Goal: Ask a question: Seek information or help from site administrators or community

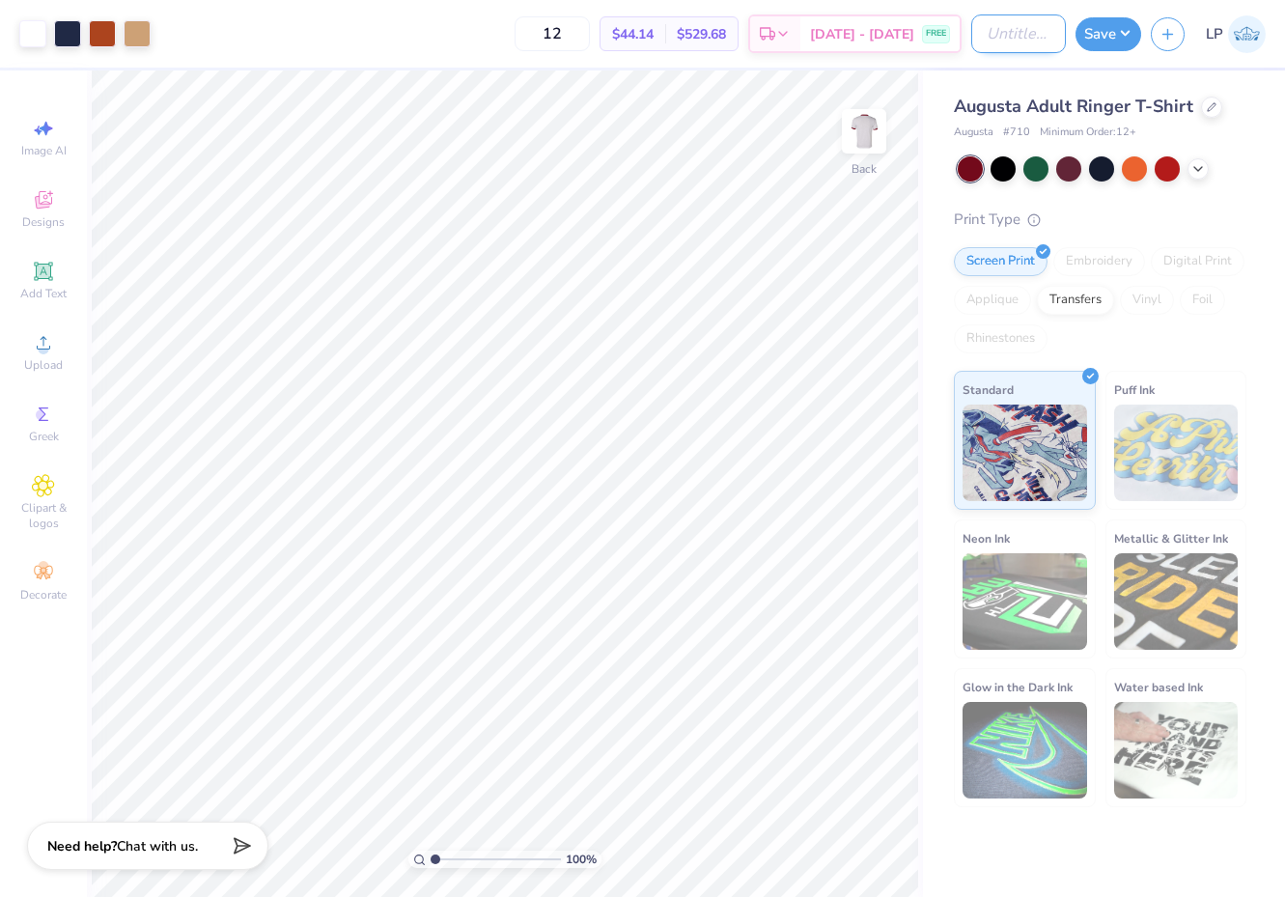
click at [973, 36] on input "Design Title" at bounding box center [1018, 33] width 95 height 39
type input "Mock Order"
click at [1110, 33] on button "Save" at bounding box center [1108, 31] width 66 height 34
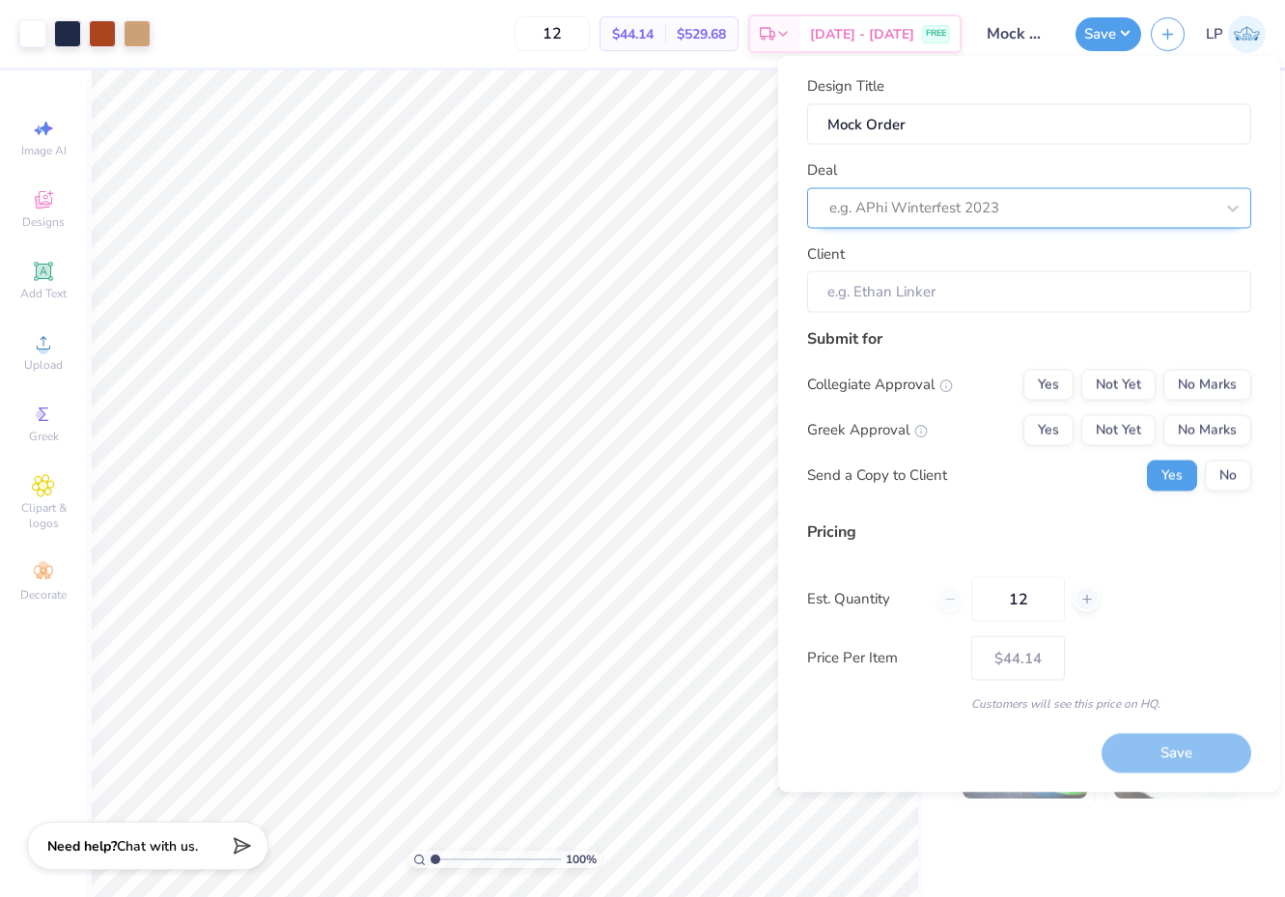
click at [1013, 204] on div at bounding box center [1021, 208] width 384 height 26
click at [982, 256] on div "Mock Order" at bounding box center [1029, 259] width 429 height 32
type input "Leah Pratt"
click at [1048, 388] on button "Yes" at bounding box center [1048, 384] width 50 height 31
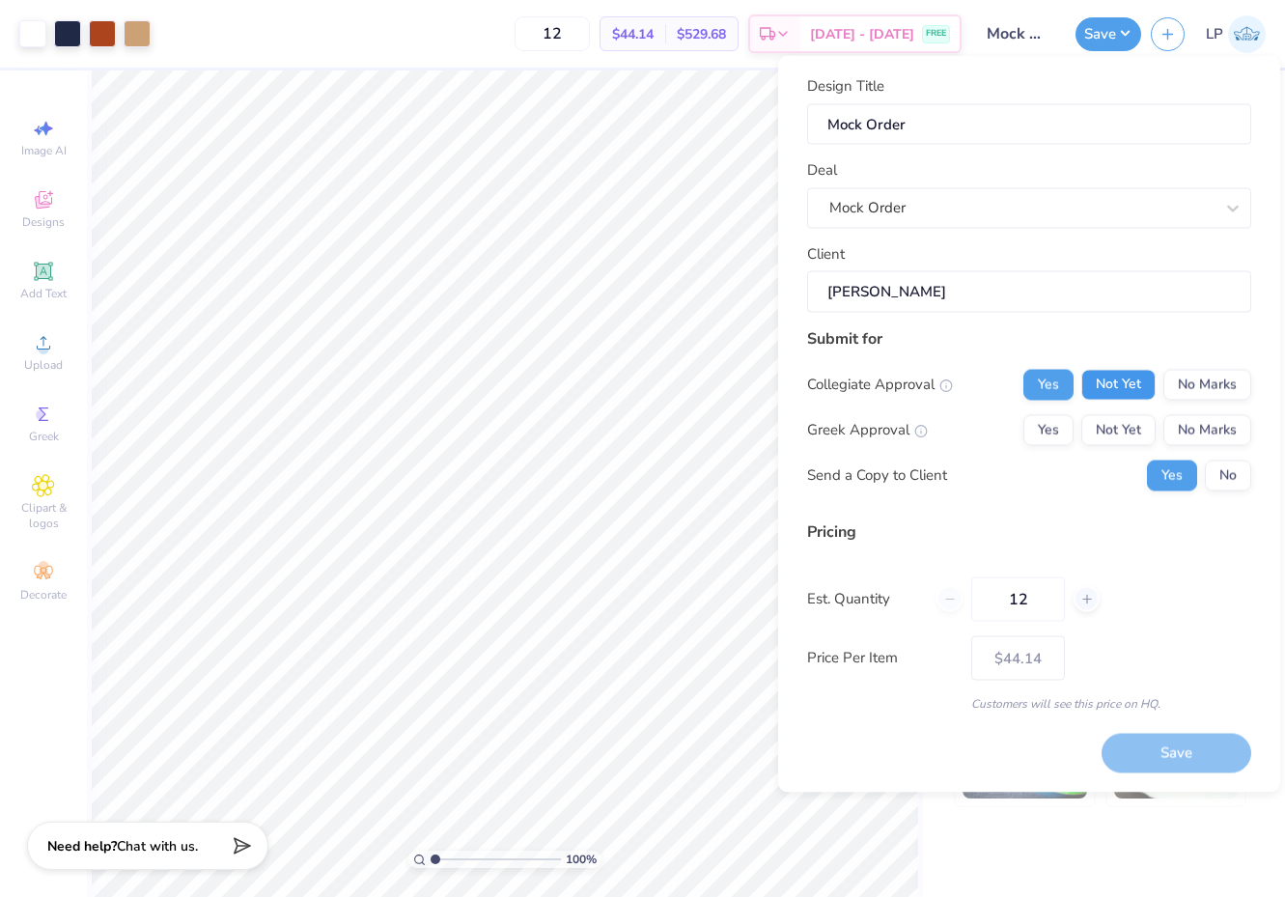
click at [1115, 390] on button "Not Yet" at bounding box center [1118, 384] width 74 height 31
click at [1209, 371] on button "No Marks" at bounding box center [1207, 384] width 88 height 31
click at [1047, 428] on button "Yes" at bounding box center [1048, 429] width 50 height 31
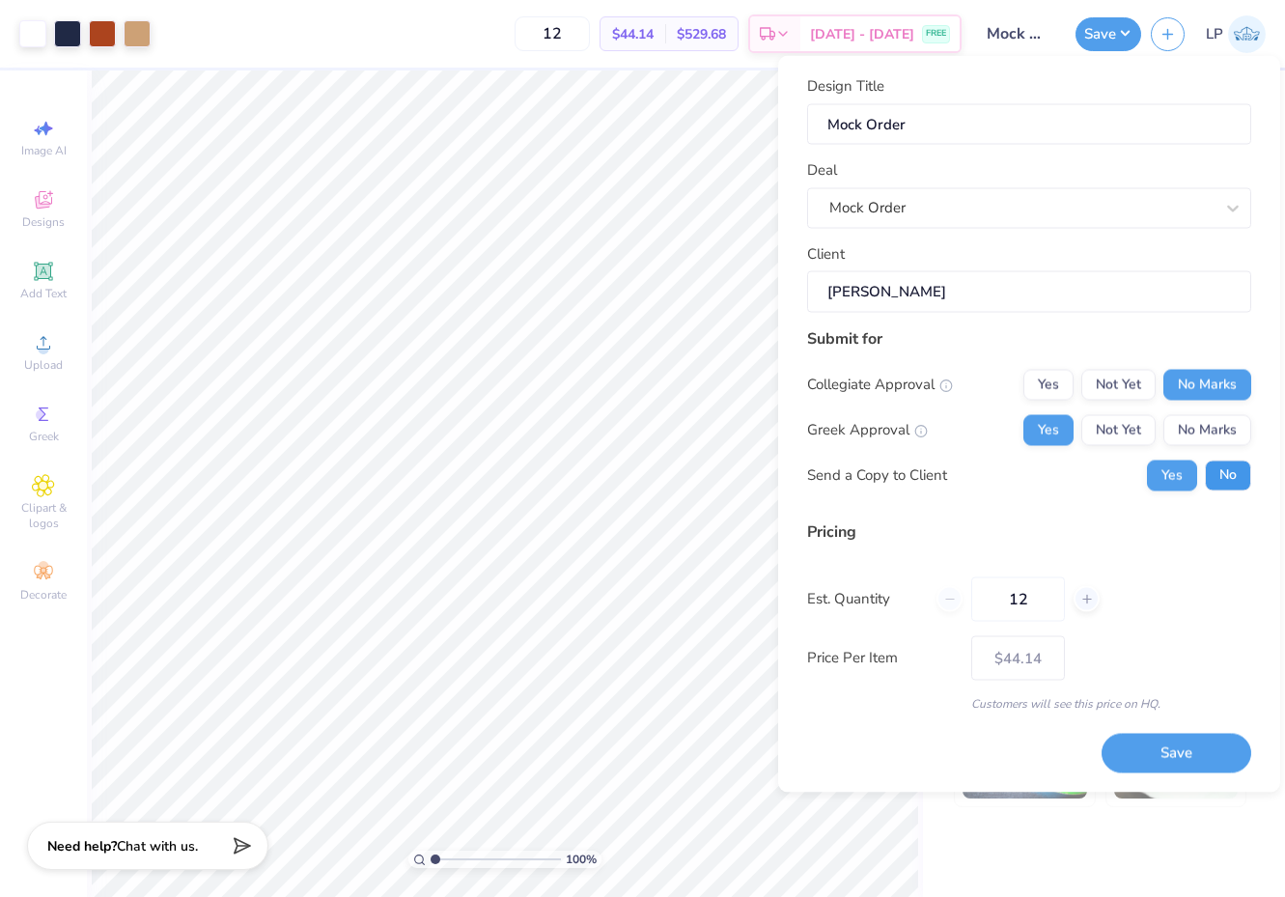
click at [1231, 471] on button "No" at bounding box center [1228, 474] width 46 height 31
click at [1167, 745] on button "Save" at bounding box center [1176, 754] width 150 height 40
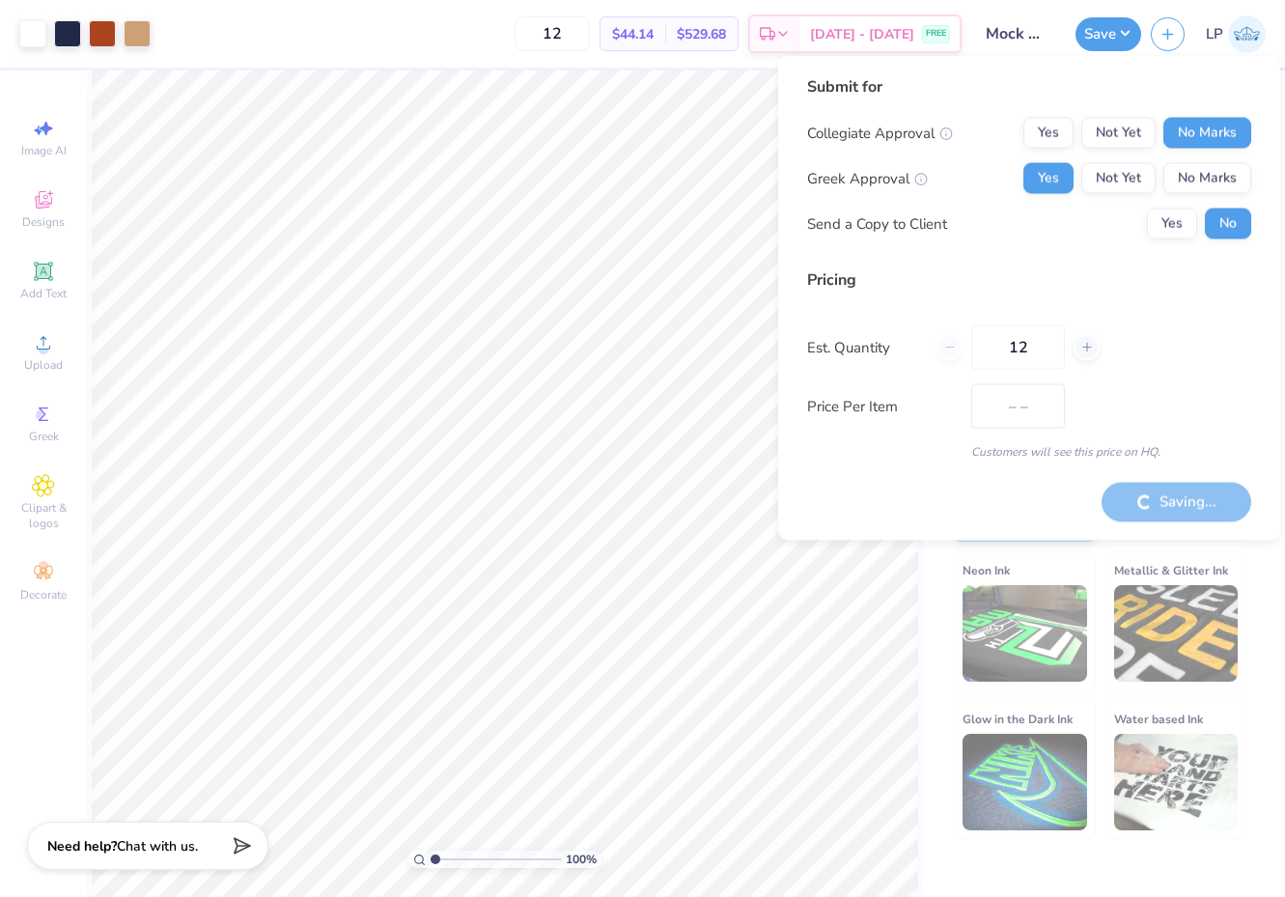
type input "$44.14"
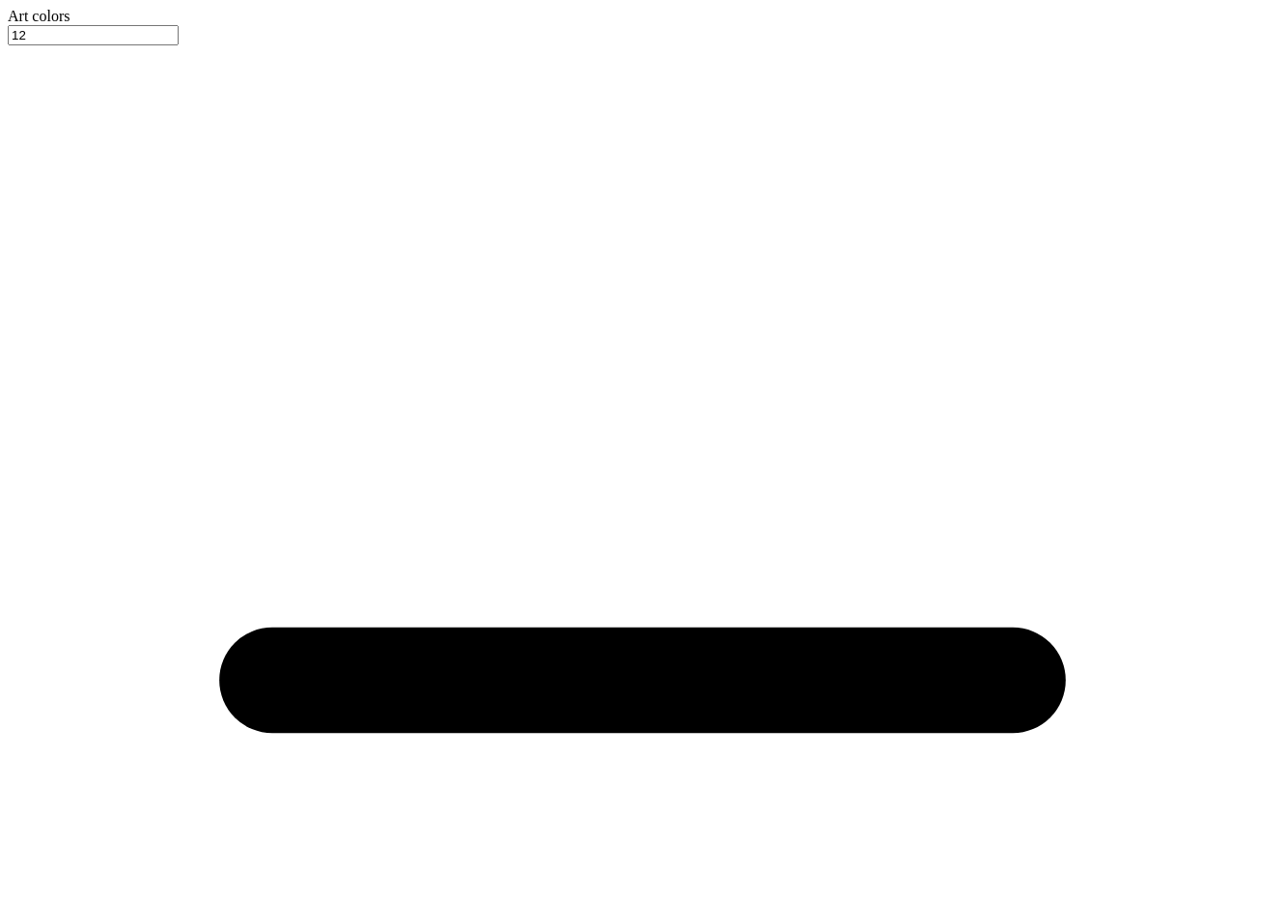
type input "50"
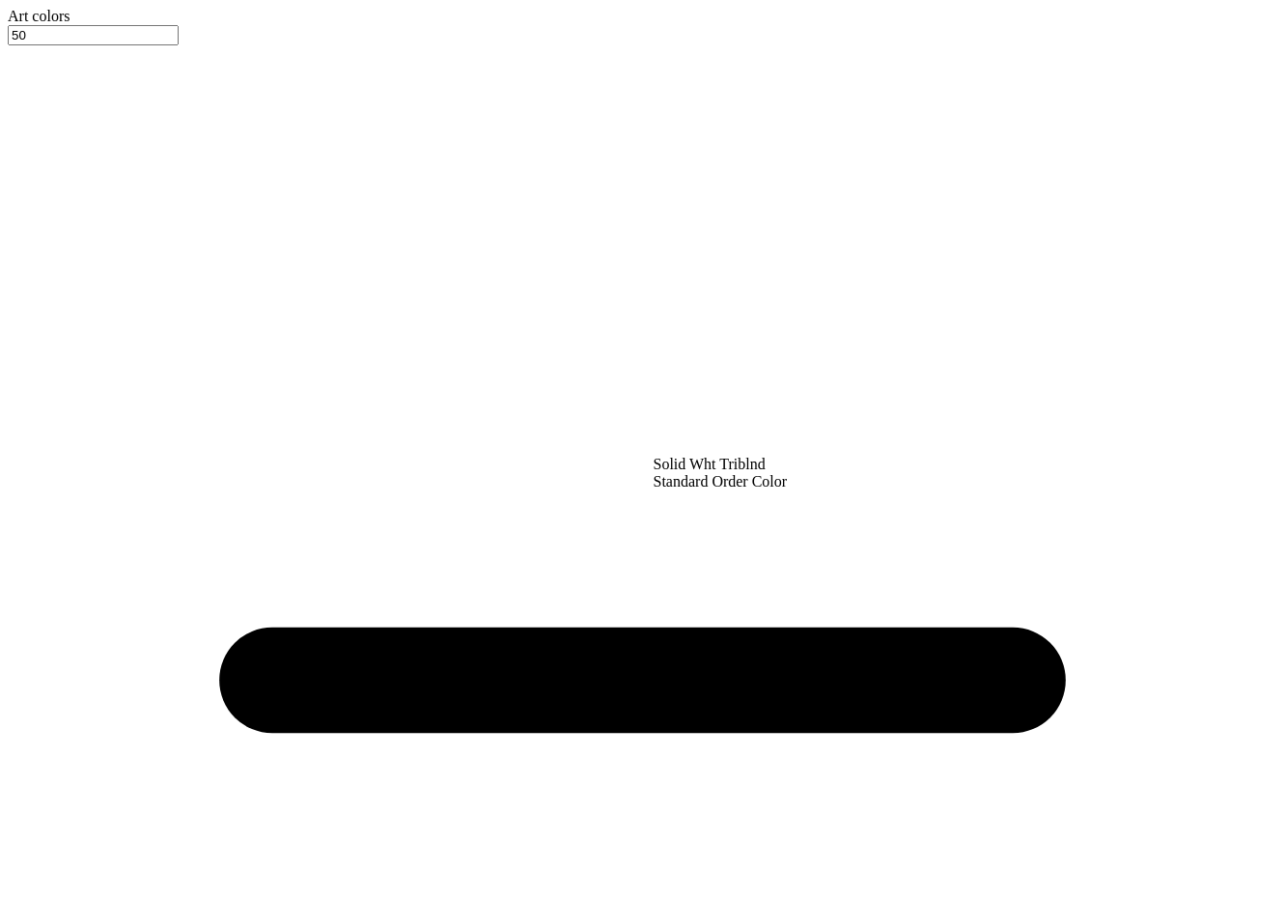
drag, startPoint x: 569, startPoint y: 42, endPoint x: 443, endPoint y: 801, distance: 769.1
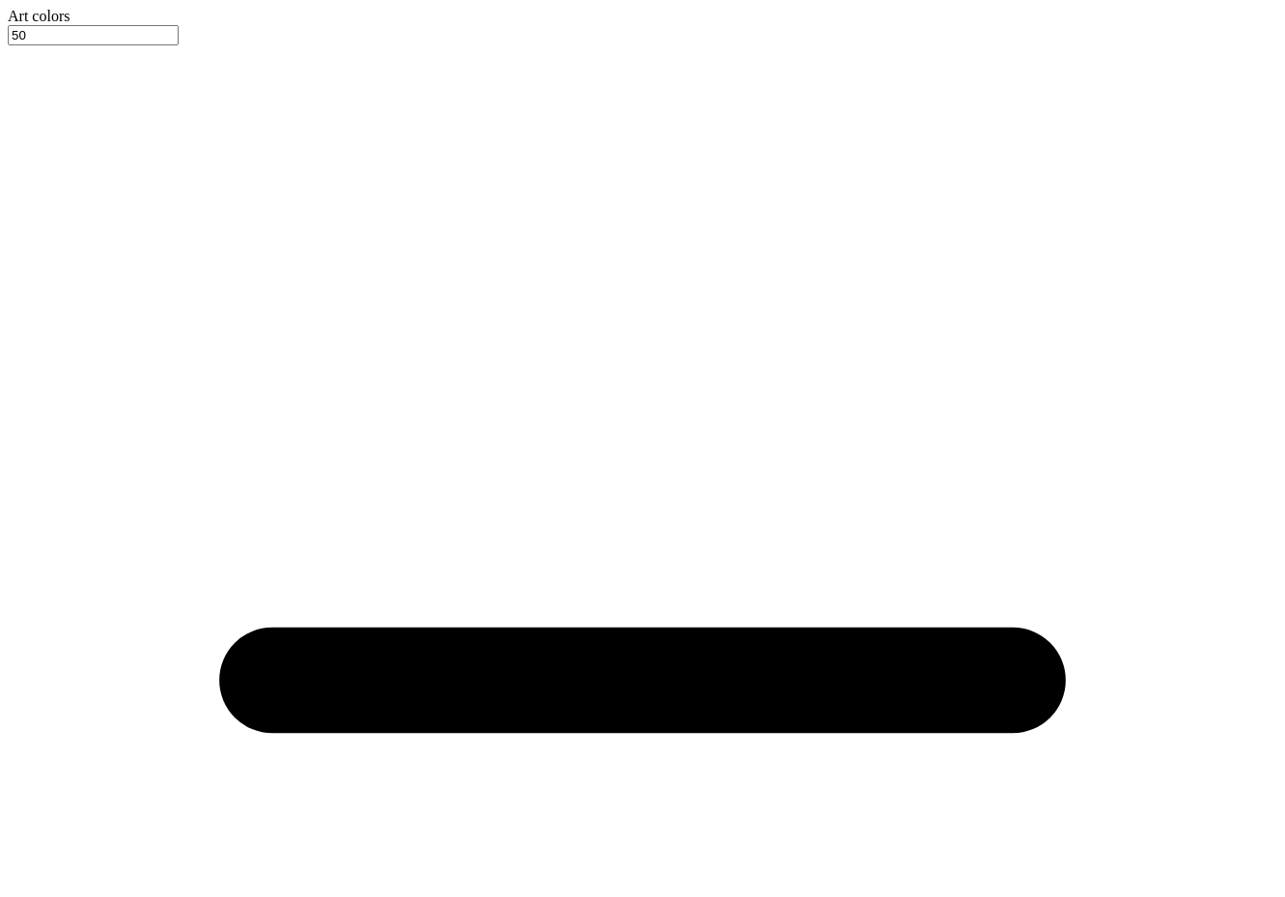
type textarea "x"
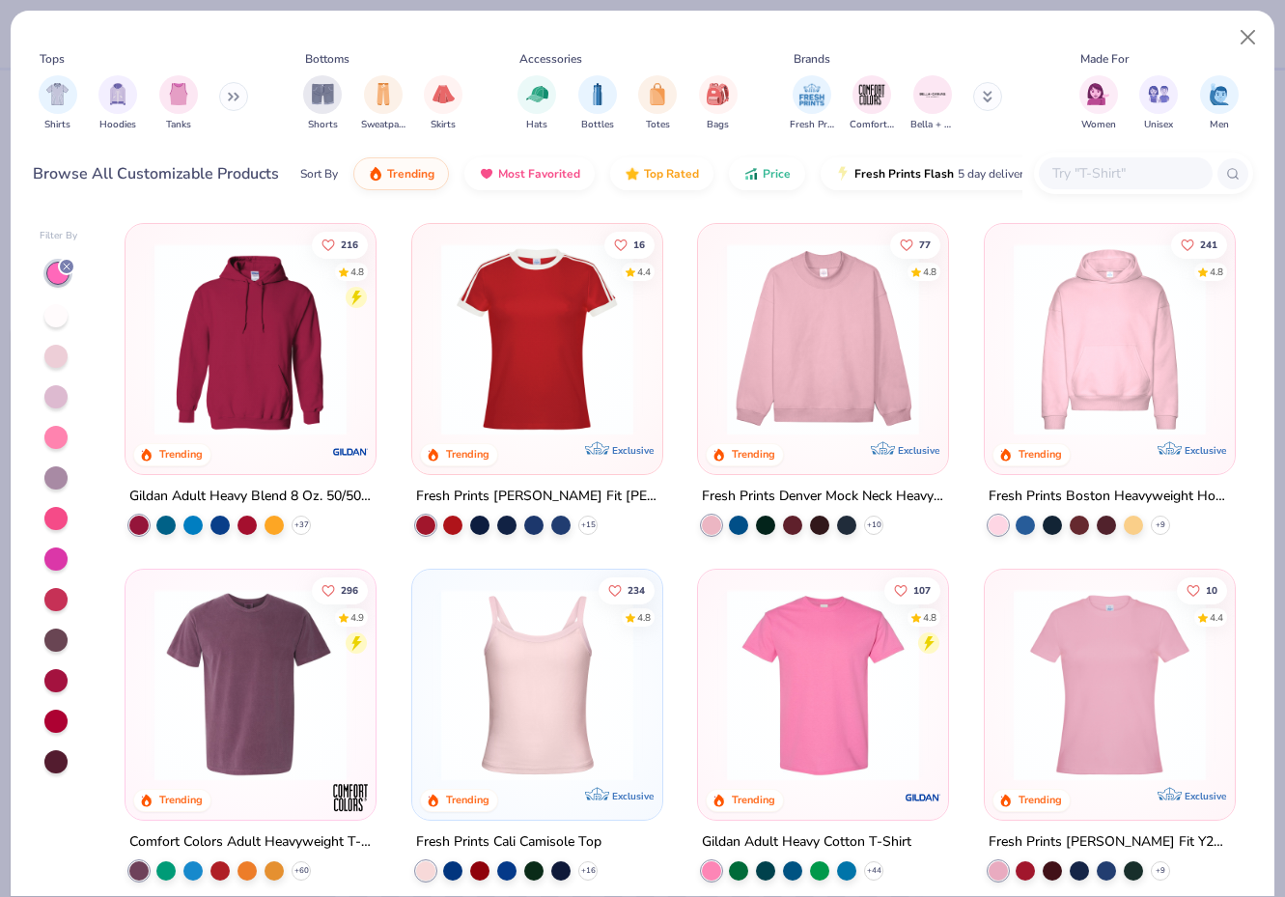
type input "50"
click at [1250, 35] on button "Close" at bounding box center [1248, 37] width 37 height 37
type textarea "x"
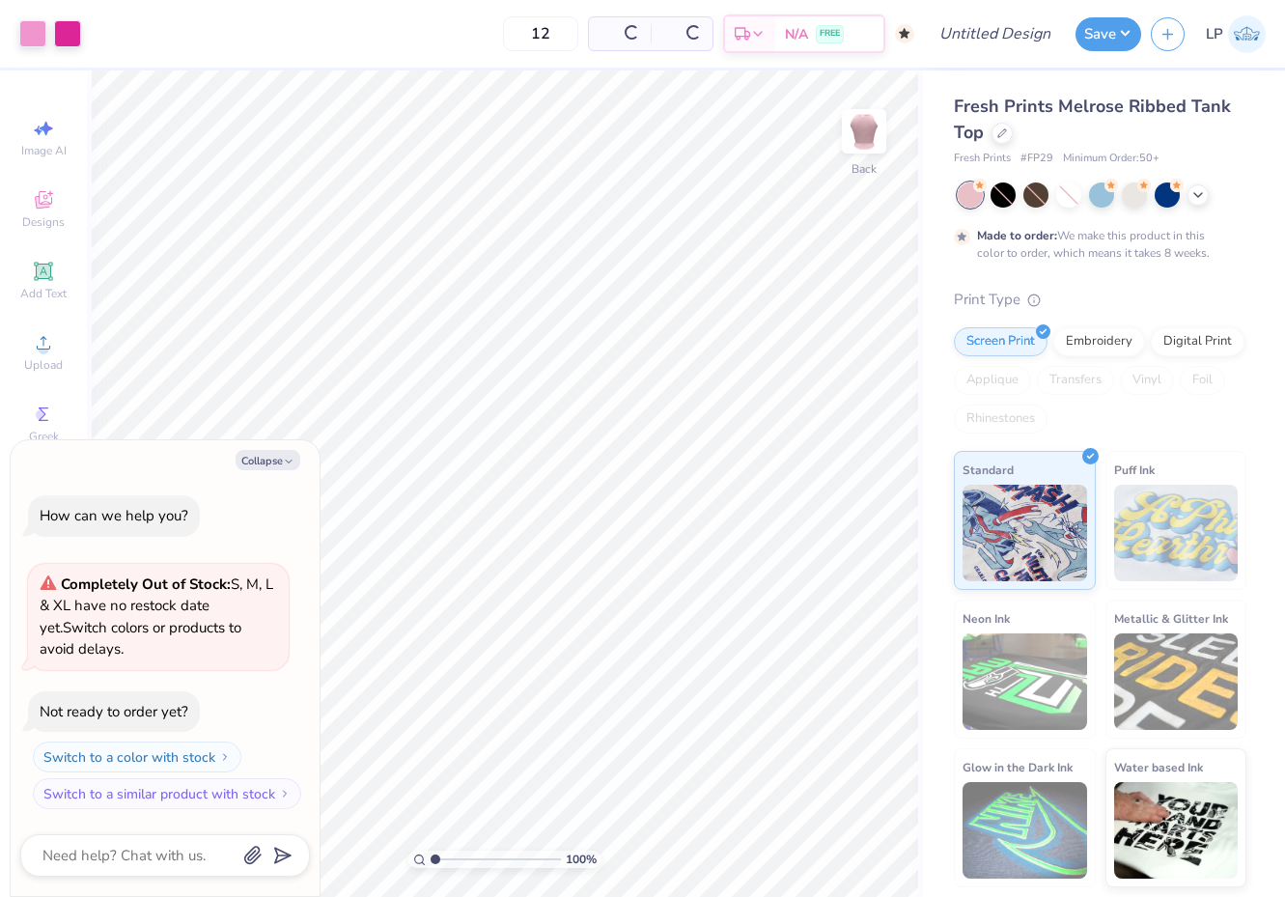
type input "50"
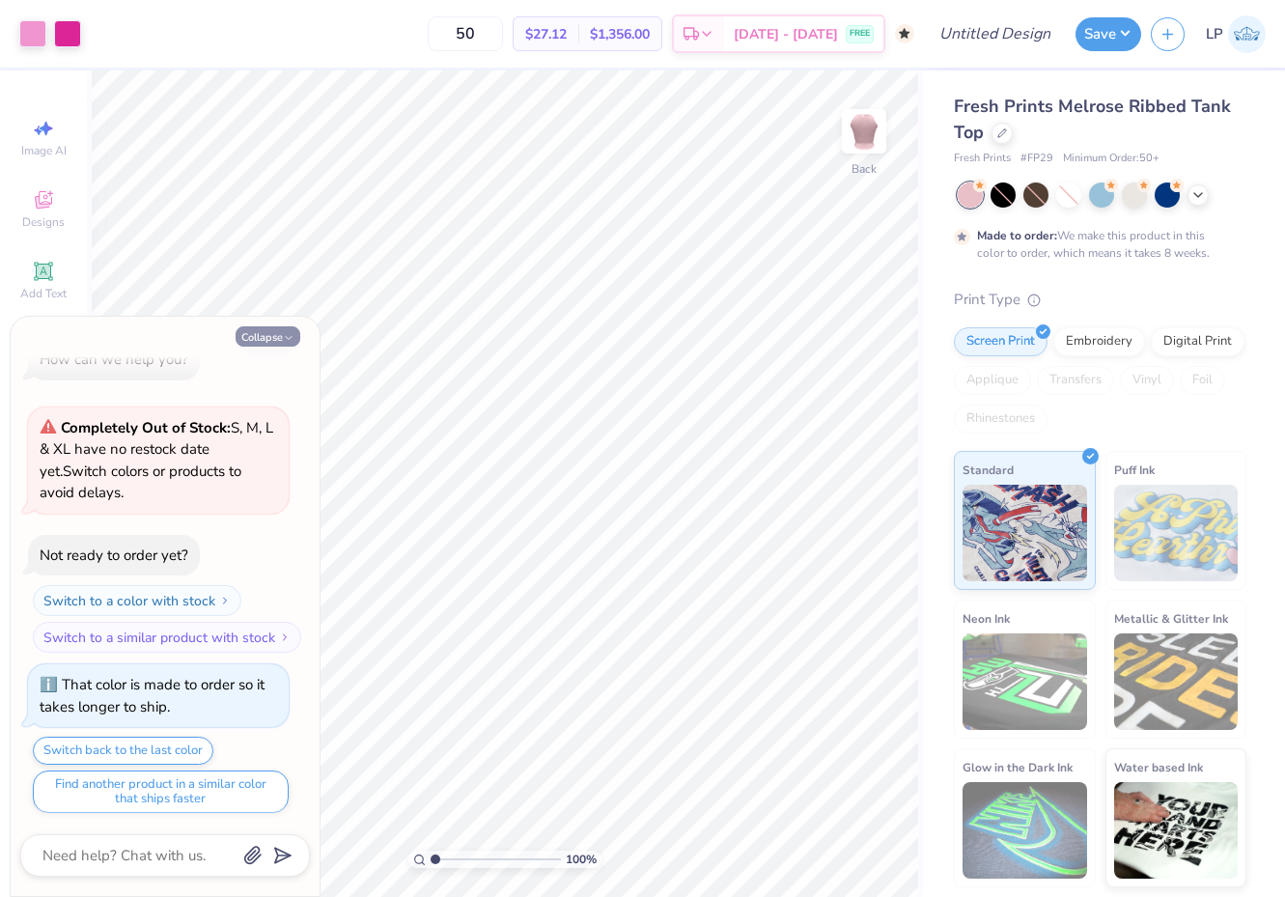
click at [278, 336] on button "Collapse" at bounding box center [268, 336] width 65 height 20
type textarea "x"
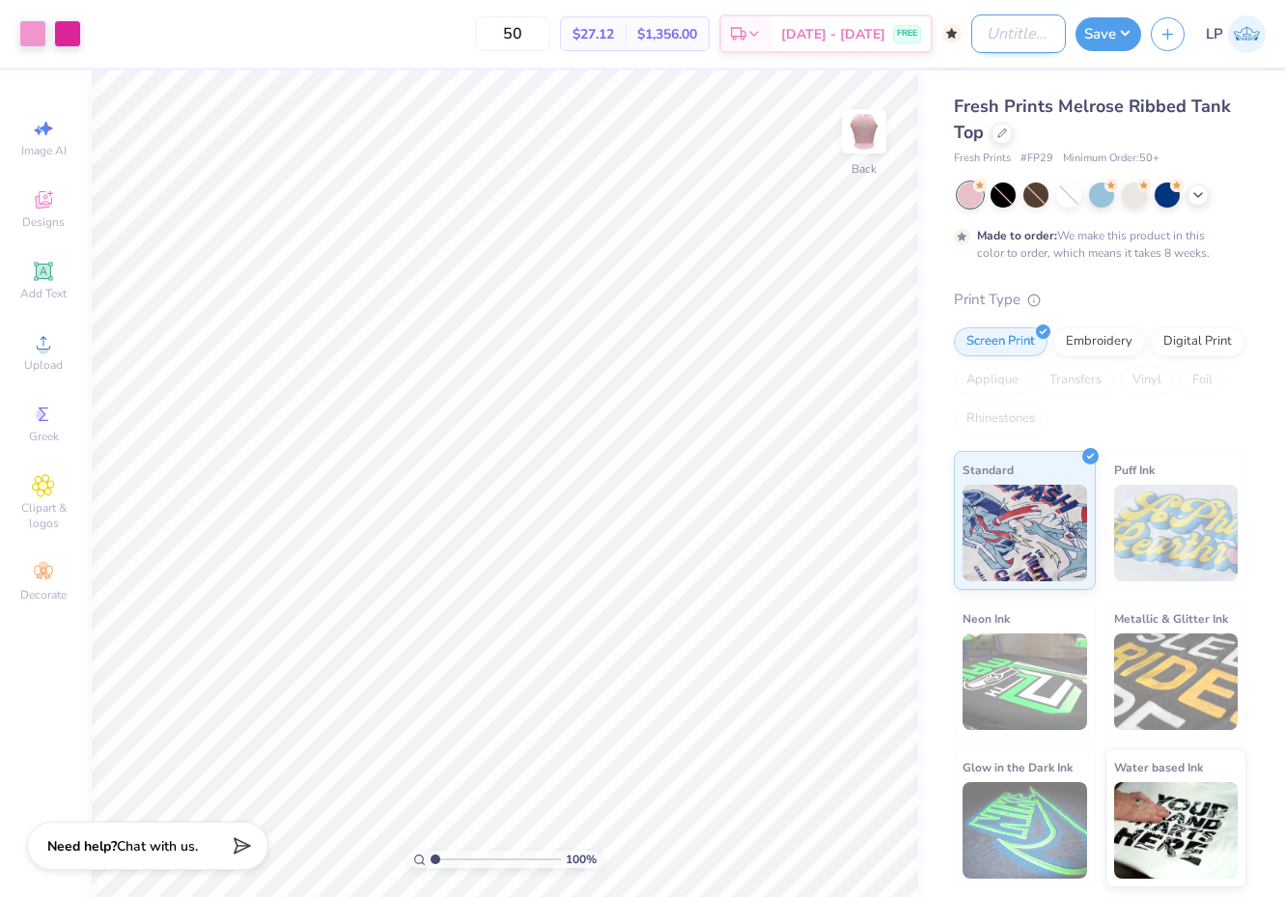
click at [1029, 36] on input "Design Title" at bounding box center [1018, 33] width 95 height 39
type input "Mock Order"
click at [1099, 25] on button "Save" at bounding box center [1108, 31] width 66 height 34
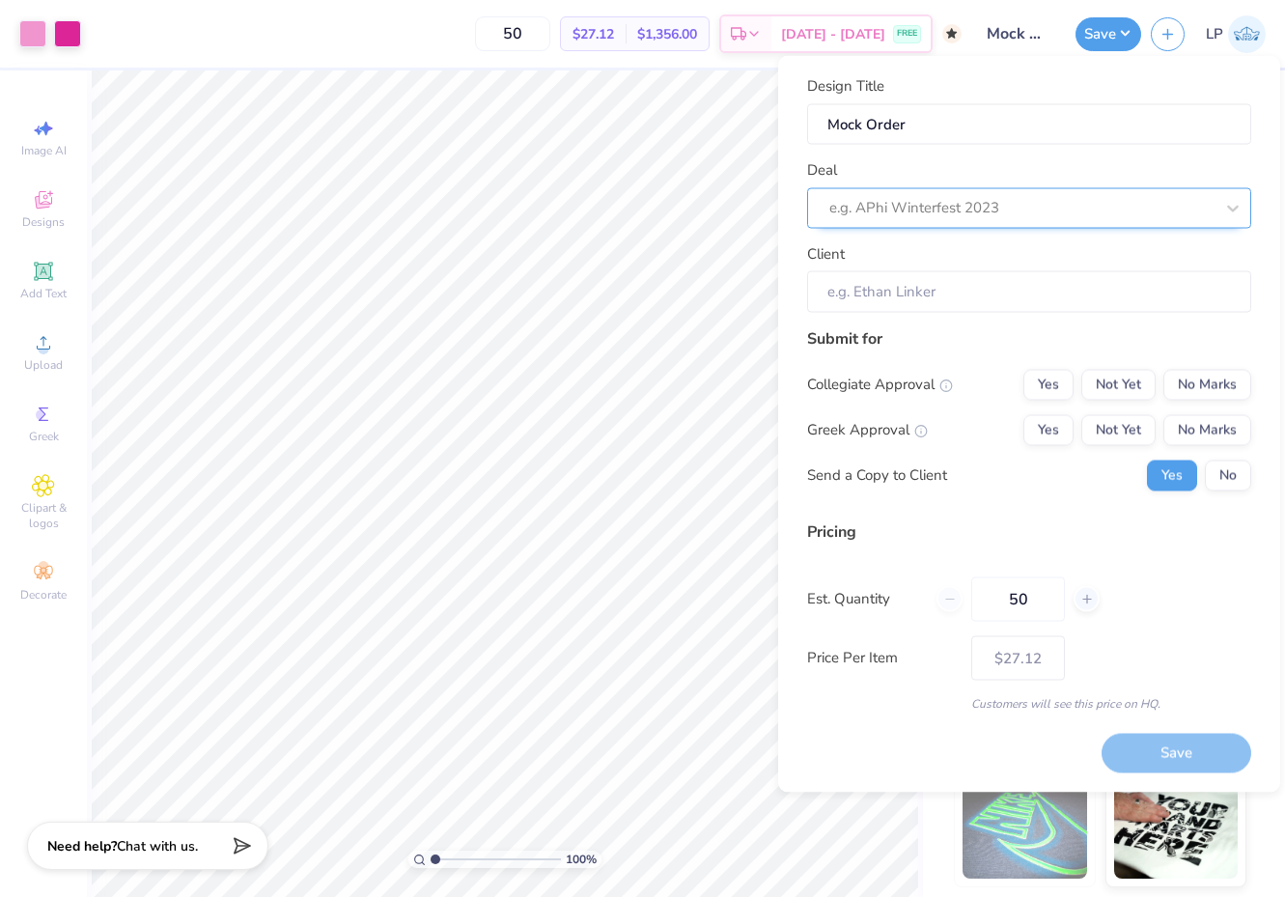
click at [997, 218] on div at bounding box center [1021, 208] width 384 height 26
drag, startPoint x: 959, startPoint y: 288, endPoint x: 967, endPoint y: 256, distance: 32.8
click at [967, 256] on div "Mock Order Mock Proof" at bounding box center [1029, 277] width 444 height 82
click at [967, 256] on div "Mock Order" at bounding box center [1029, 259] width 429 height 32
type input "Leah Pratt"
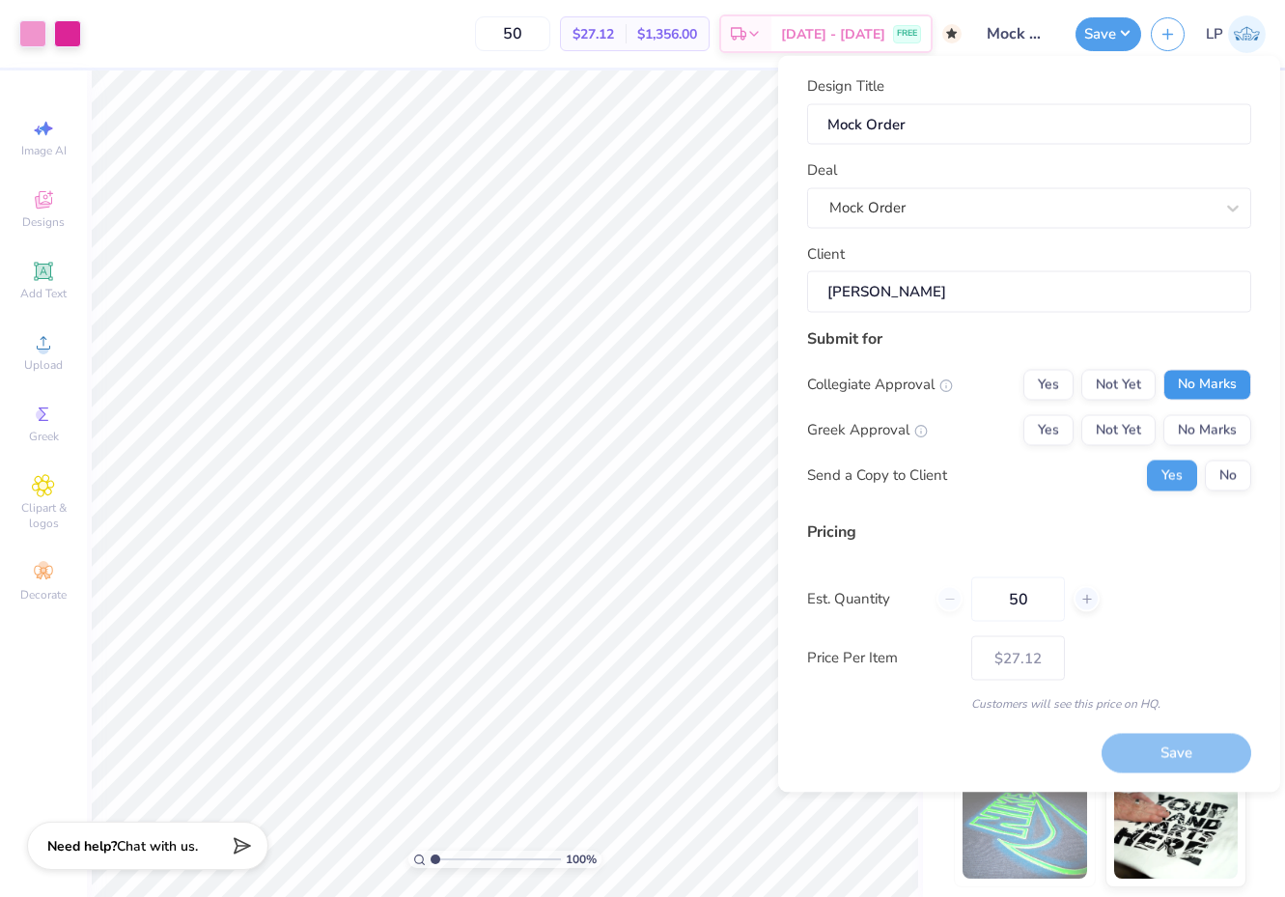
click at [1192, 382] on button "No Marks" at bounding box center [1207, 384] width 88 height 31
click at [1198, 419] on button "No Marks" at bounding box center [1207, 429] width 88 height 31
click at [1210, 484] on button "No" at bounding box center [1228, 474] width 46 height 31
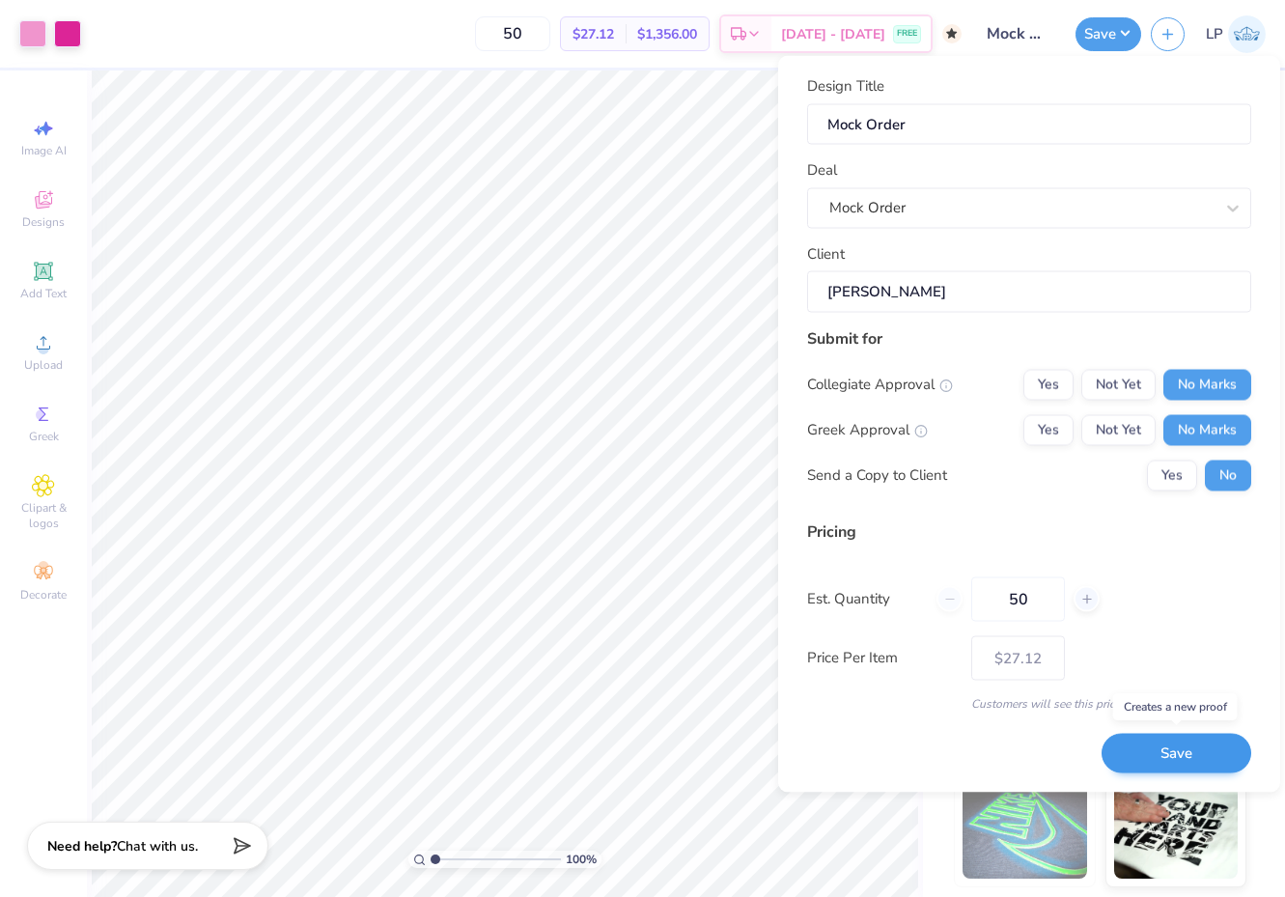
click at [1170, 752] on button "Save" at bounding box center [1176, 754] width 150 height 40
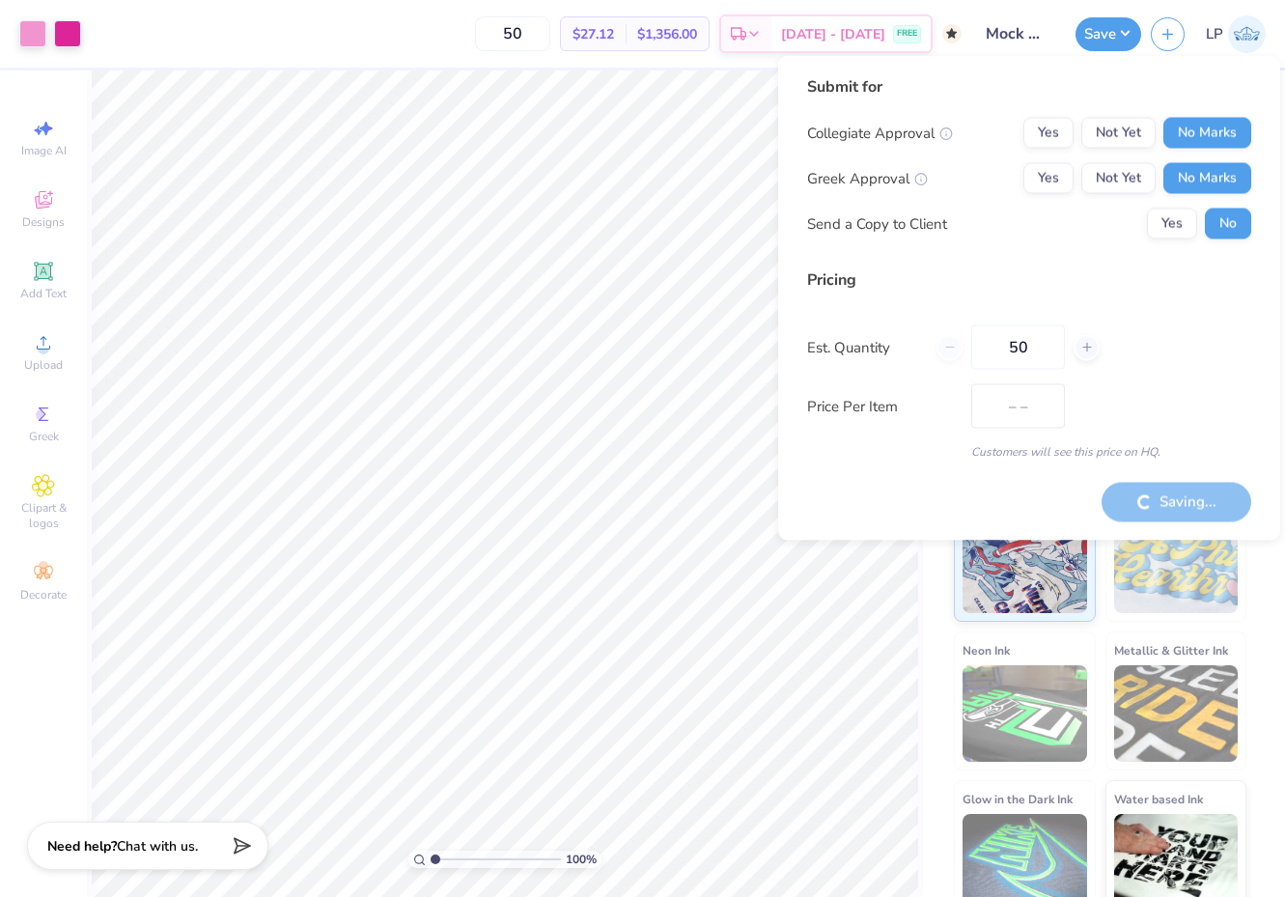
type input "$27.12"
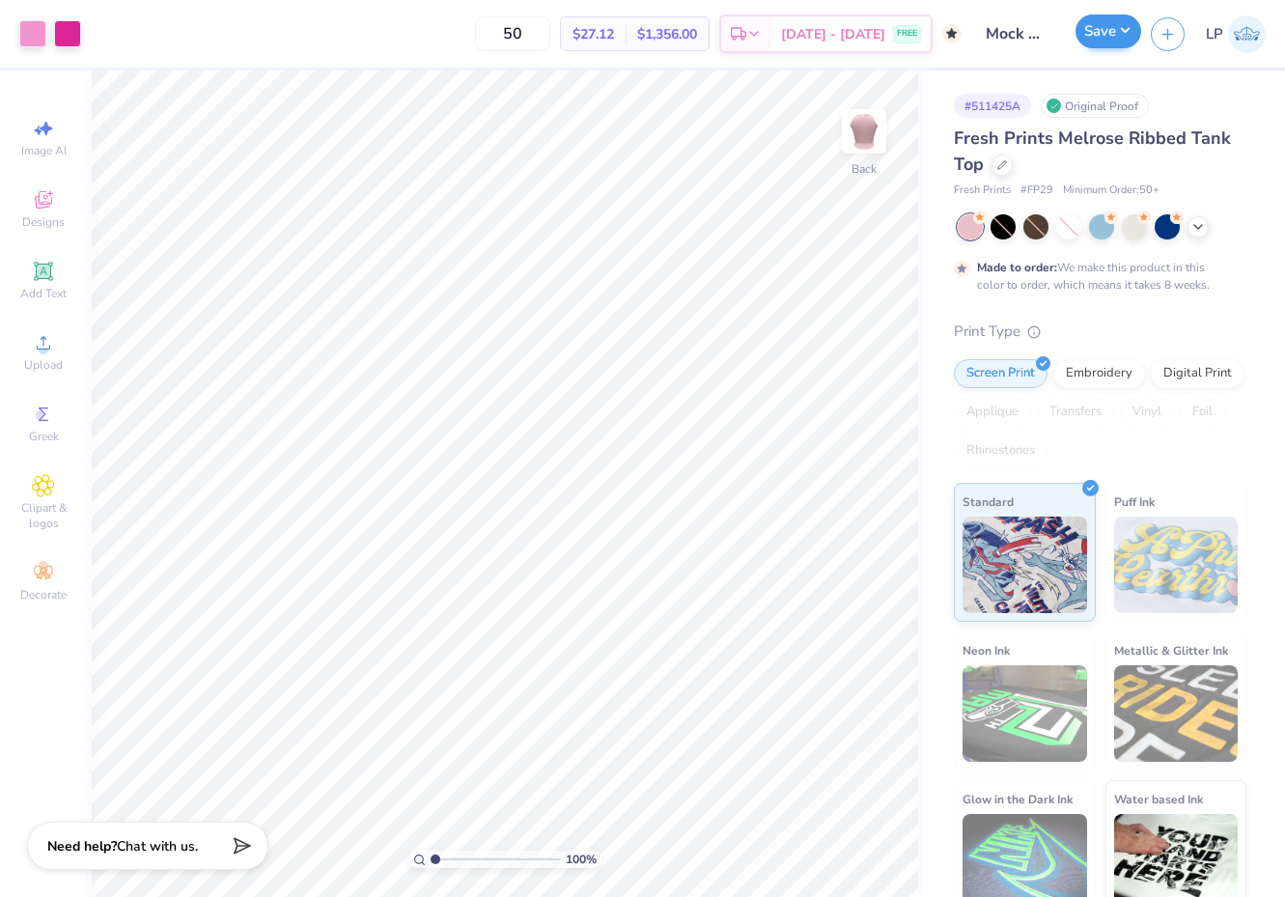
click at [1091, 38] on button "Save" at bounding box center [1108, 31] width 66 height 34
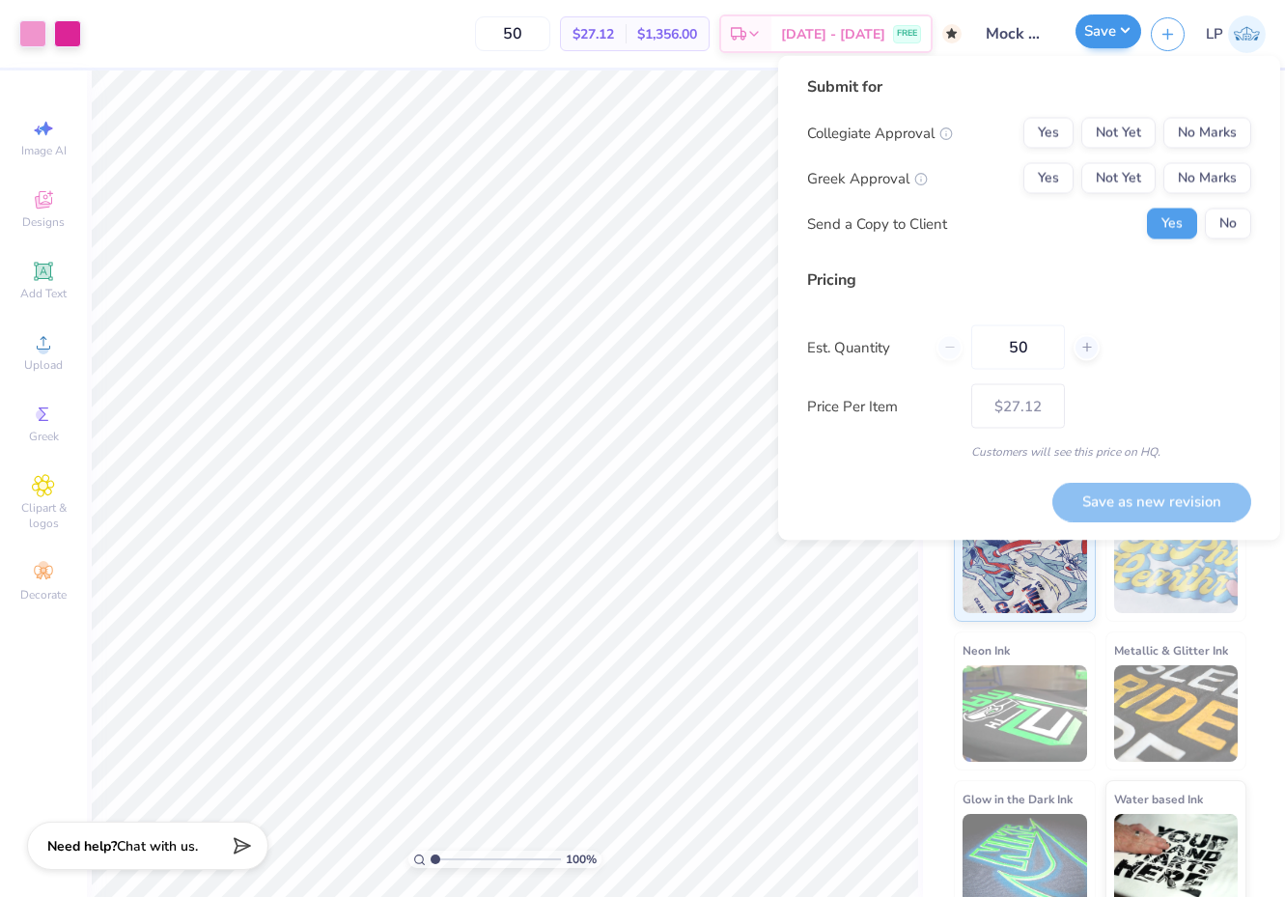
click at [1094, 42] on button "Save" at bounding box center [1108, 31] width 66 height 34
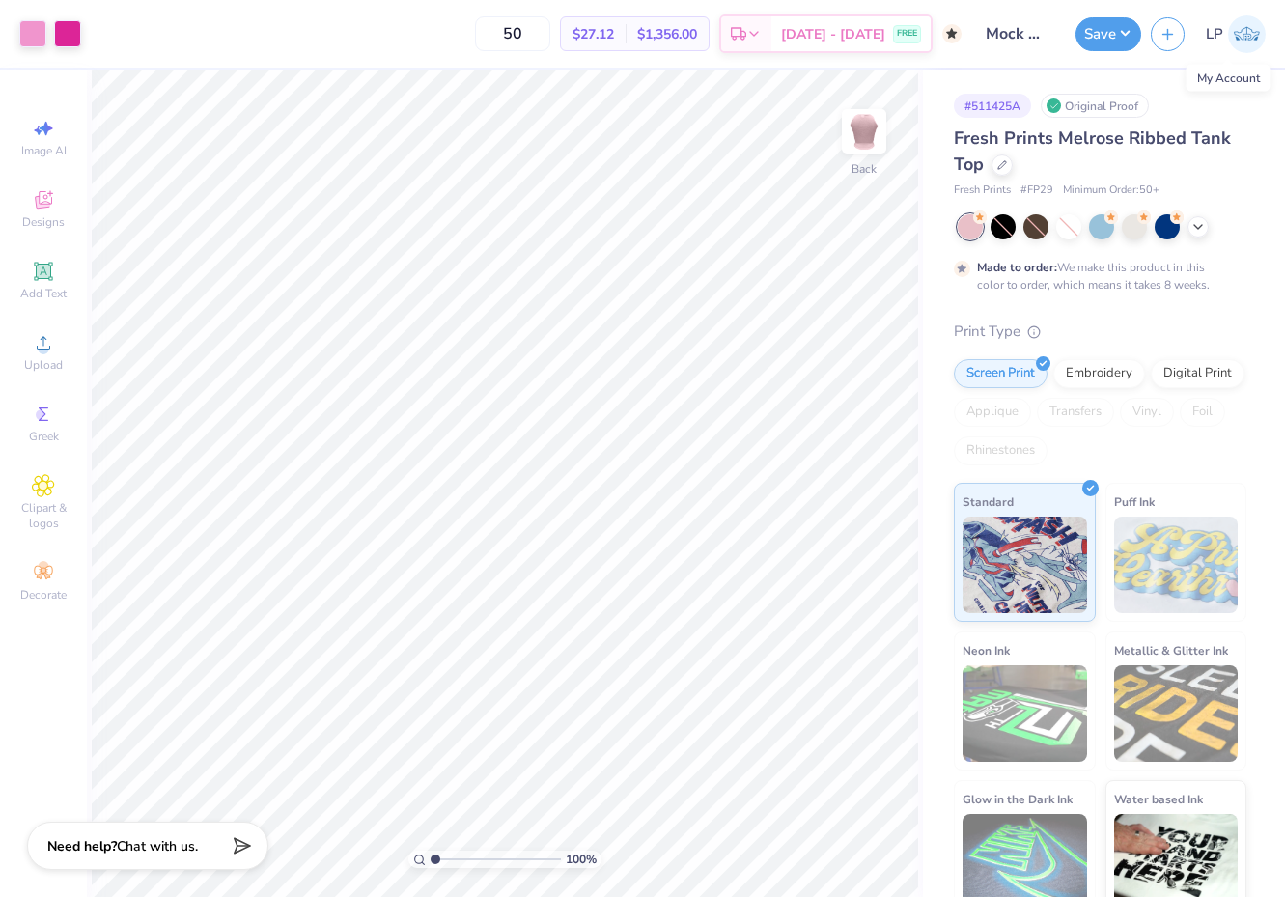
click at [1246, 36] on img at bounding box center [1247, 34] width 38 height 38
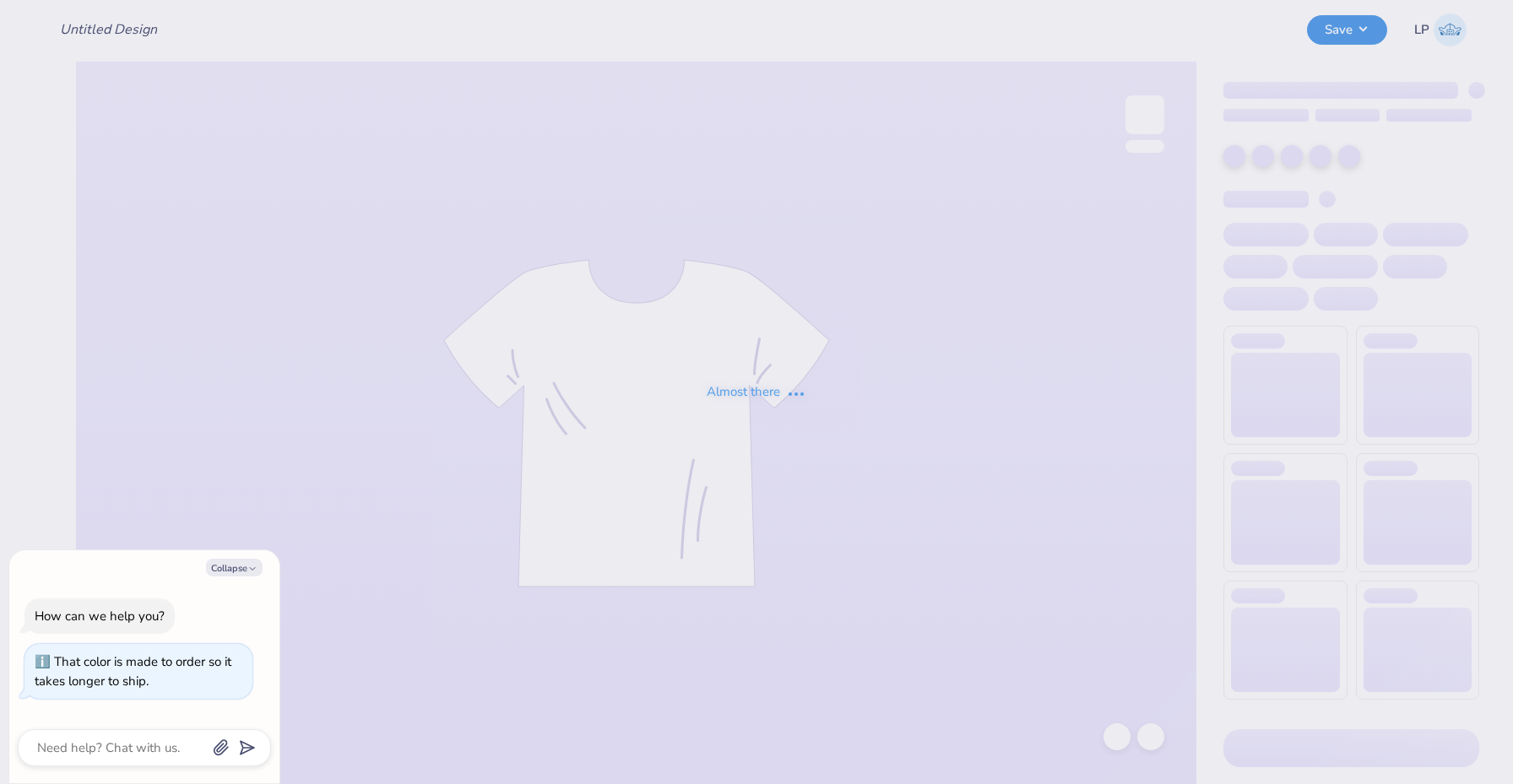
type textarea "x"
type input "Mock Order"
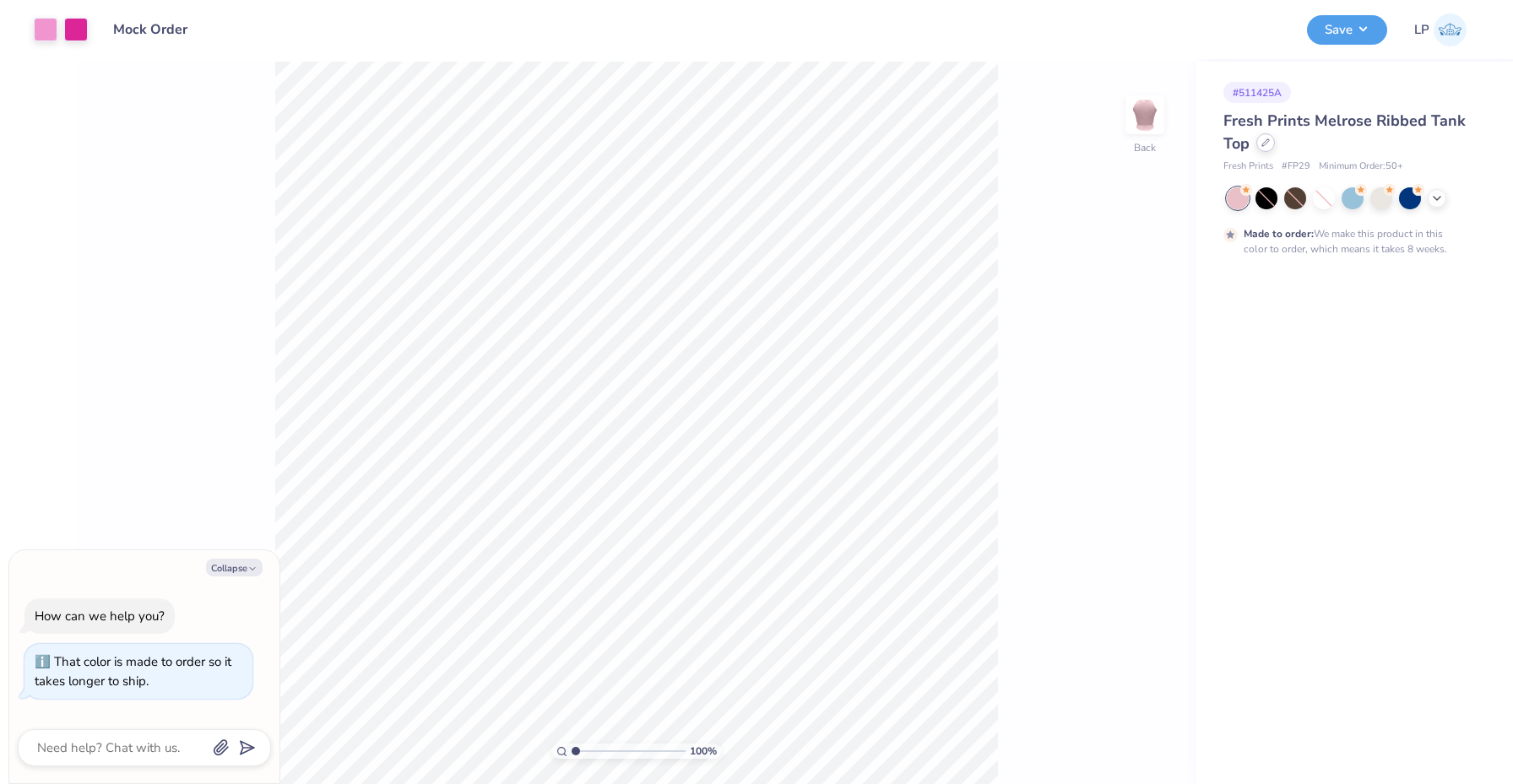
click at [1261, 145] on icon at bounding box center [1265, 142] width 9 height 9
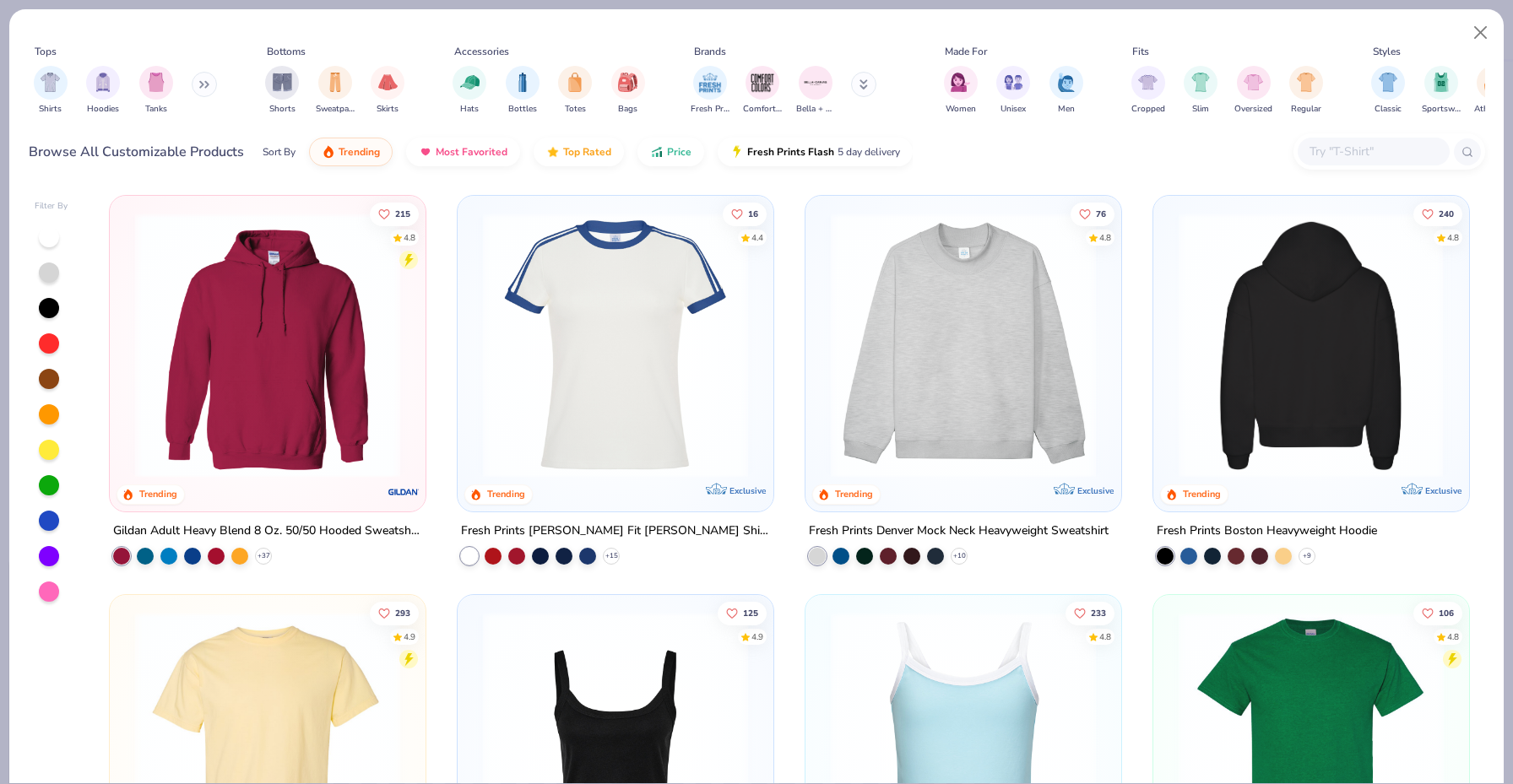
click at [1273, 350] on div at bounding box center [1310, 344] width 845 height 265
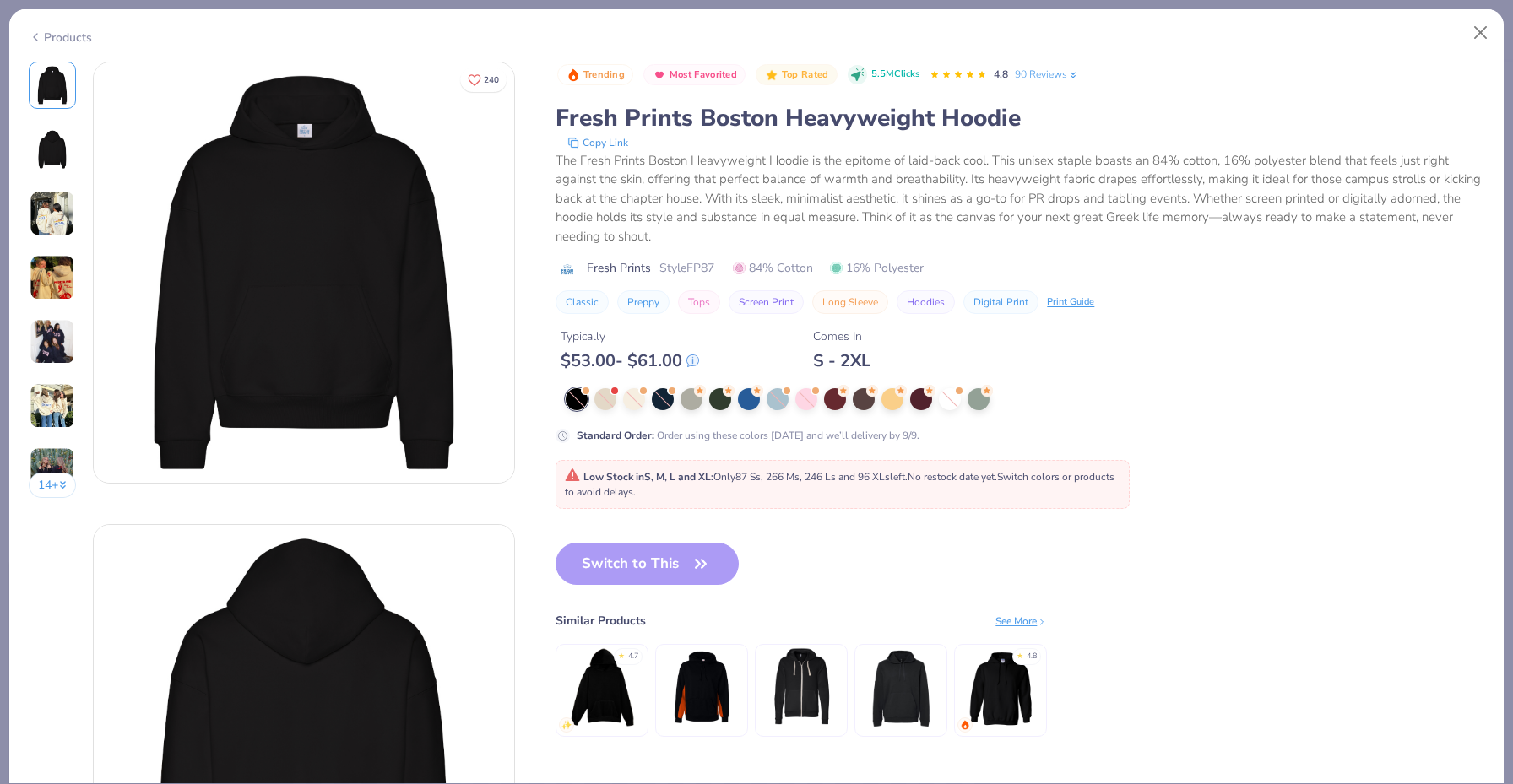
type textarea "x"
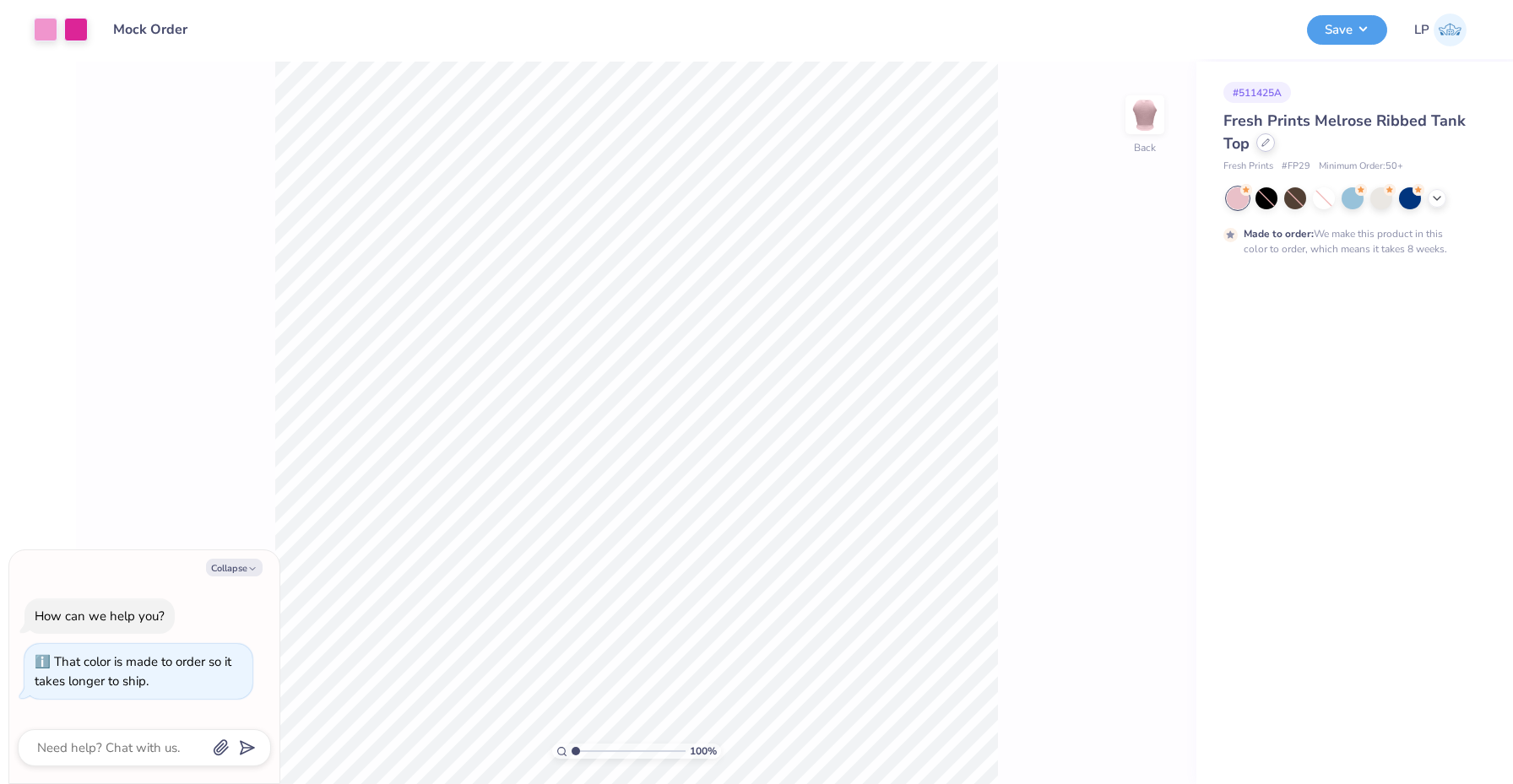
click at [1266, 145] on icon at bounding box center [1265, 142] width 9 height 9
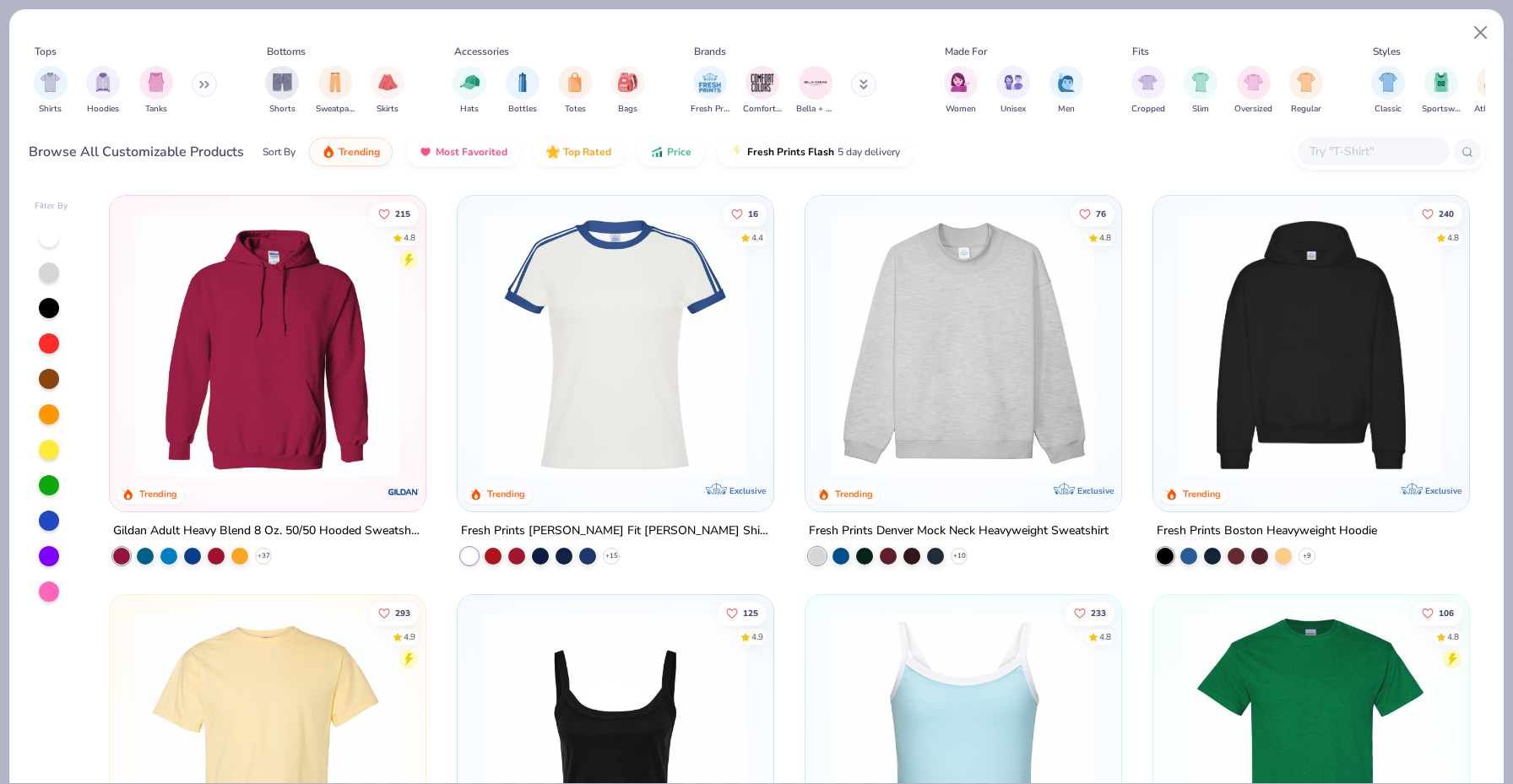
click at [280, 149] on div "Sort By" at bounding box center [279, 151] width 33 height 15
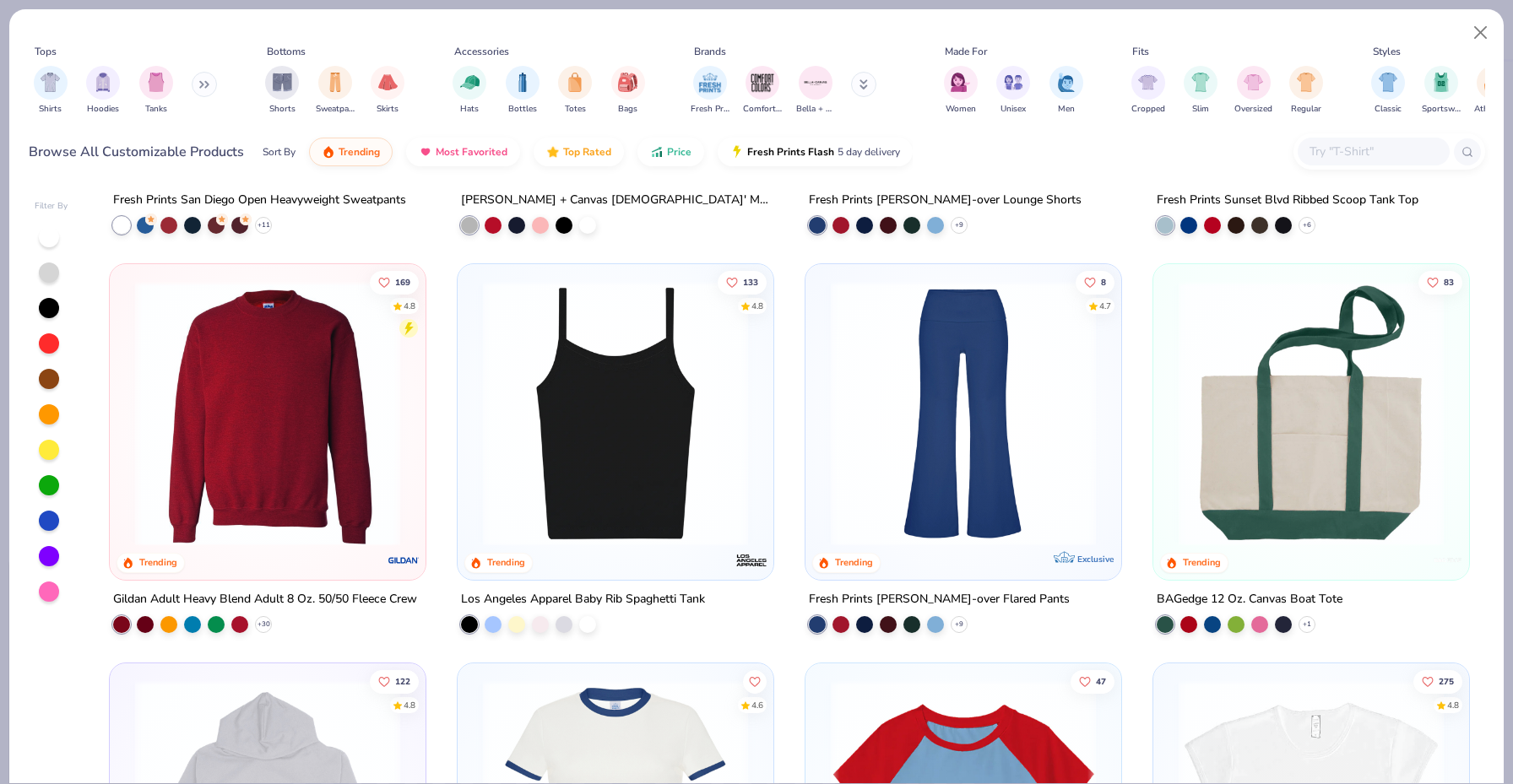
scroll to position [1726, 0]
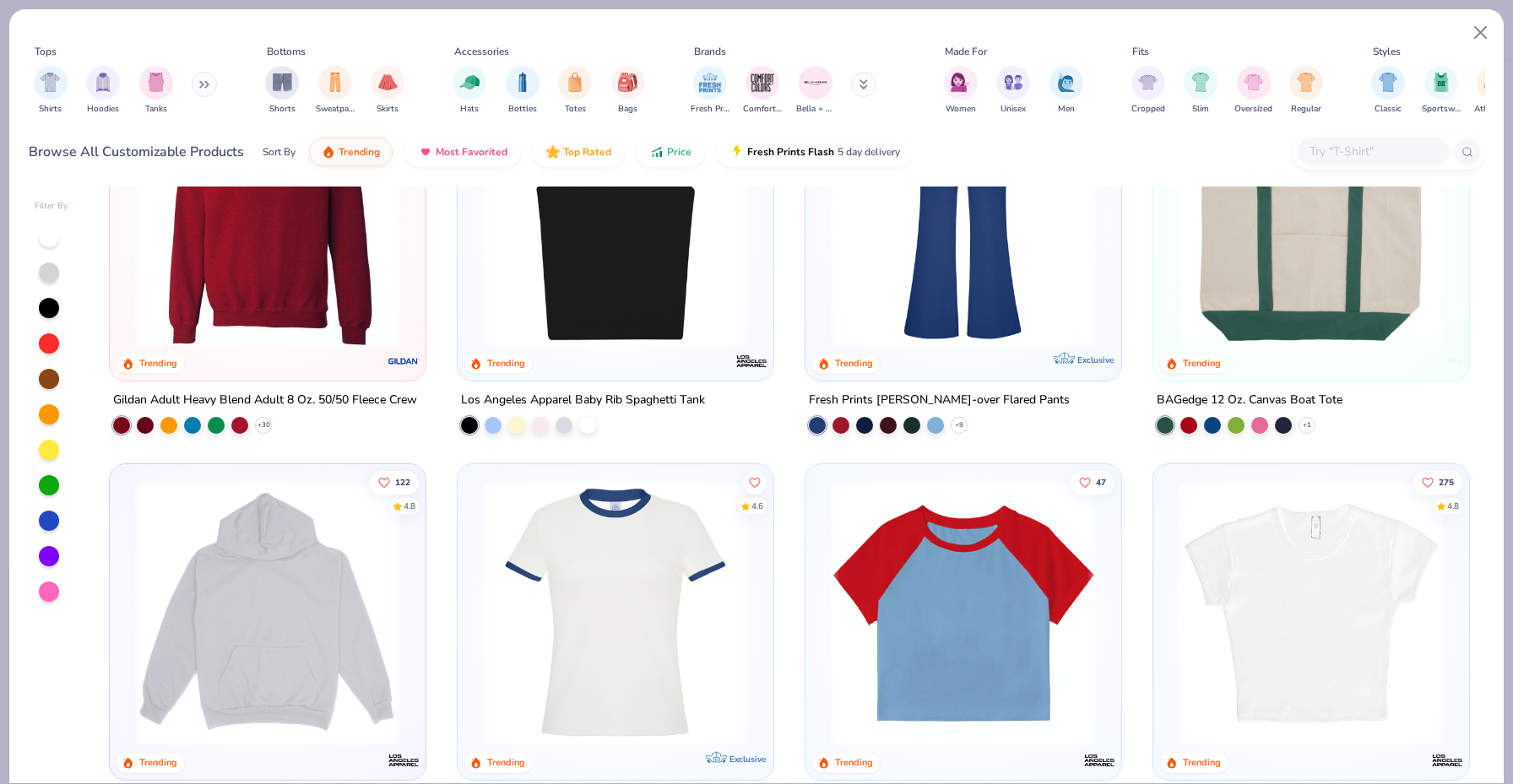
click at [693, 326] on img at bounding box center [615, 214] width 282 height 265
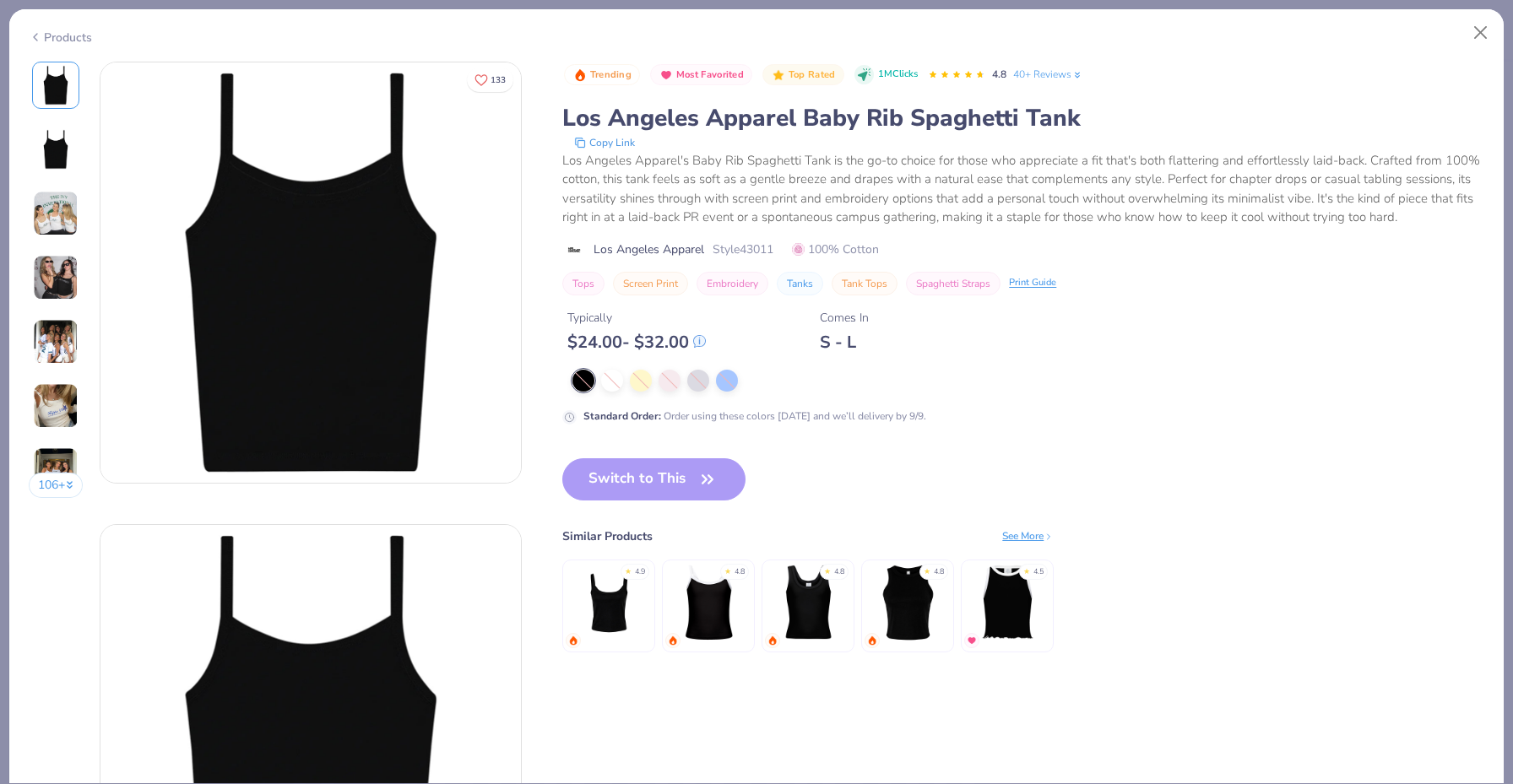
drag, startPoint x: 691, startPoint y: 413, endPoint x: 974, endPoint y: 184, distance: 364.0
click at [691, 413] on div "Standard Order : Order using these colors [DATE] and we’ll delivery by 9/9." at bounding box center [755, 415] width 343 height 15
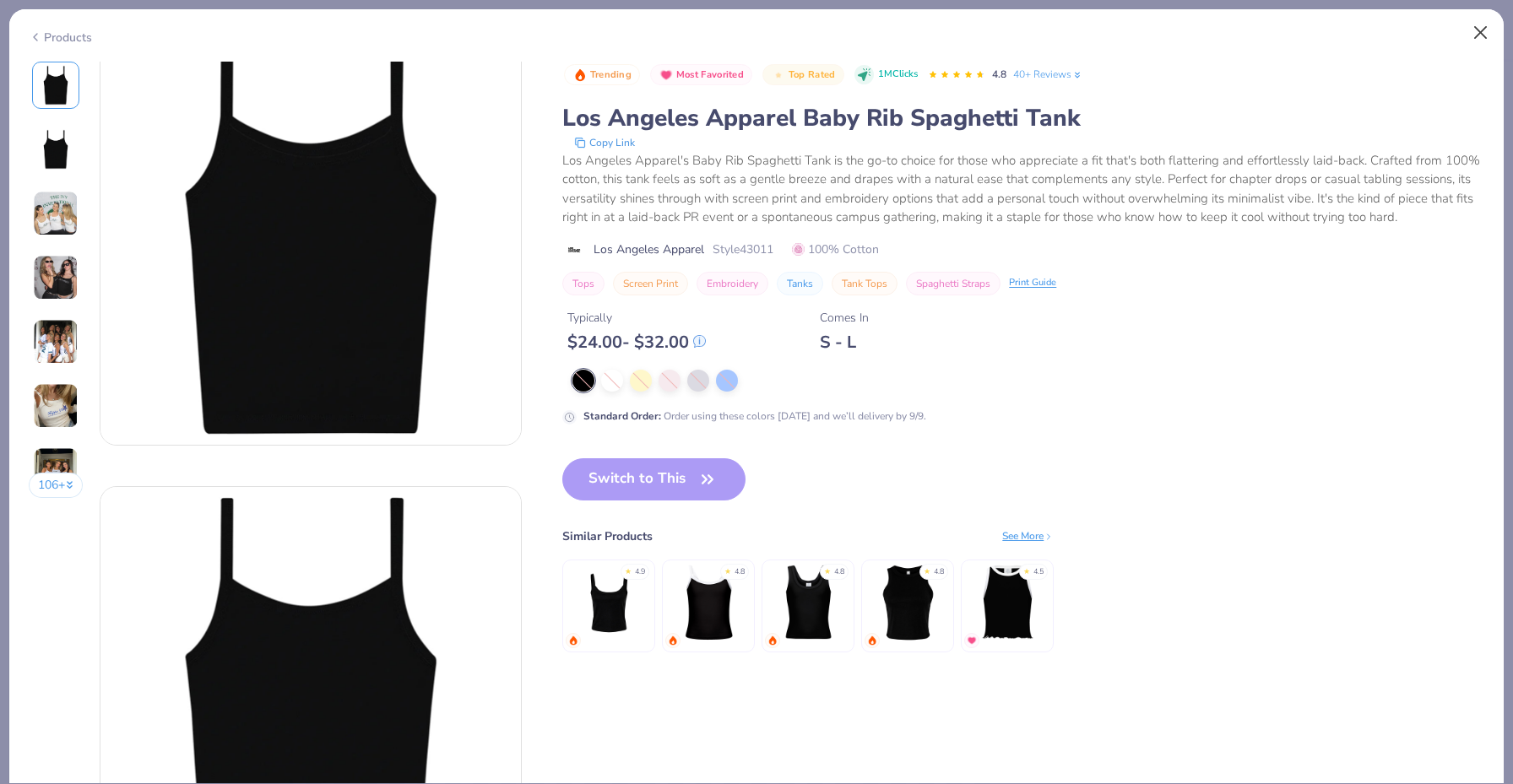
click at [1483, 33] on button "Close" at bounding box center [1481, 32] width 32 height 32
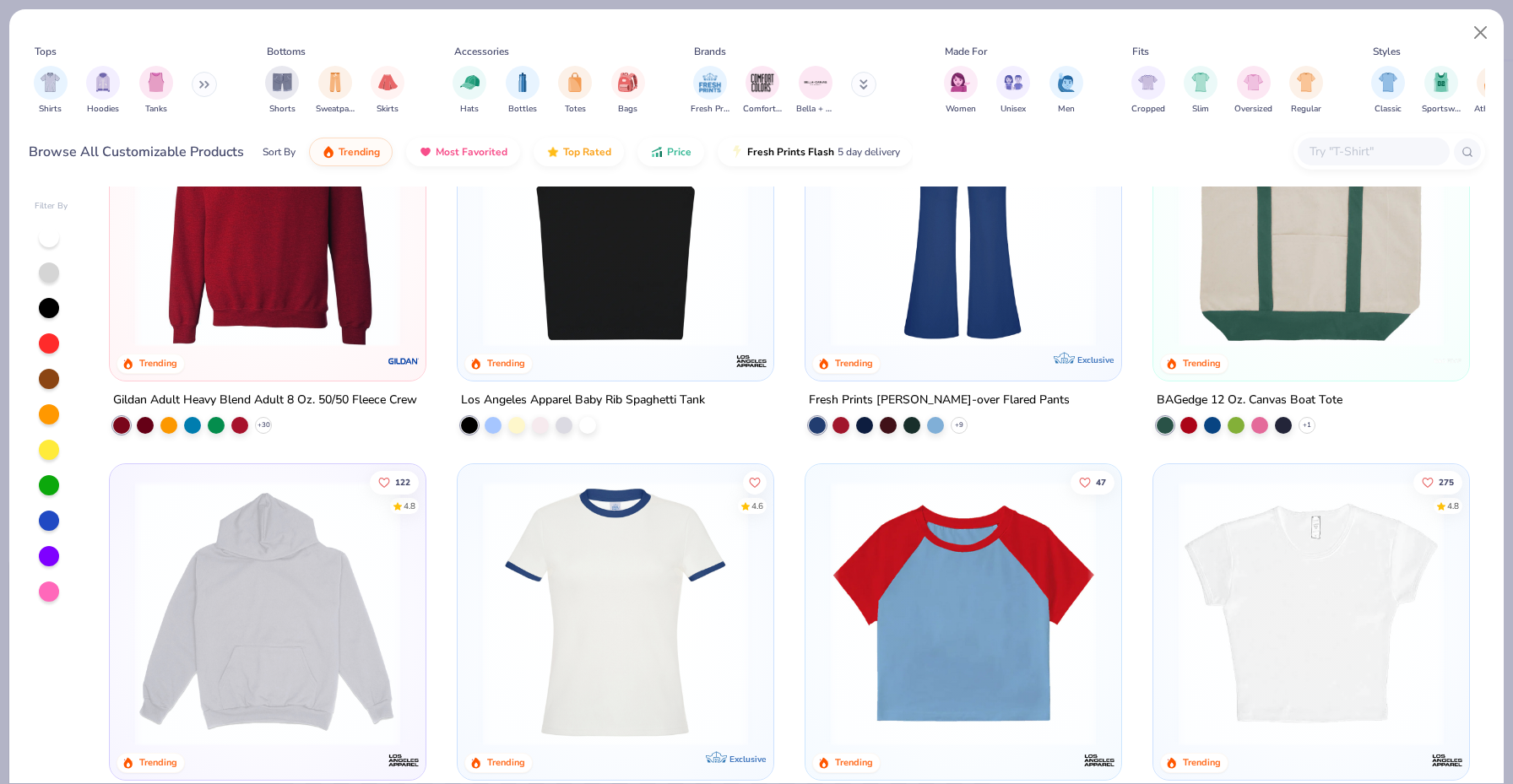
scroll to position [2026, 0]
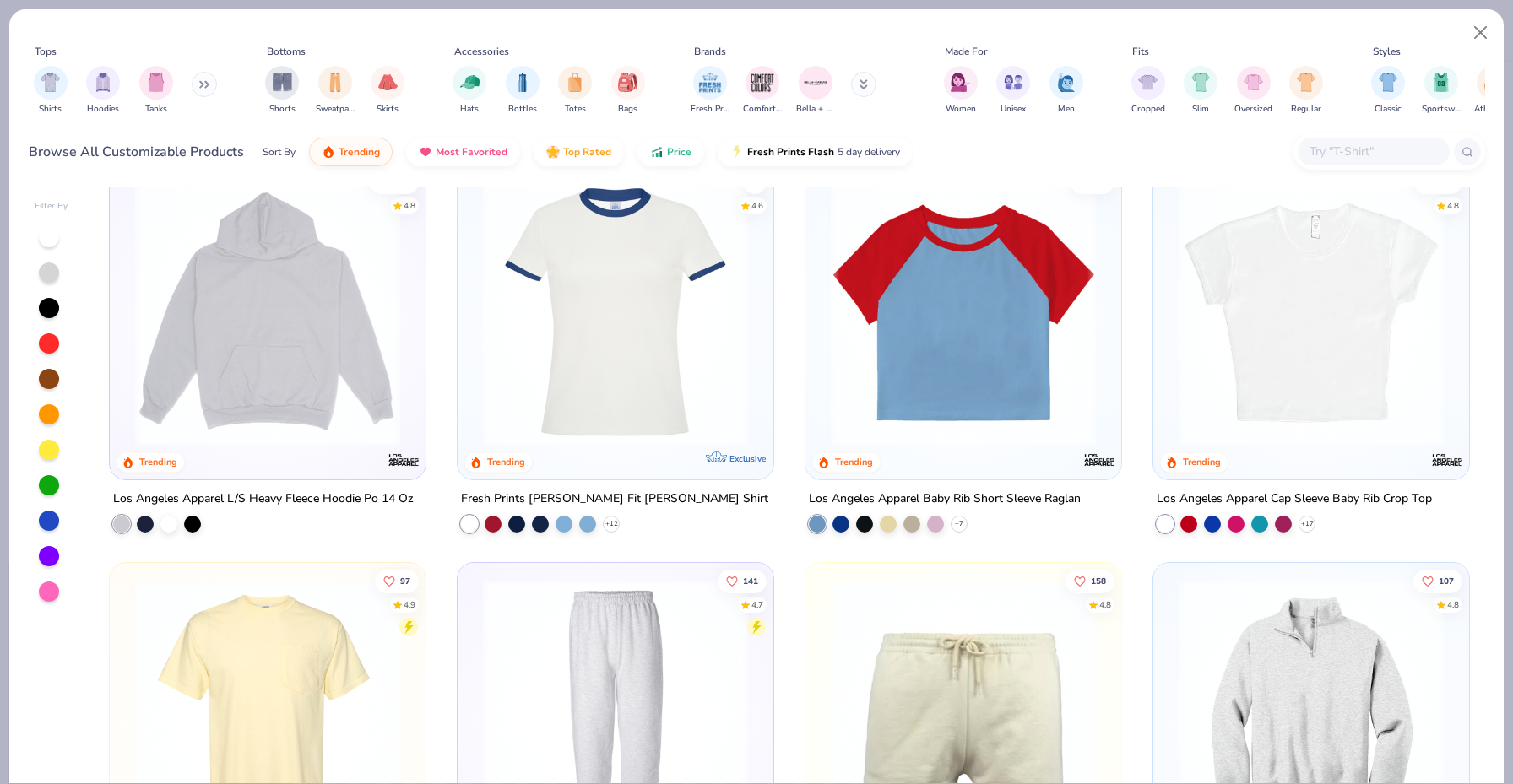
click at [1215, 371] on img at bounding box center [1311, 313] width 282 height 265
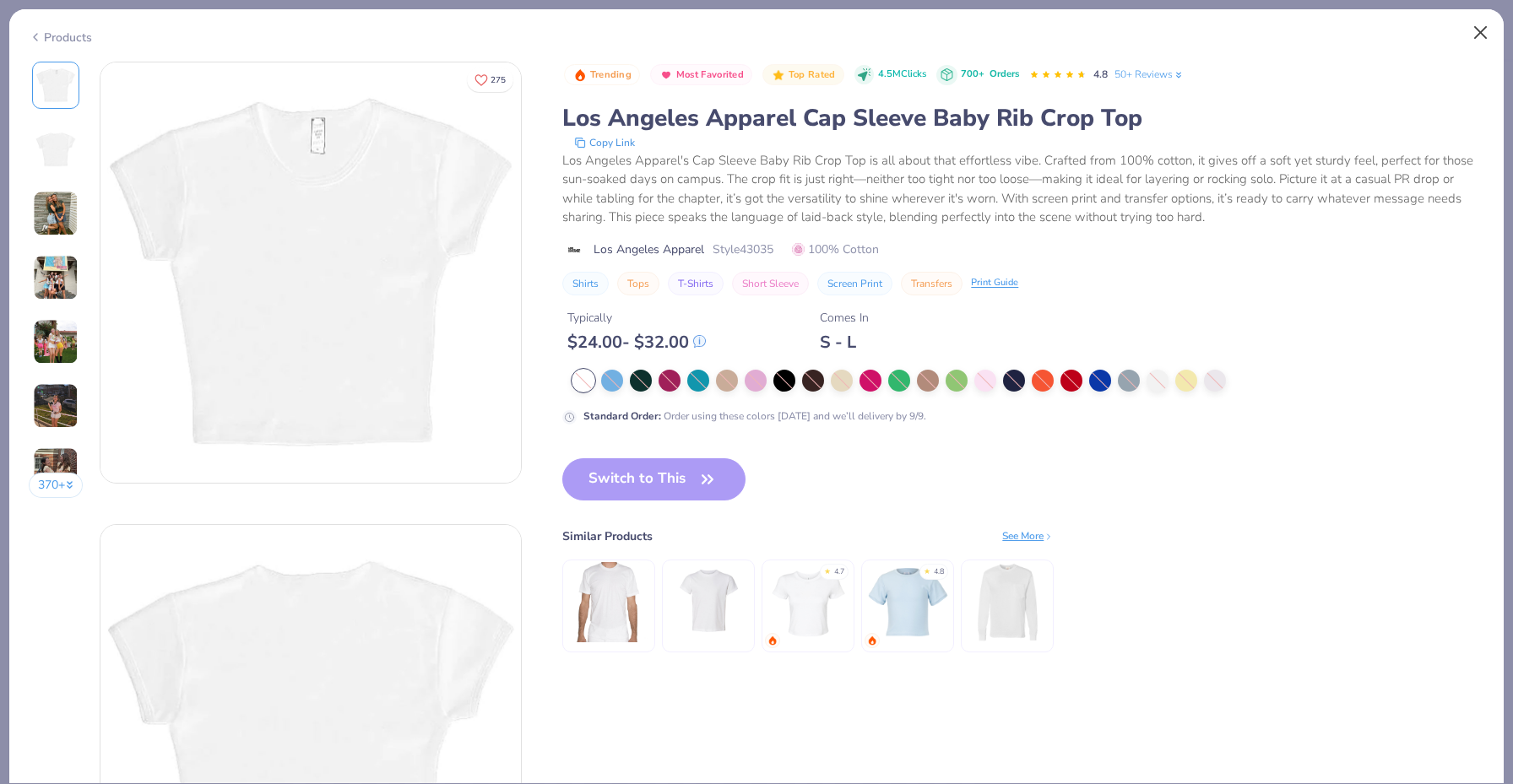
click at [1479, 31] on button "Close" at bounding box center [1481, 32] width 32 height 32
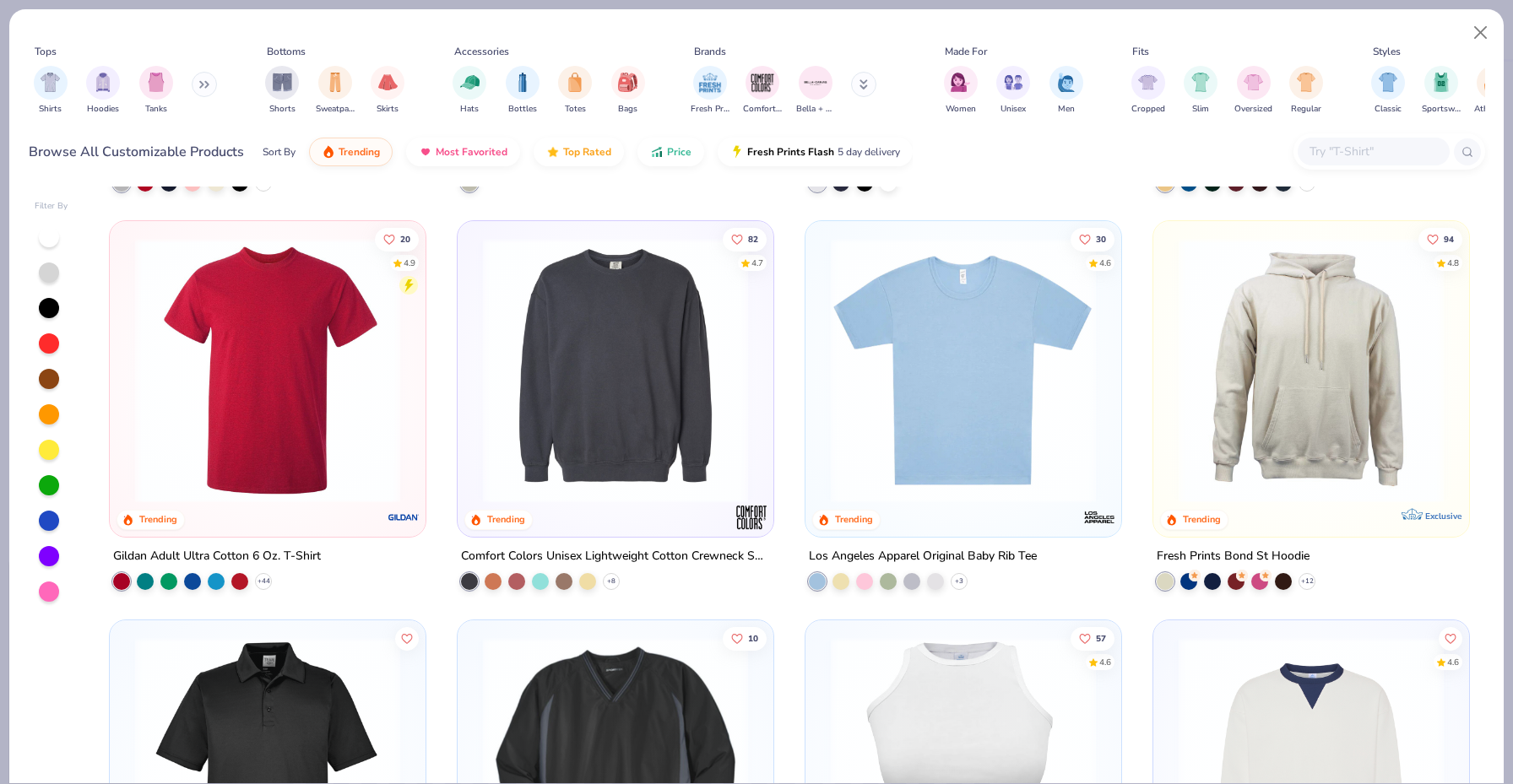
scroll to position [4361, 0]
click at [245, 424] on img at bounding box center [268, 370] width 282 height 265
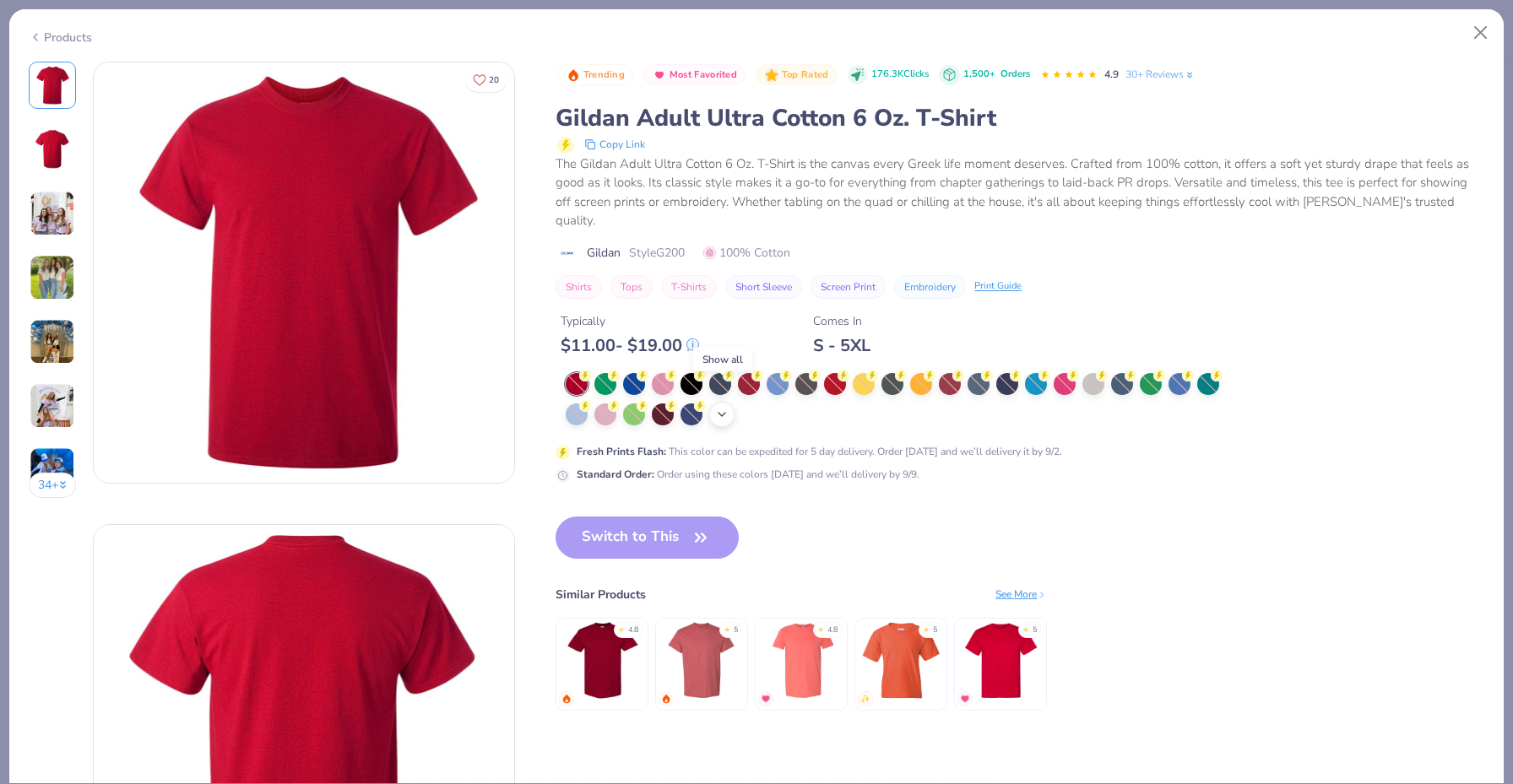
click at [722, 407] on icon at bounding box center [722, 413] width 13 height 13
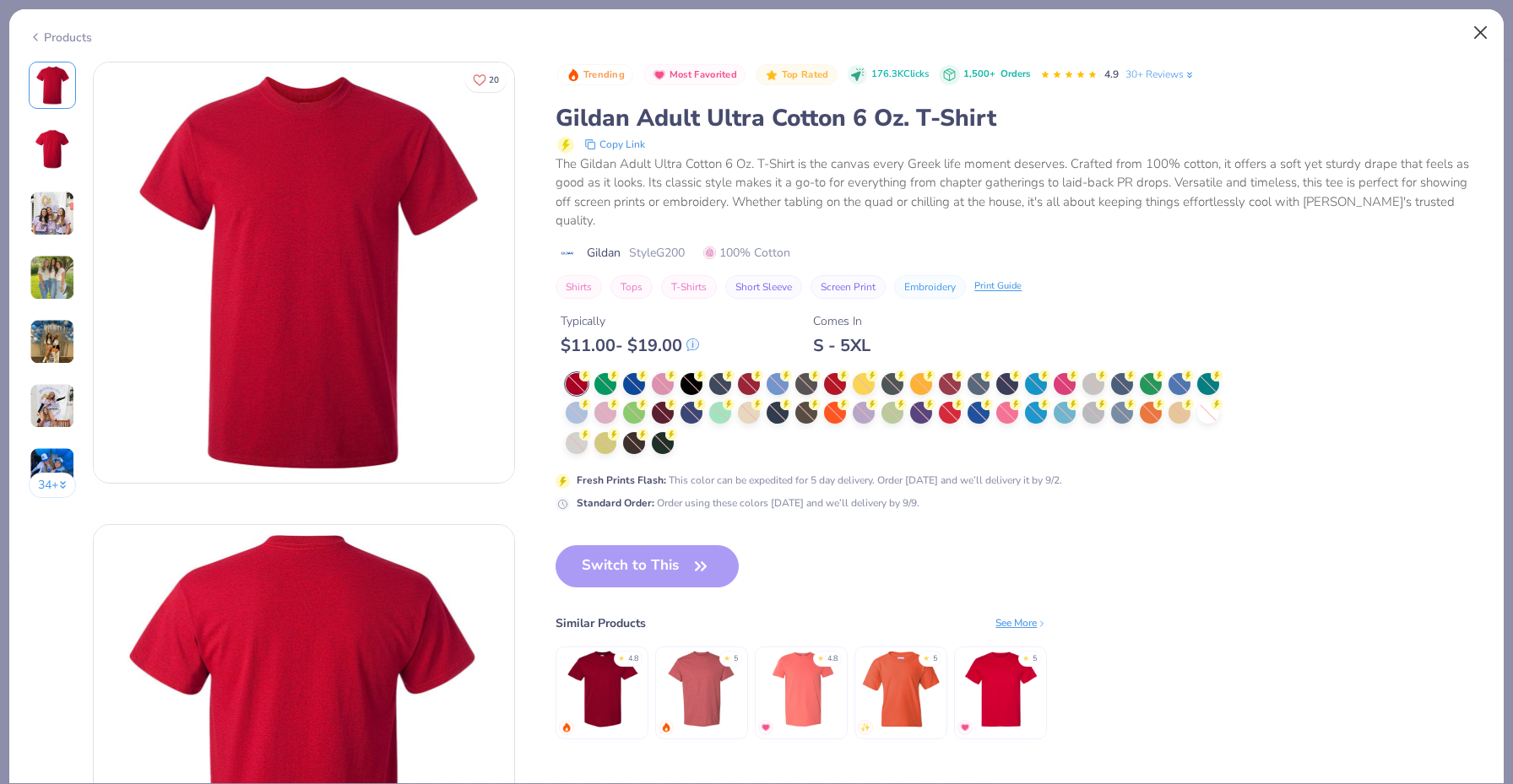
click at [1474, 31] on button "Close" at bounding box center [1481, 32] width 32 height 32
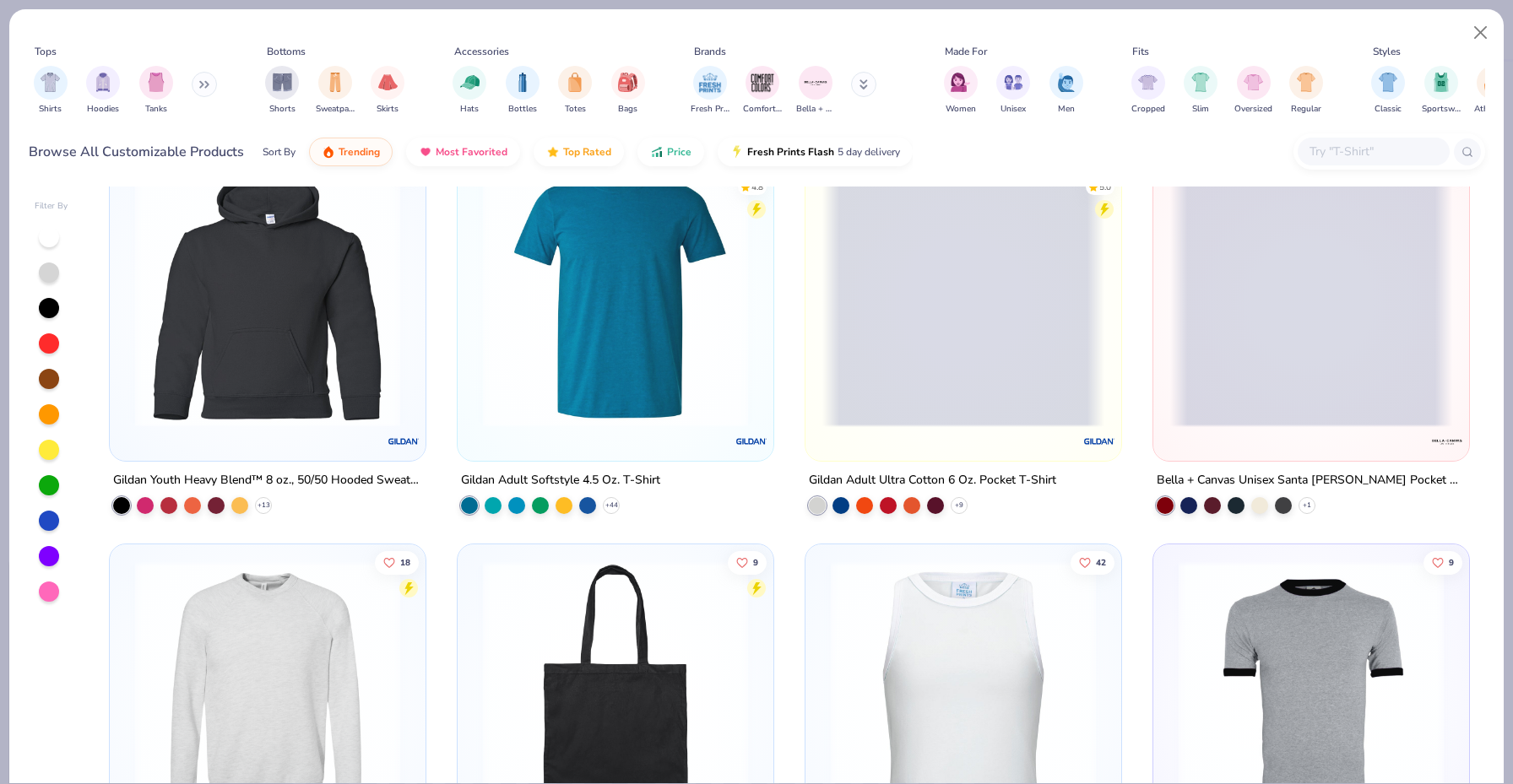
scroll to position [7629, 0]
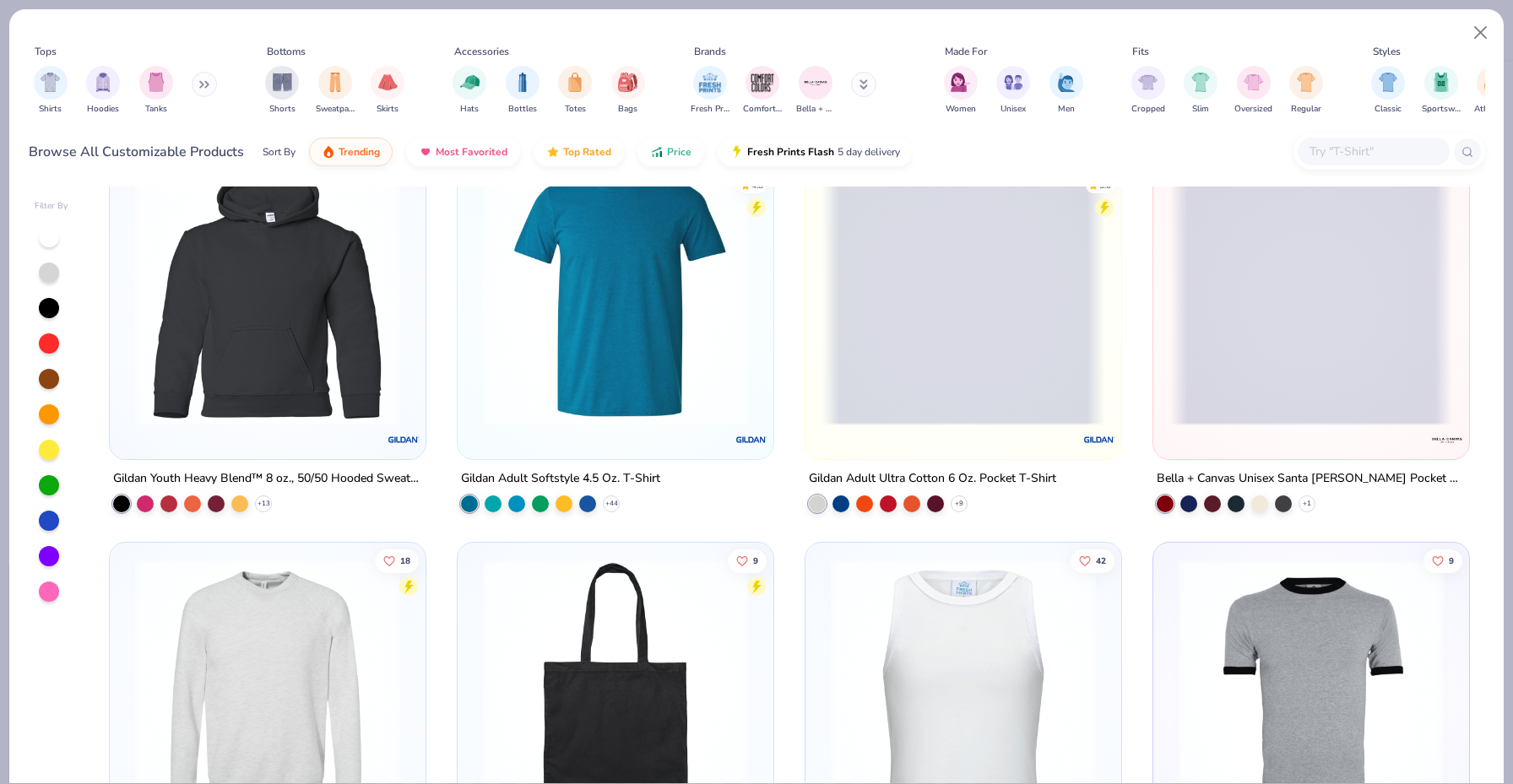
click at [253, 711] on img at bounding box center [268, 691] width 282 height 265
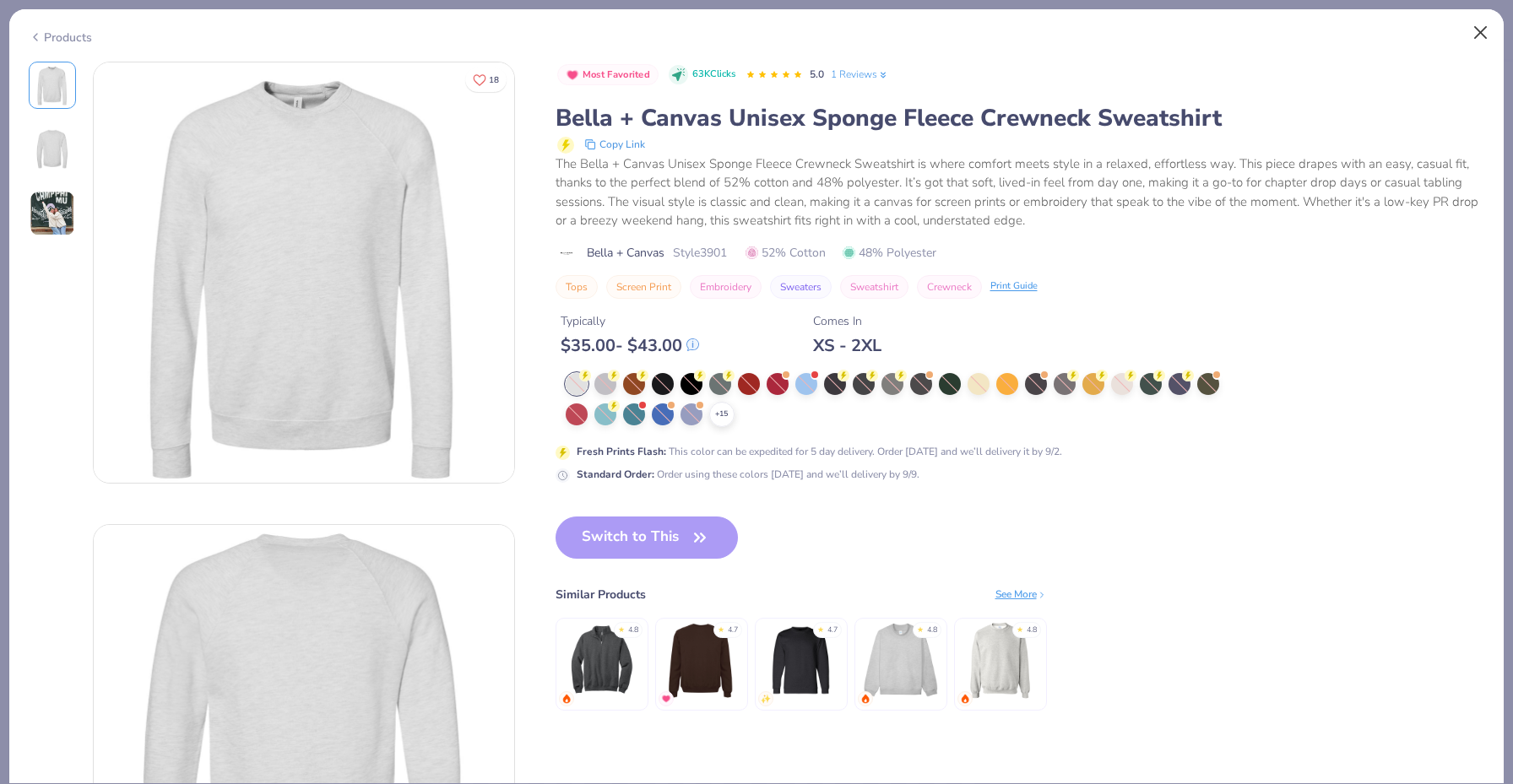
click at [1484, 37] on button "Close" at bounding box center [1481, 32] width 32 height 32
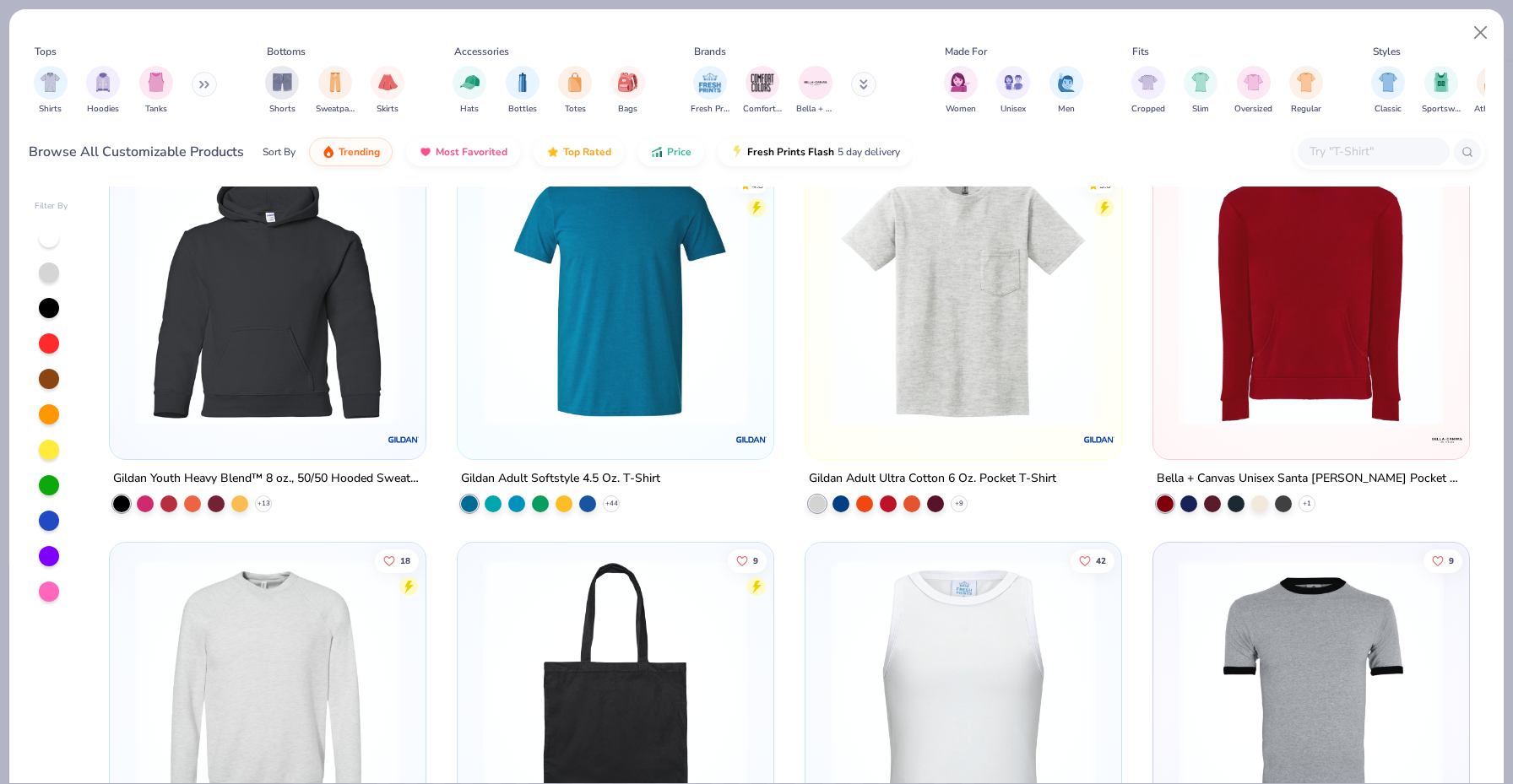
click at [1084, 371] on img at bounding box center [963, 292] width 282 height 265
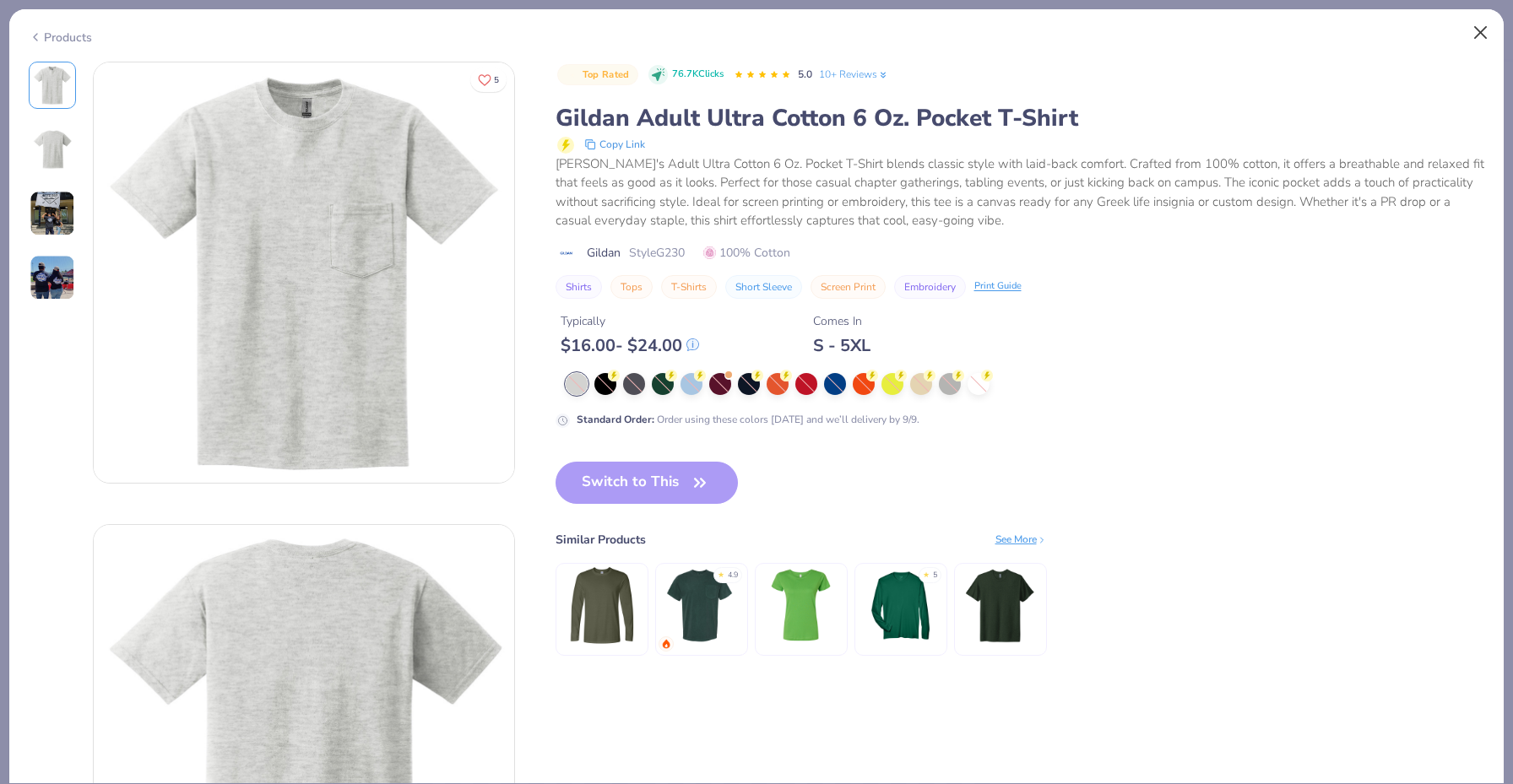
click at [1486, 39] on button "Close" at bounding box center [1481, 32] width 32 height 32
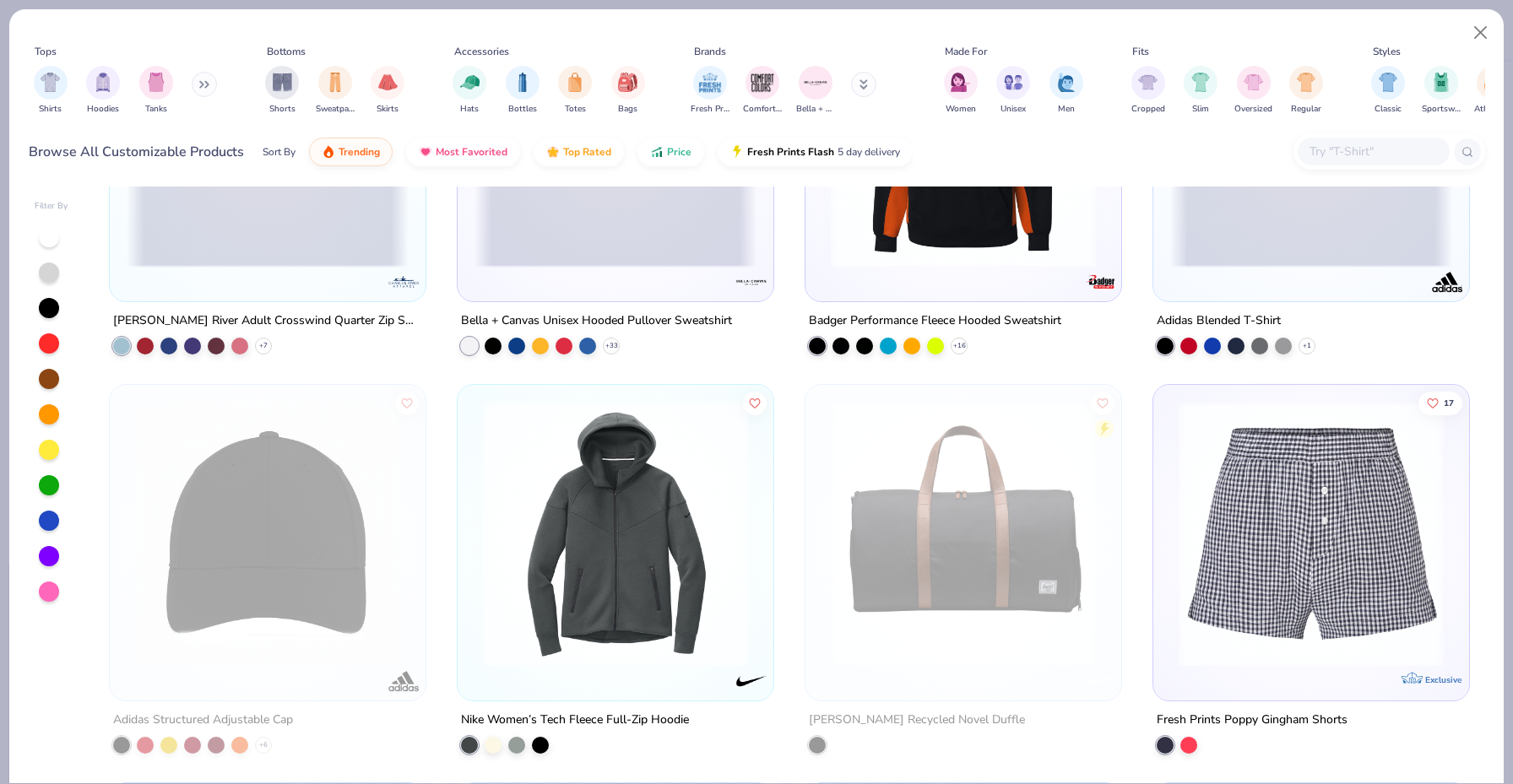
scroll to position [11827, 0]
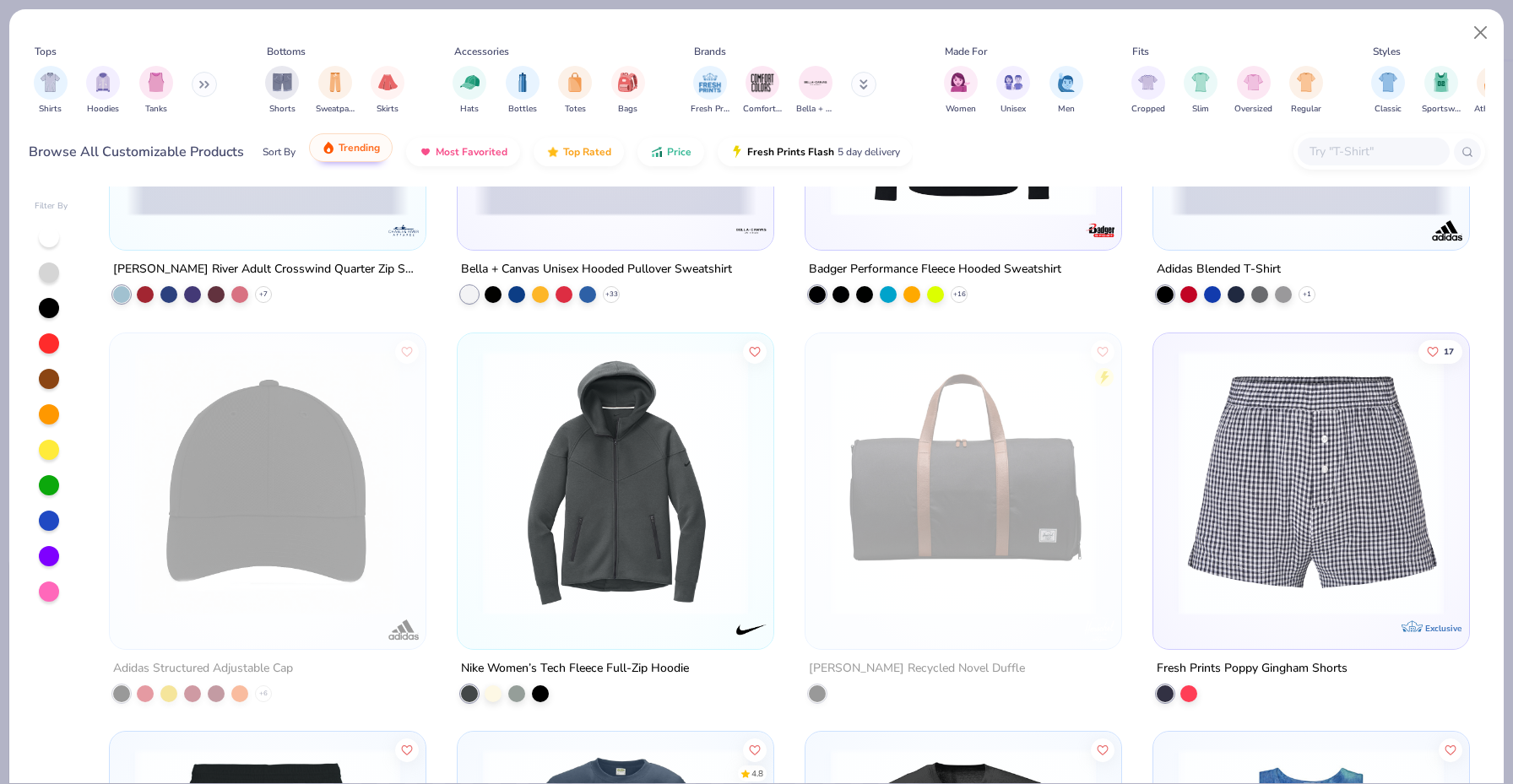
click at [379, 149] on span "Trending" at bounding box center [359, 147] width 41 height 13
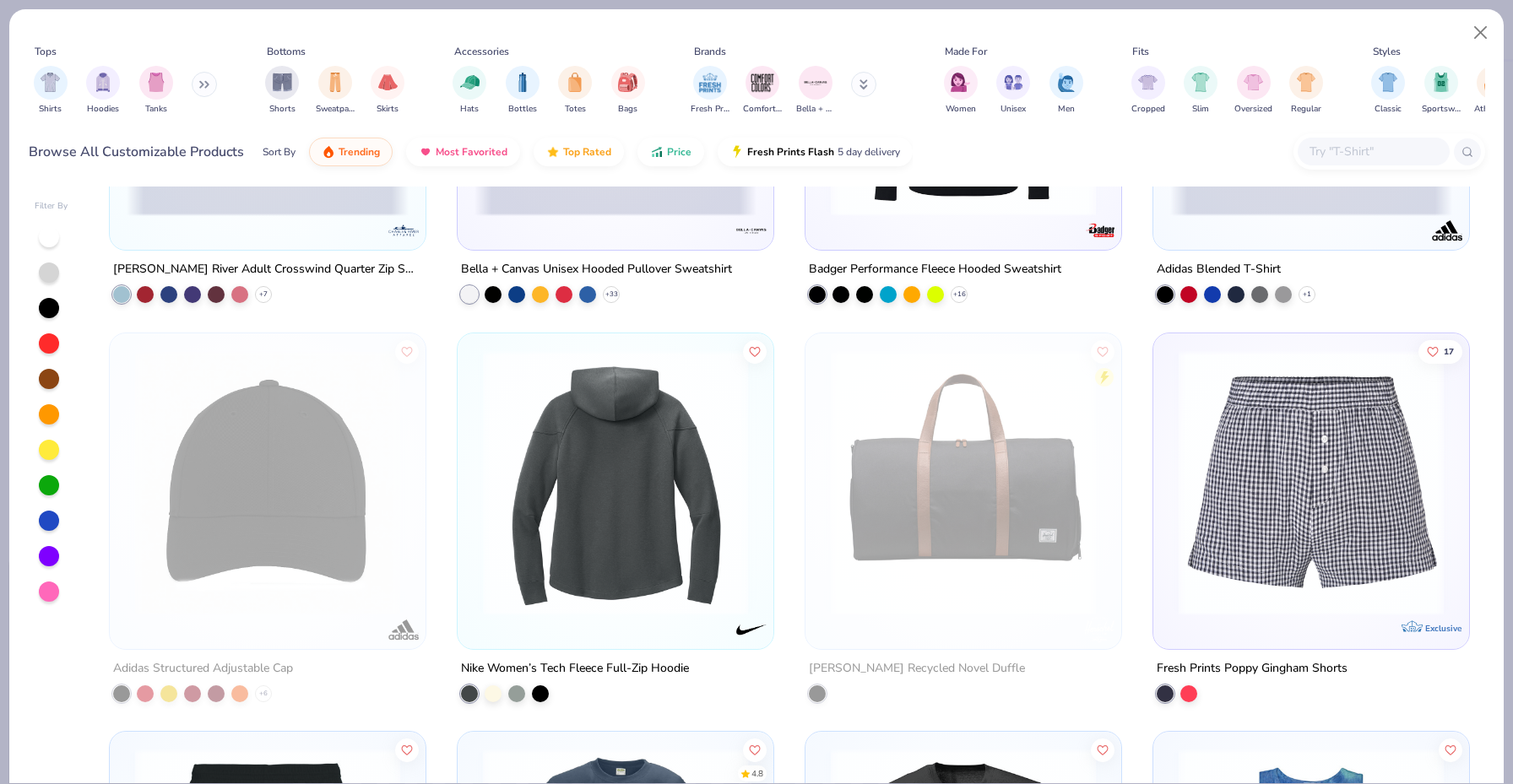
scroll to position [12241, 0]
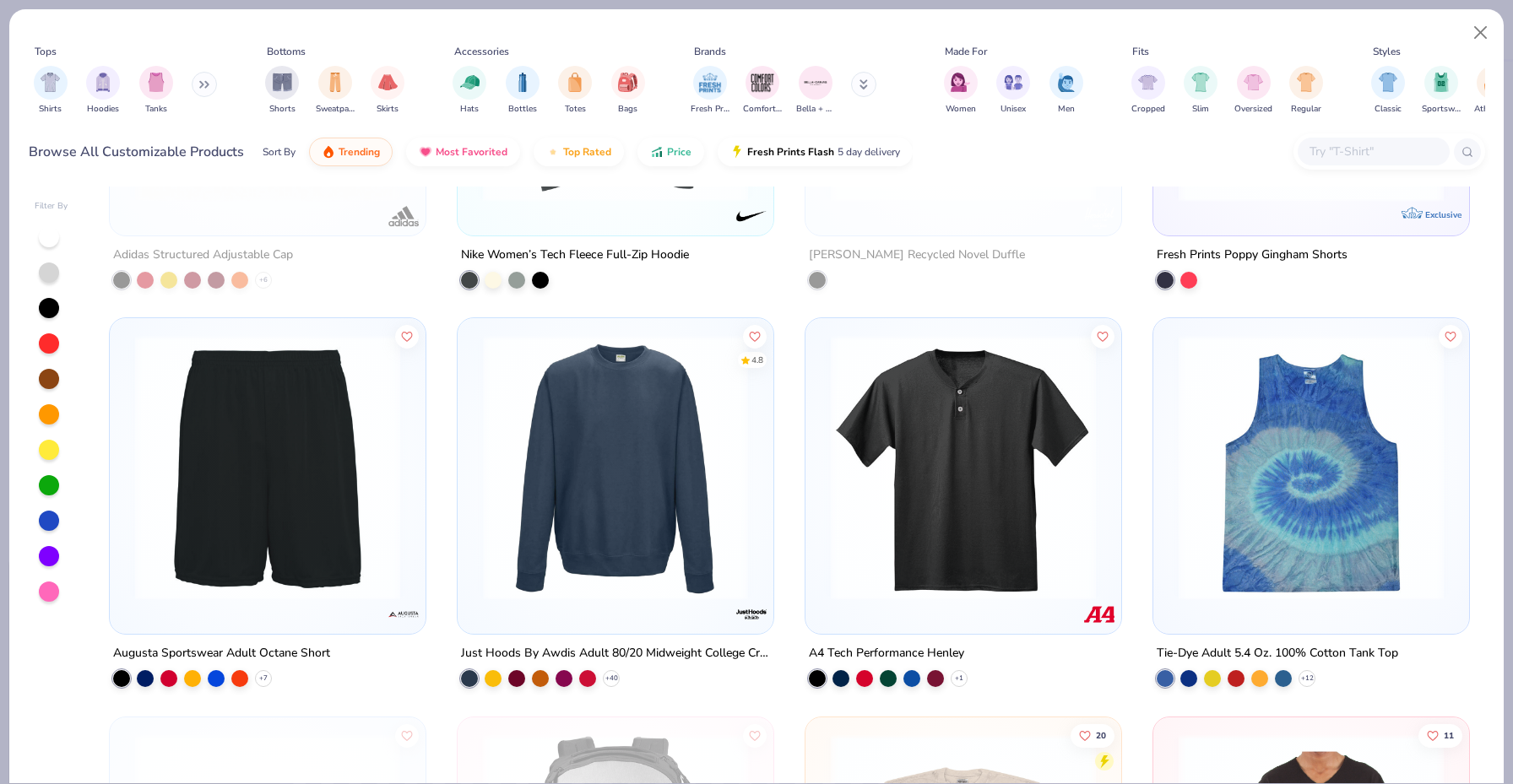
click at [474, 503] on img at bounding box center [333, 467] width 282 height 265
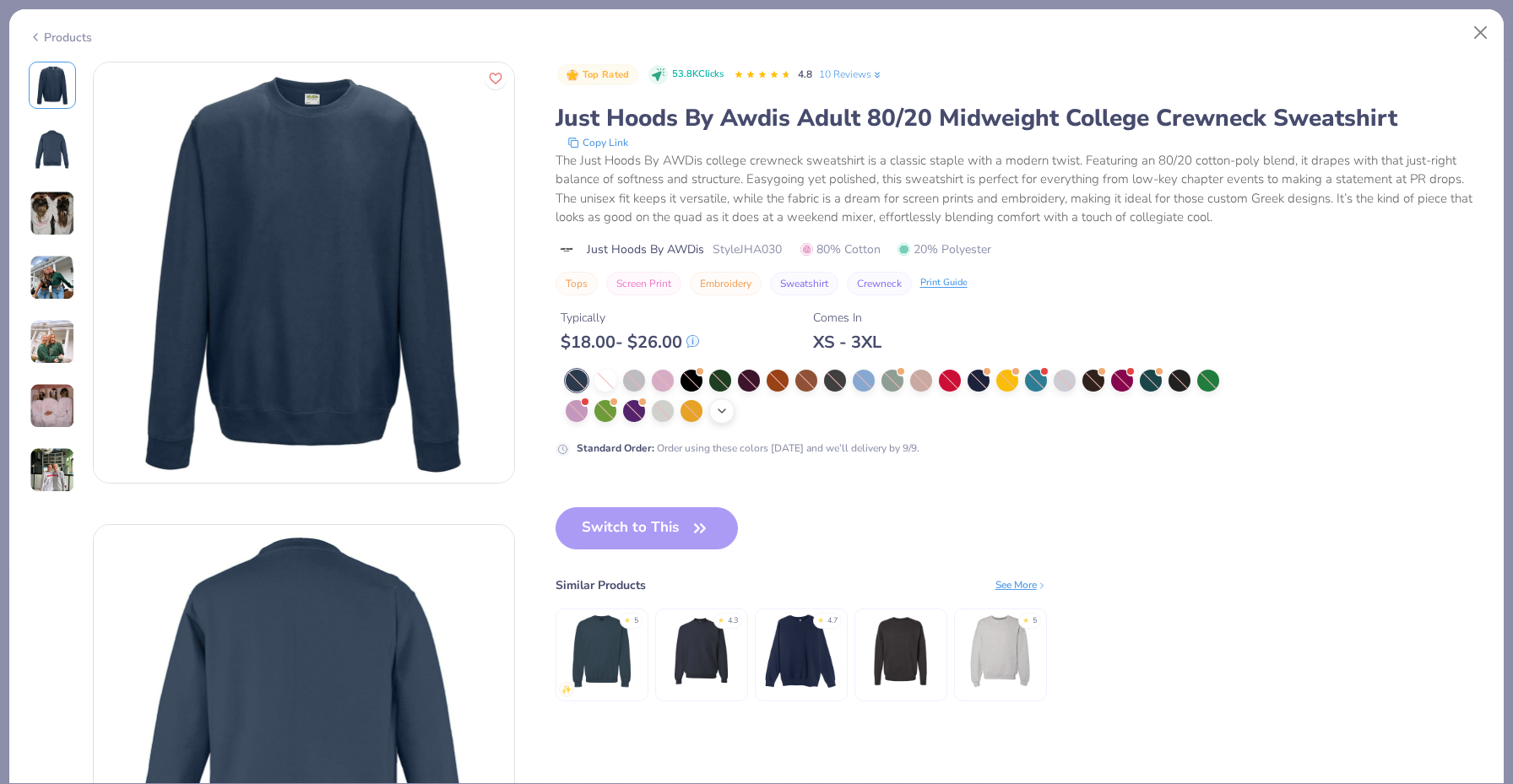
click at [710, 406] on div "+ 18" at bounding box center [722, 411] width 25 height 25
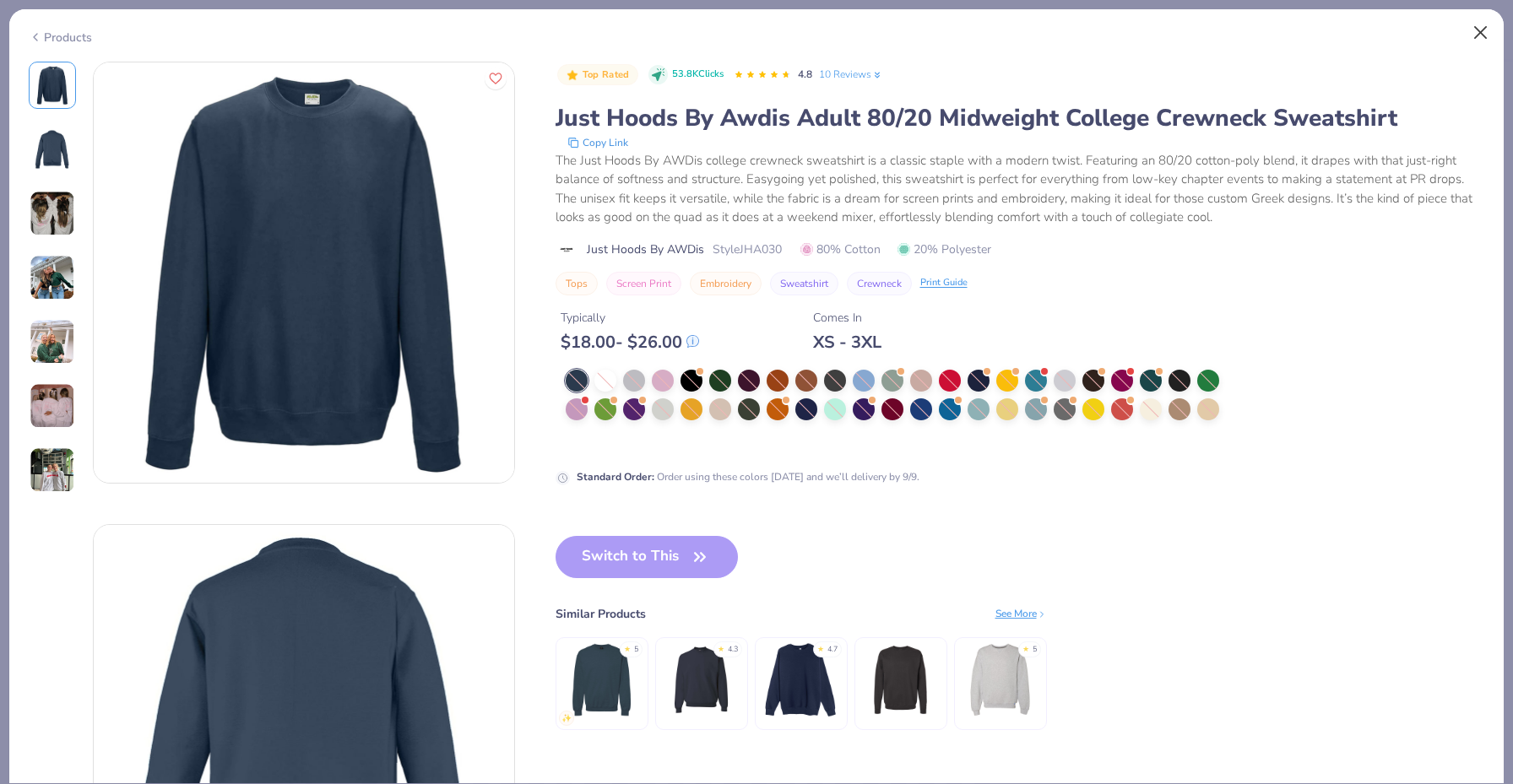
click at [1472, 38] on button "Close" at bounding box center [1481, 32] width 32 height 32
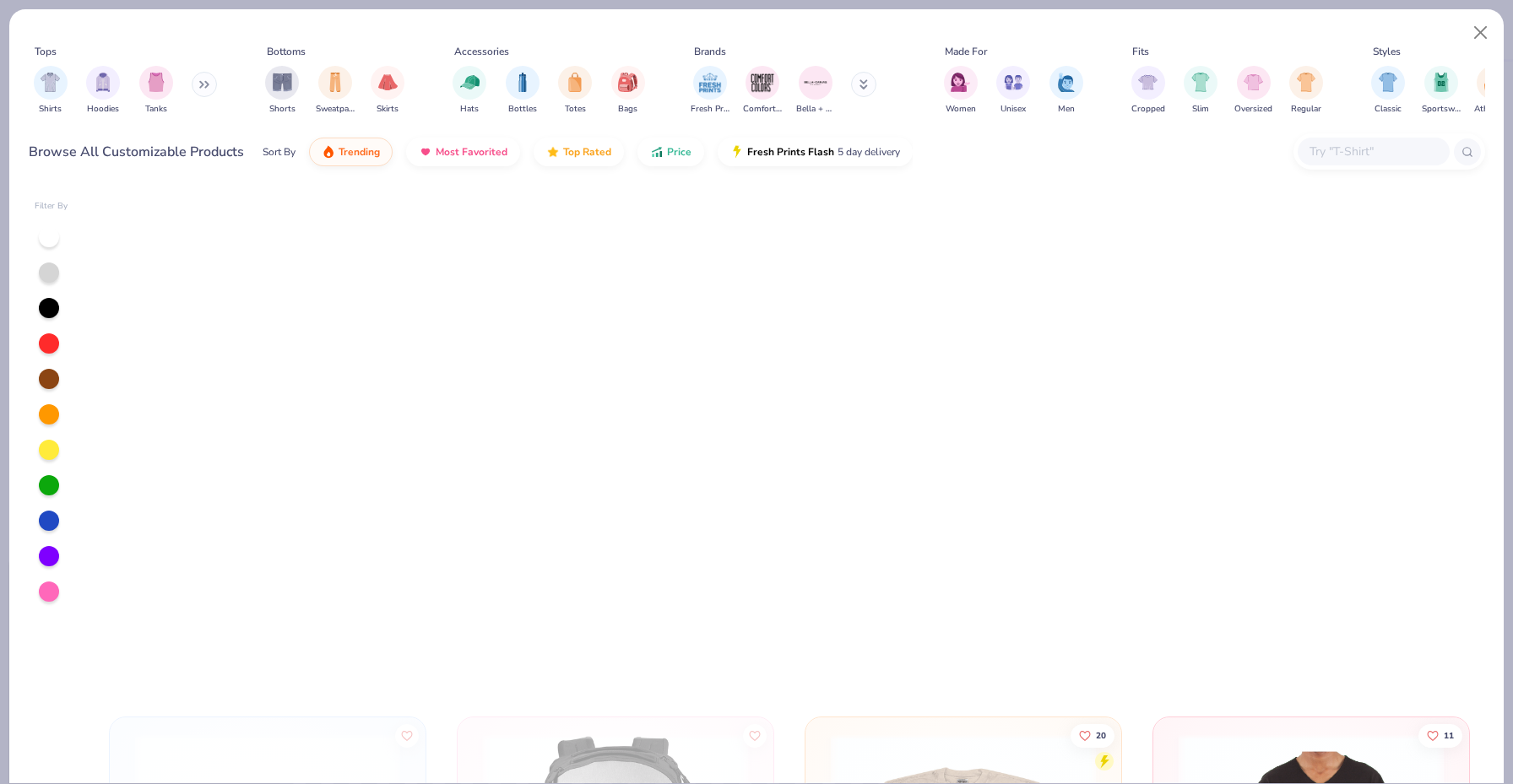
scroll to position [13429, 0]
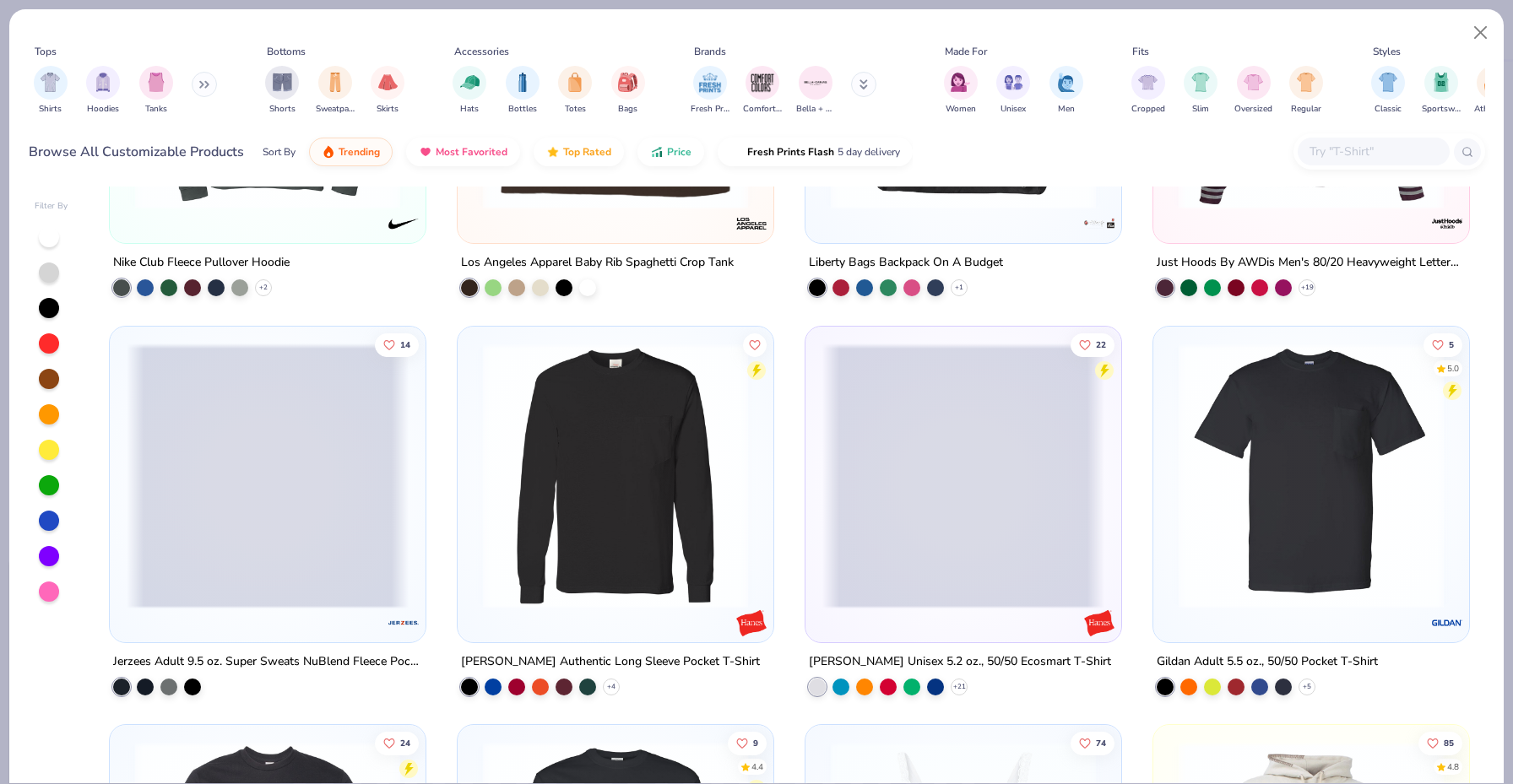
click at [1314, 457] on img at bounding box center [1311, 475] width 282 height 265
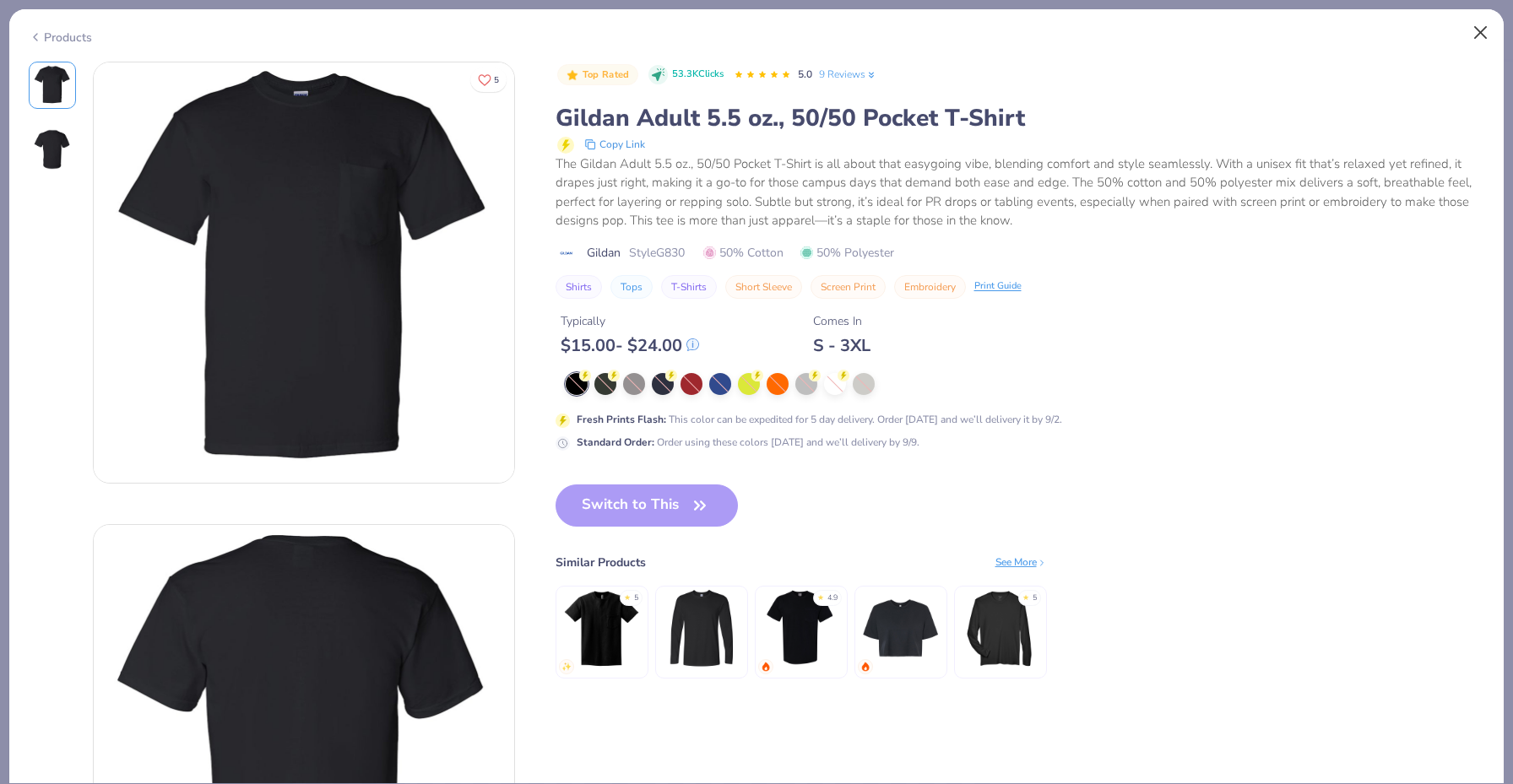
click at [1475, 36] on button "Close" at bounding box center [1481, 32] width 32 height 32
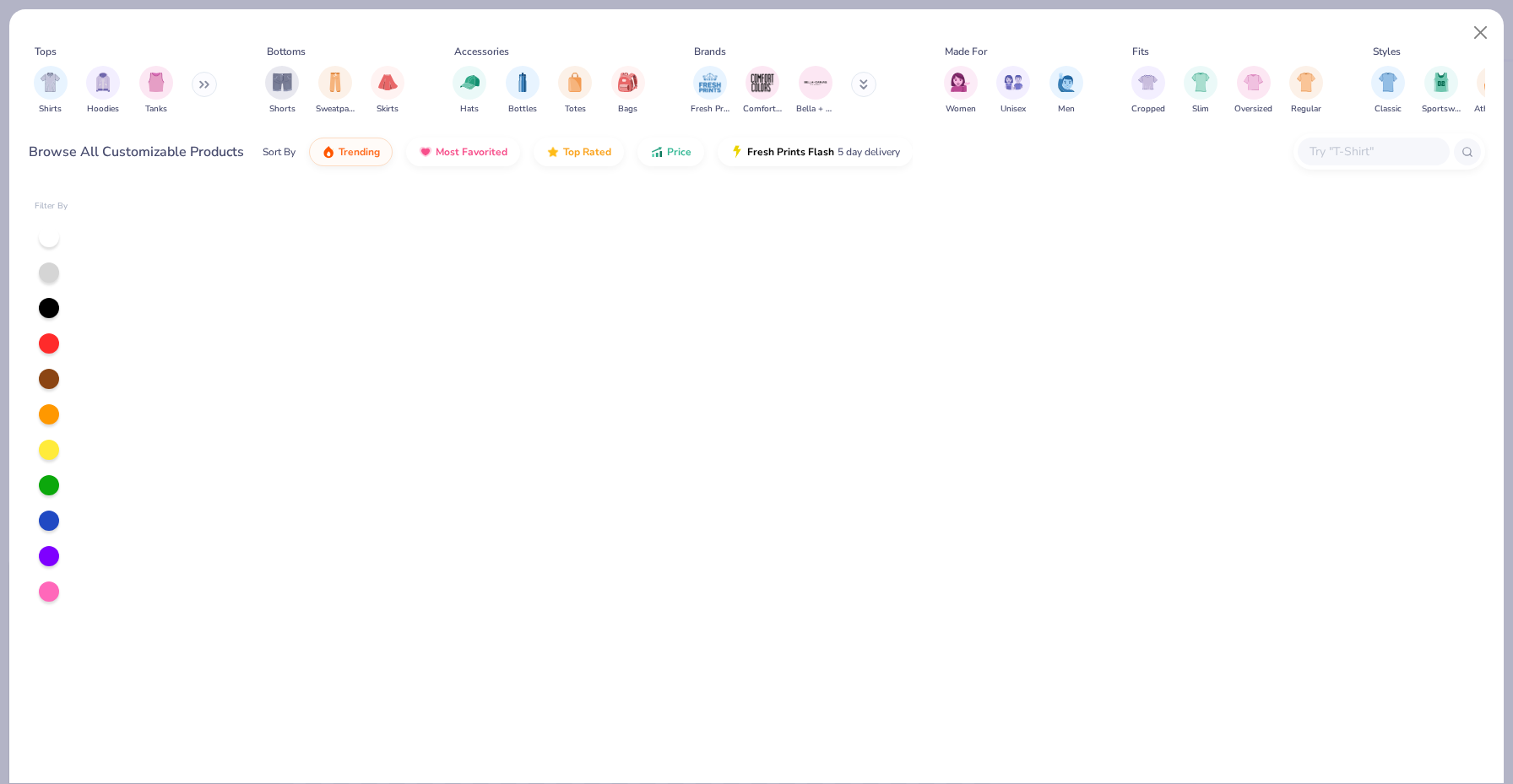
scroll to position [15028, 0]
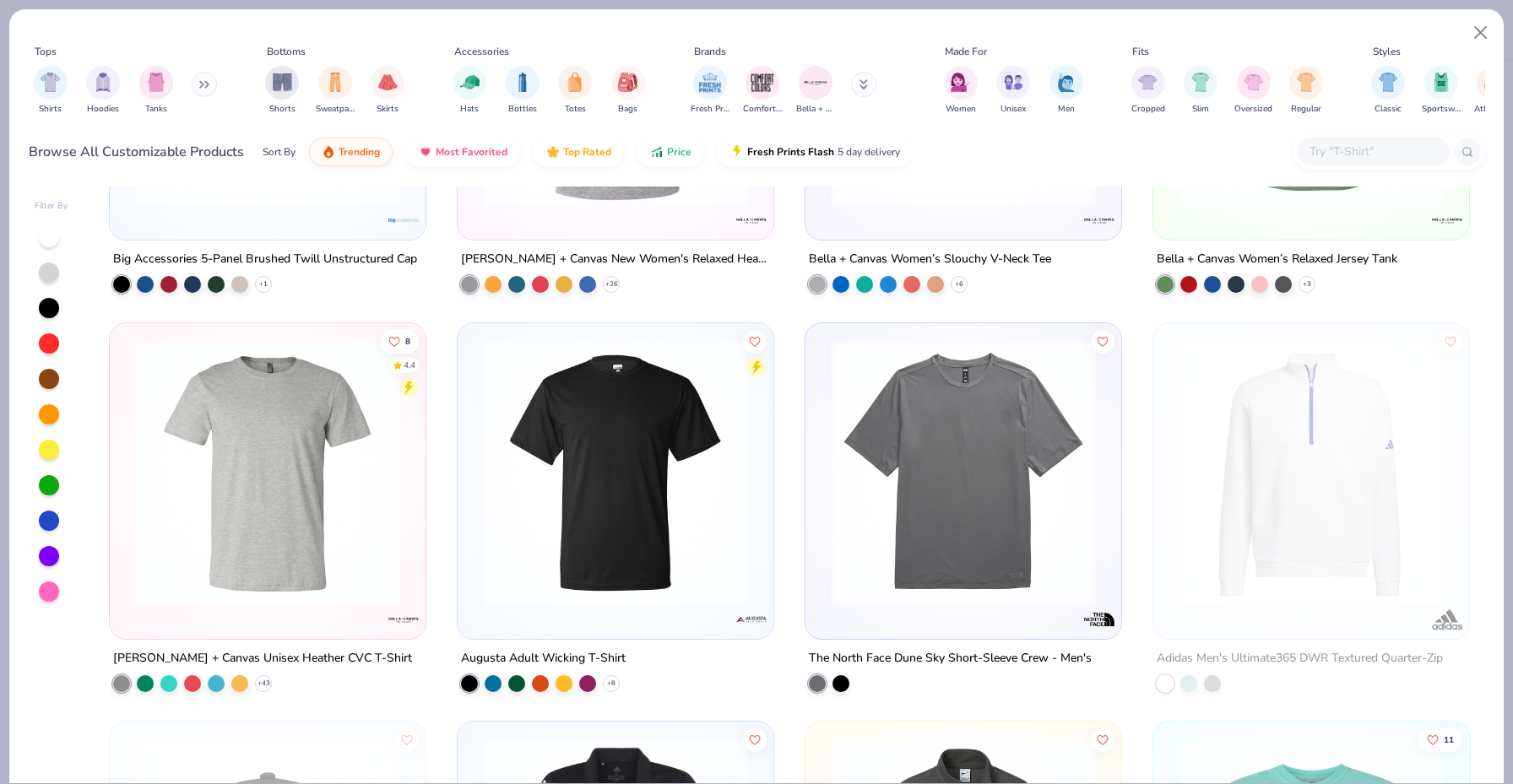
click at [945, 528] on img at bounding box center [963, 471] width 282 height 265
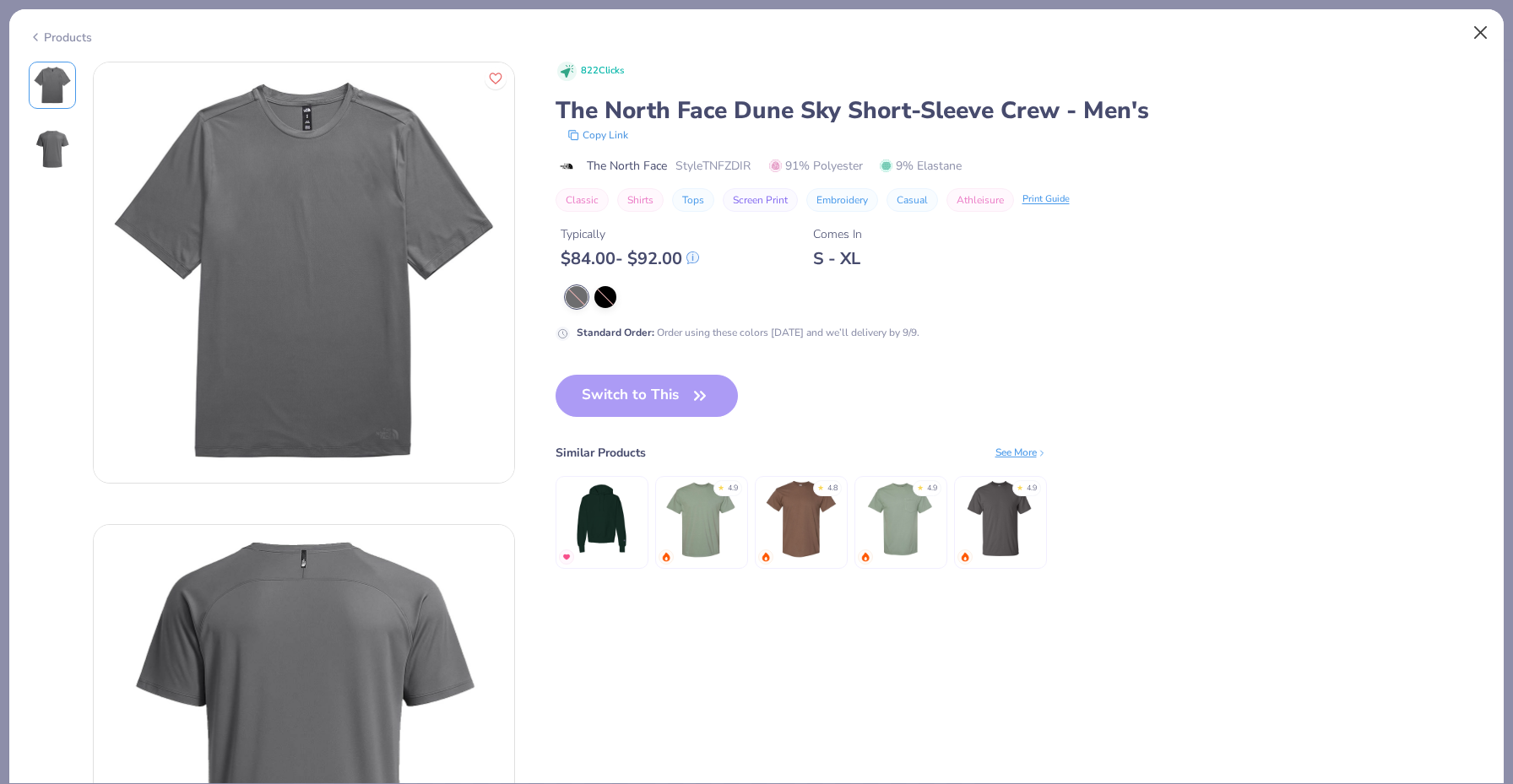
click at [1482, 37] on button "Close" at bounding box center [1481, 32] width 32 height 32
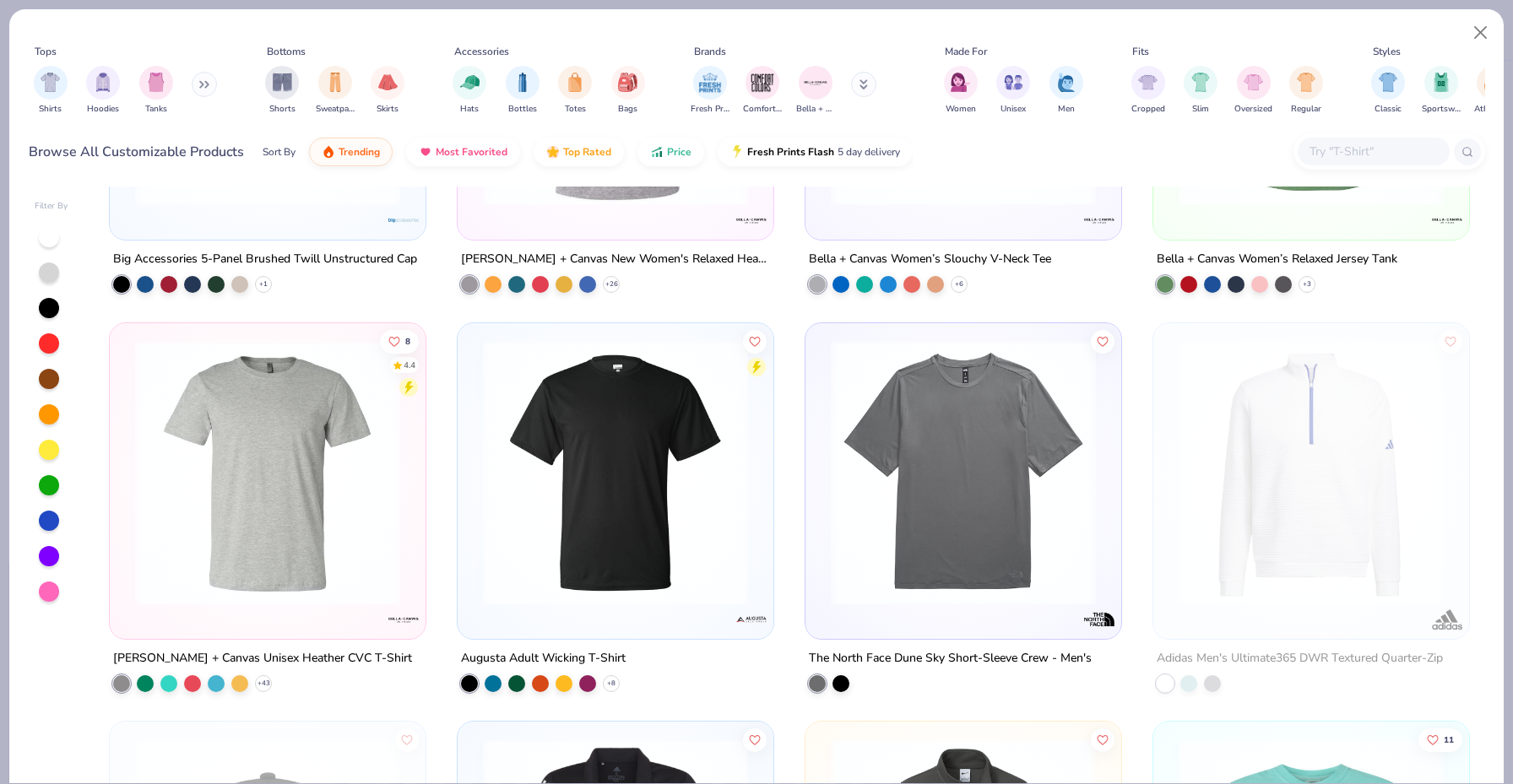
click at [303, 531] on img at bounding box center [268, 471] width 282 height 265
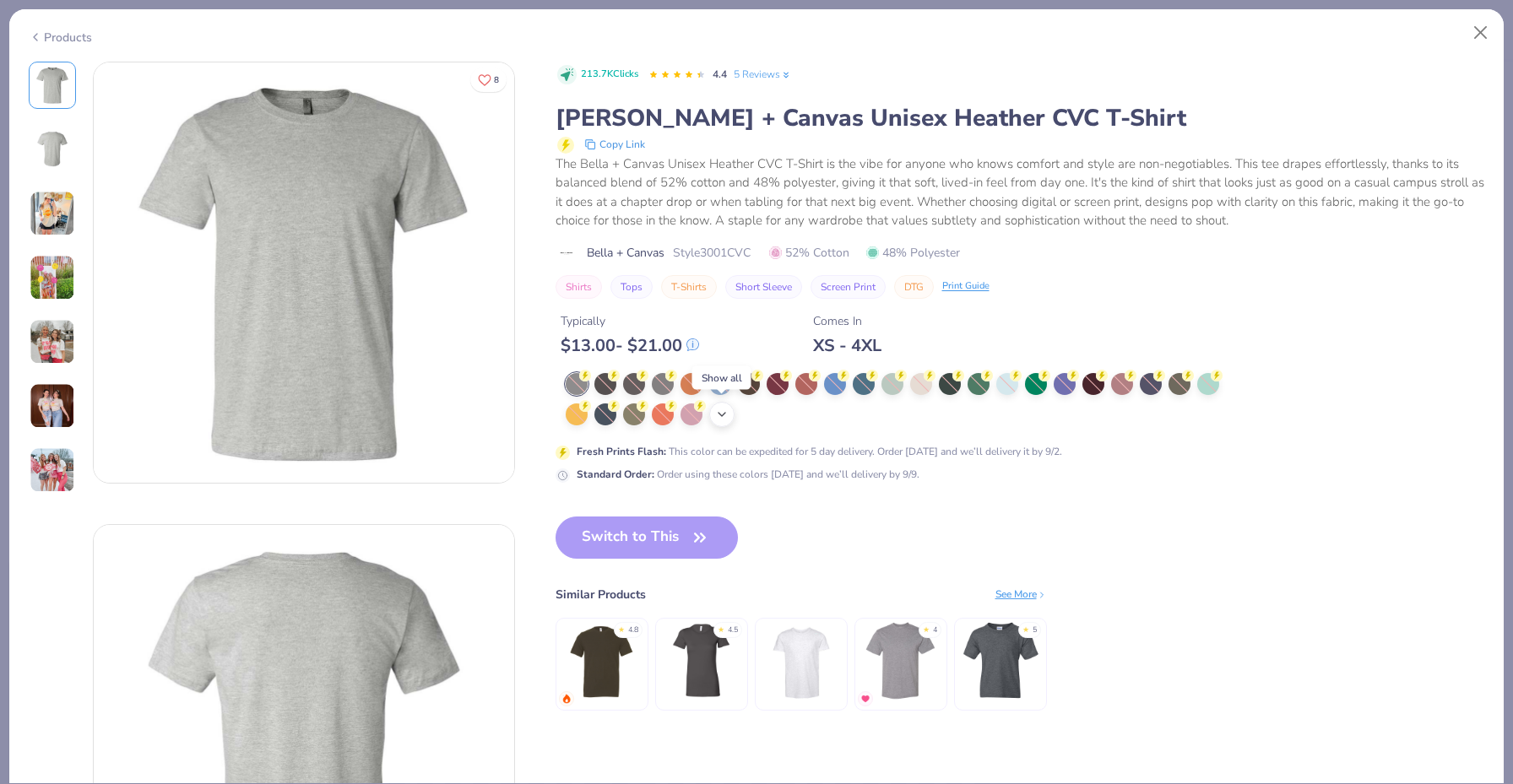
click at [722, 408] on icon at bounding box center [722, 413] width 13 height 13
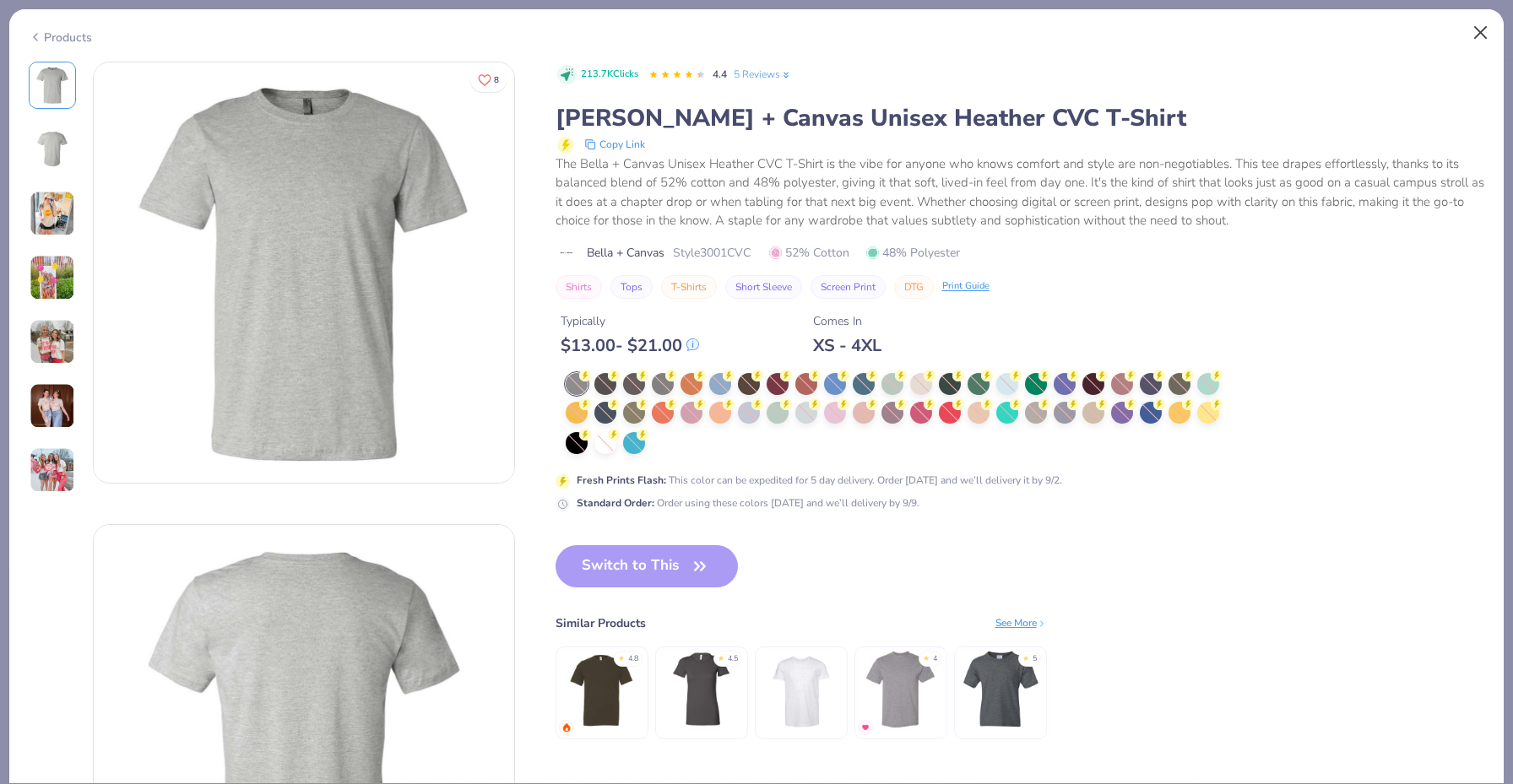
click at [1485, 24] on button "Close" at bounding box center [1481, 32] width 32 height 32
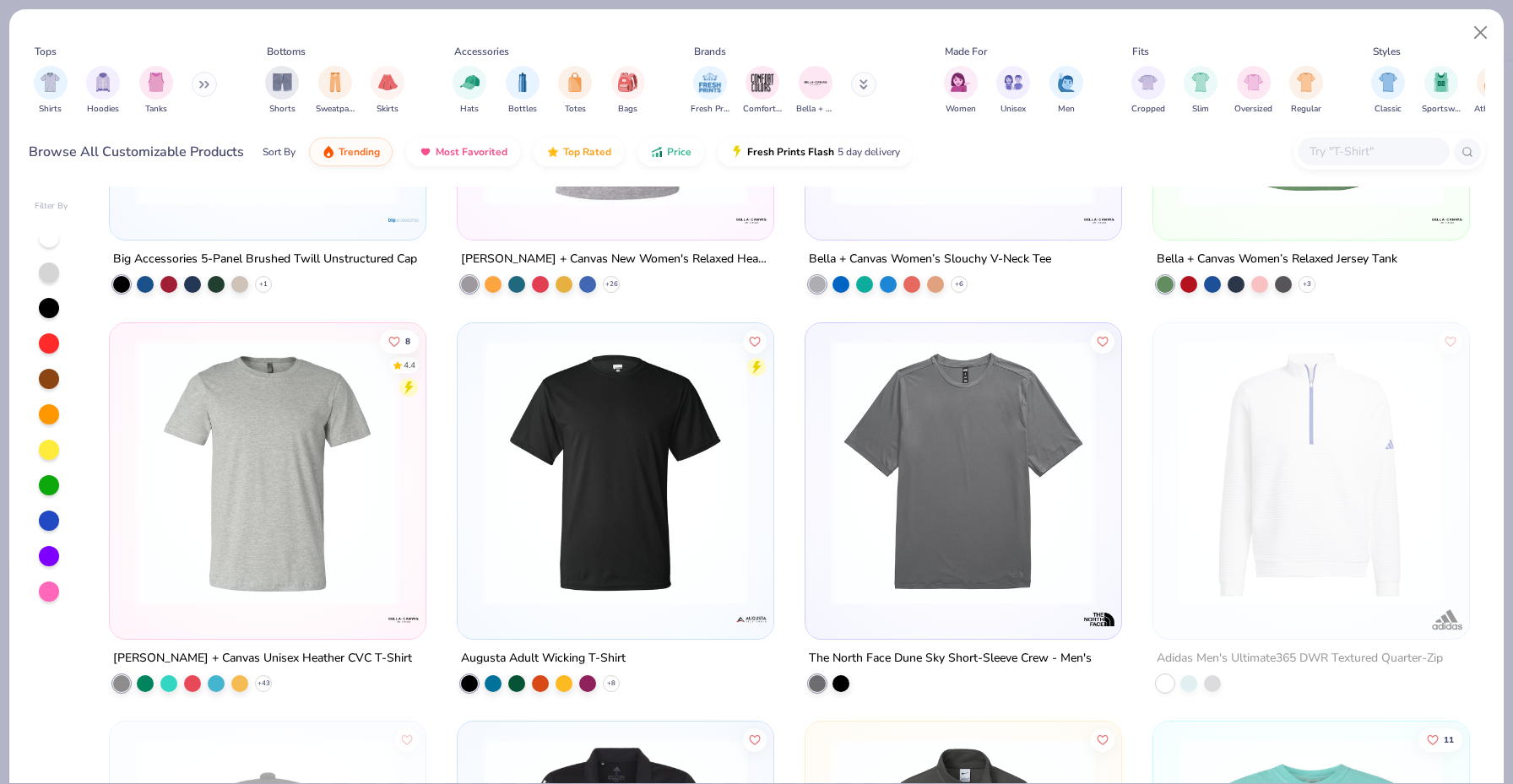
click at [670, 570] on img at bounding box center [615, 471] width 282 height 265
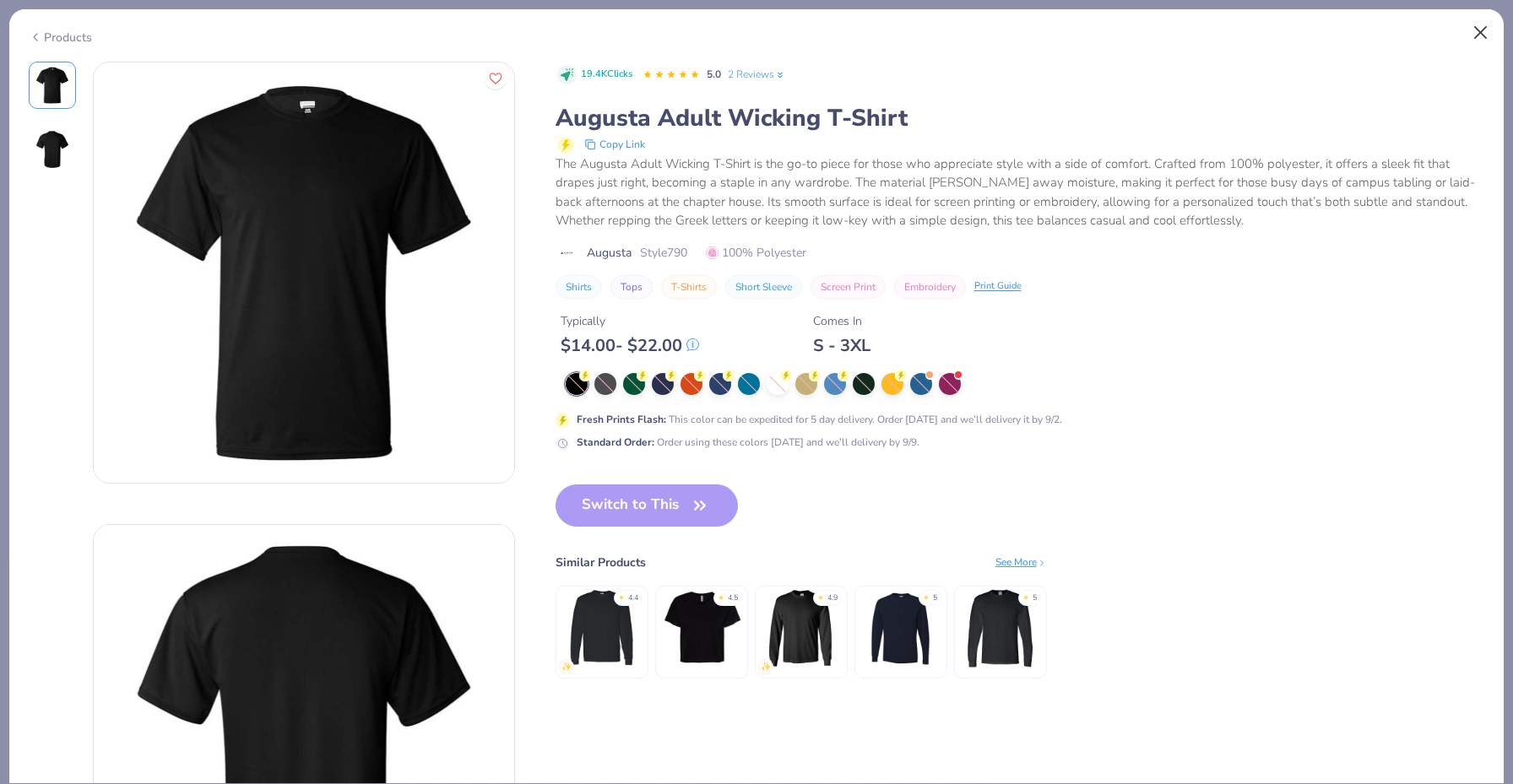
click at [1486, 21] on button "Close" at bounding box center [1481, 32] width 32 height 32
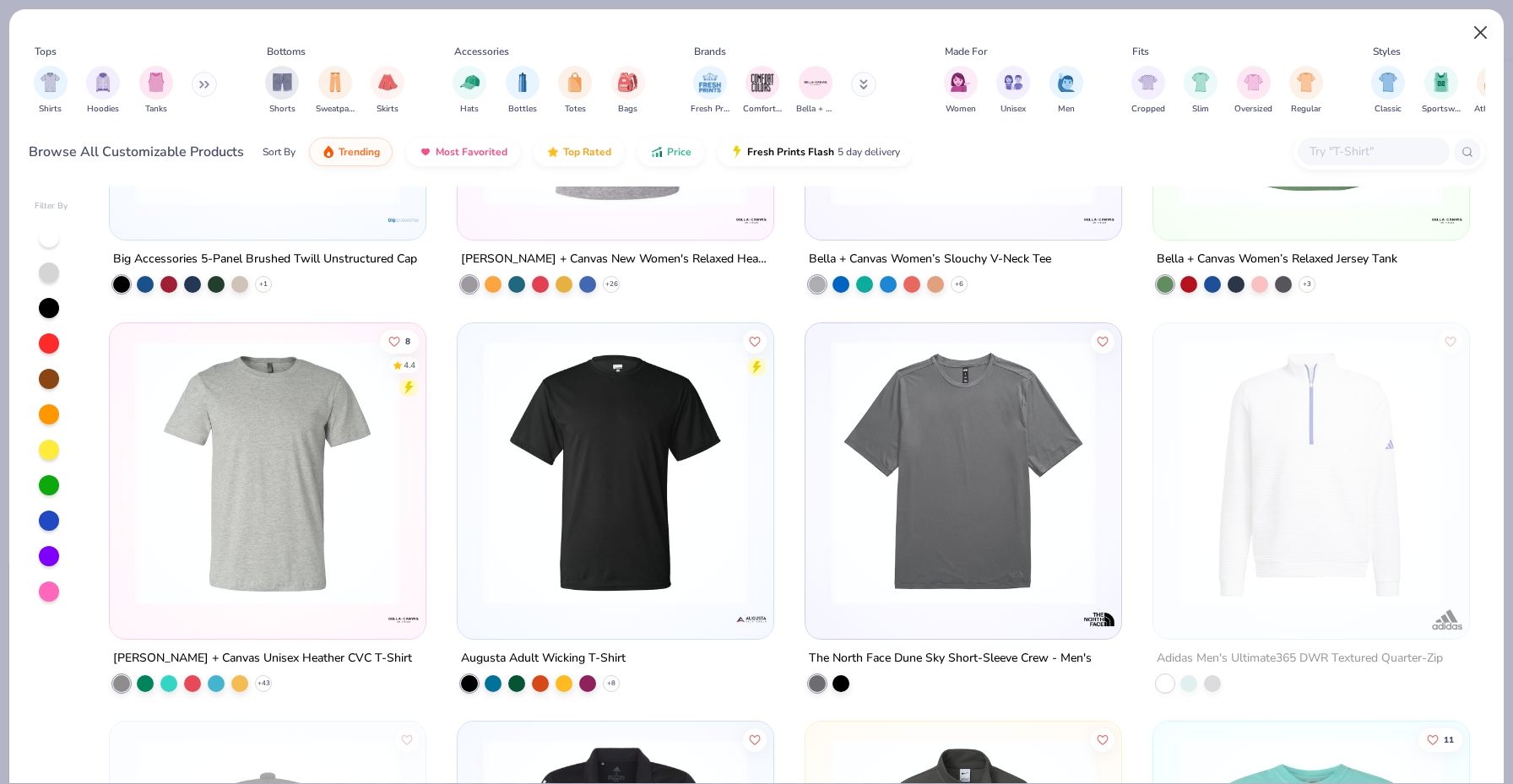
click at [1482, 33] on button "Close" at bounding box center [1481, 32] width 32 height 32
type textarea "x"
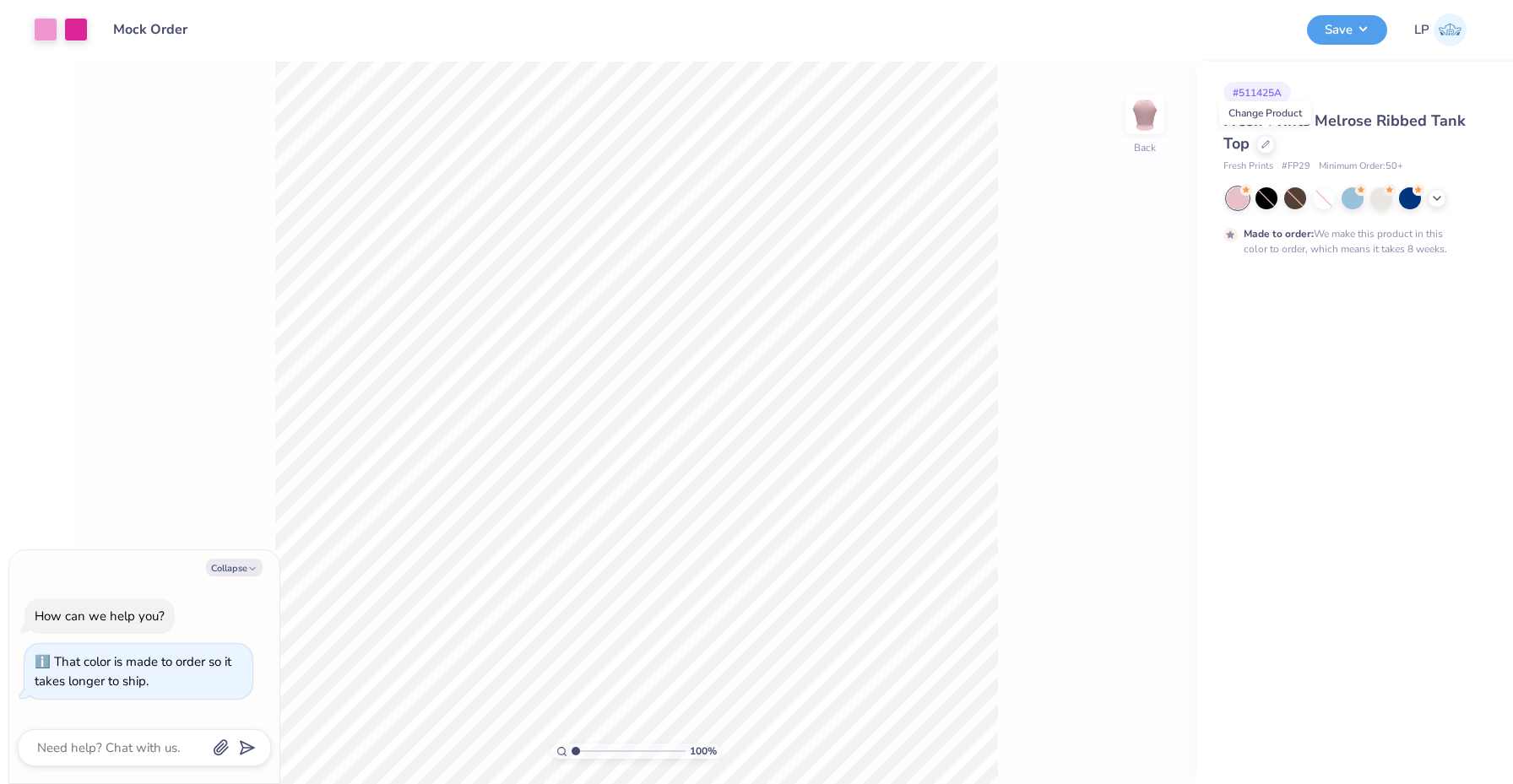
click at [1477, 35] on div "Save LP" at bounding box center [1403, 30] width 193 height 59
click at [1487, 23] on div "Save LP" at bounding box center [1403, 30] width 193 height 59
click at [113, 743] on textarea at bounding box center [122, 747] width 171 height 22
type textarea "f"
type textarea "x"
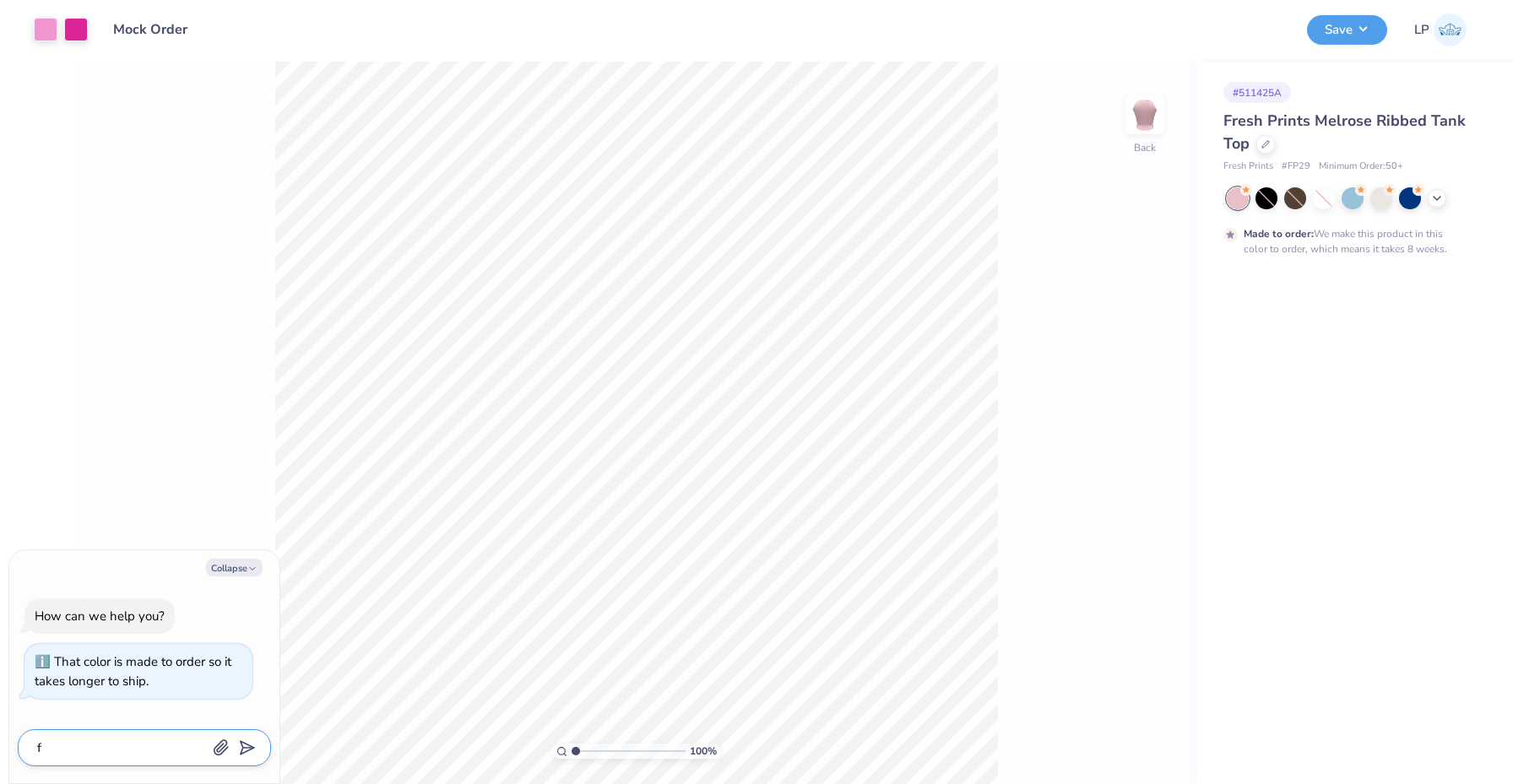
type textarea "fi"
type textarea "x"
type textarea "fin"
type textarea "x"
type textarea "find"
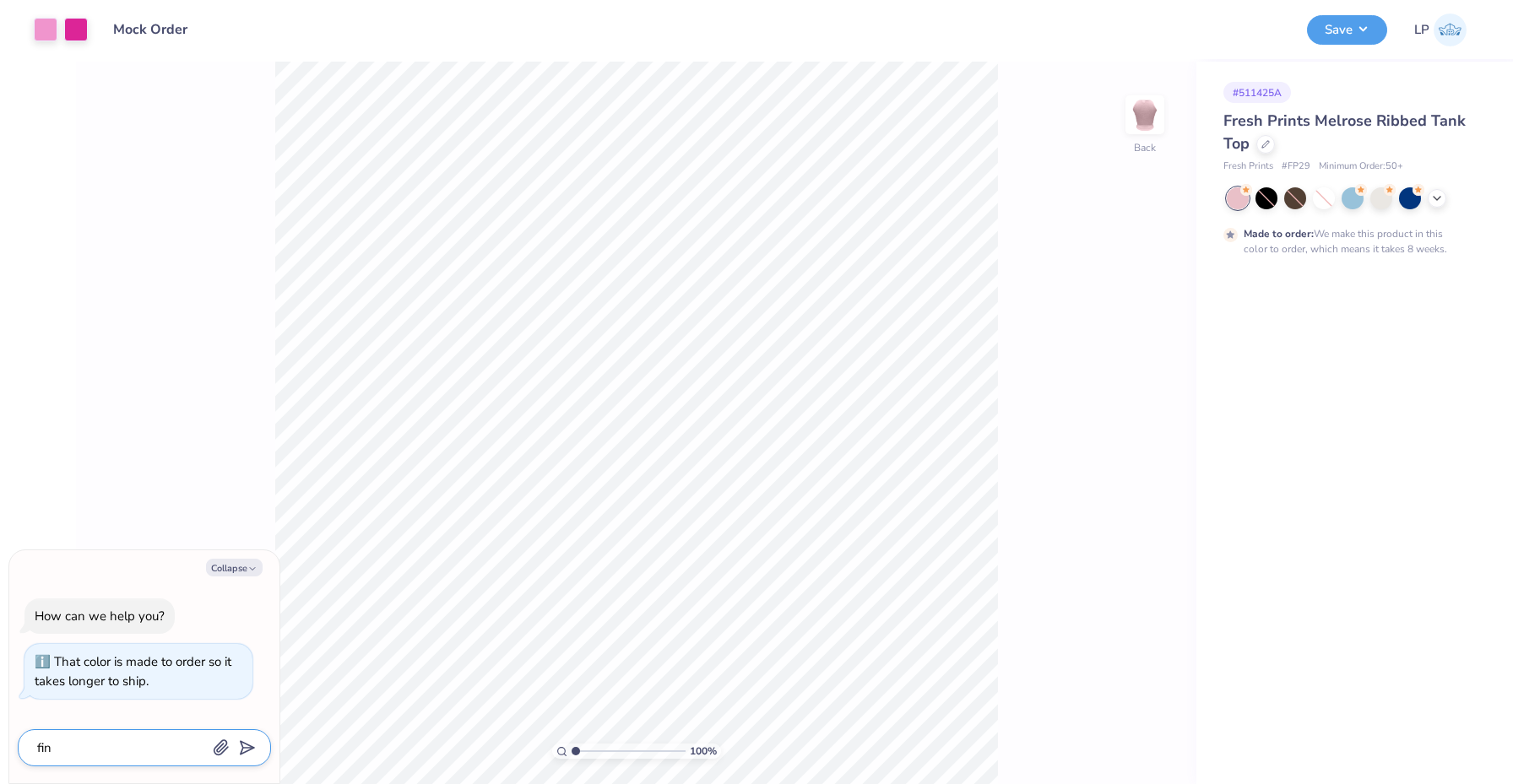
type textarea "x"
type textarea "find"
type textarea "x"
type textarea "find m"
type textarea "x"
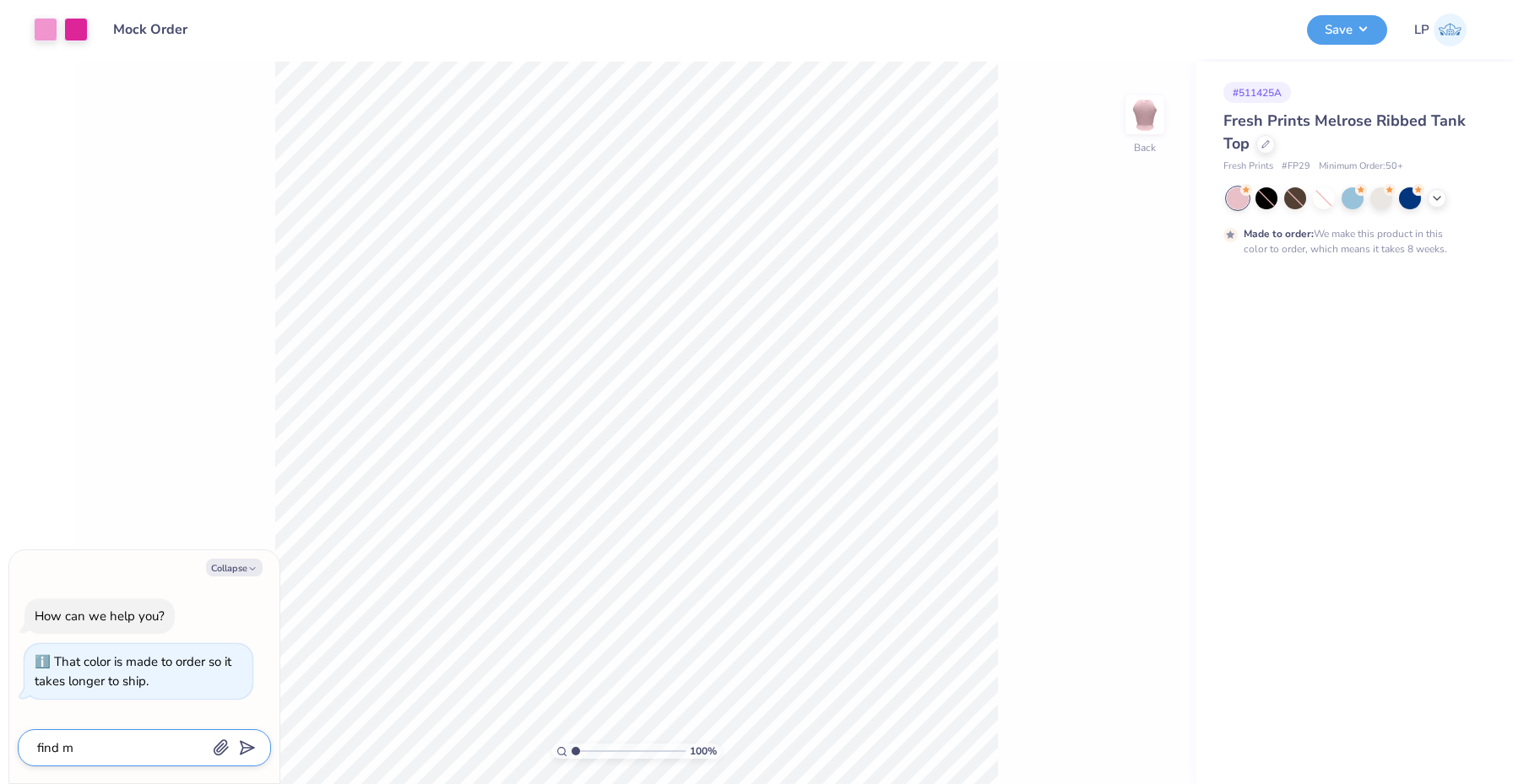
type textarea "find me"
type textarea "x"
type textarea "find me"
type textarea "x"
type textarea "find me a"
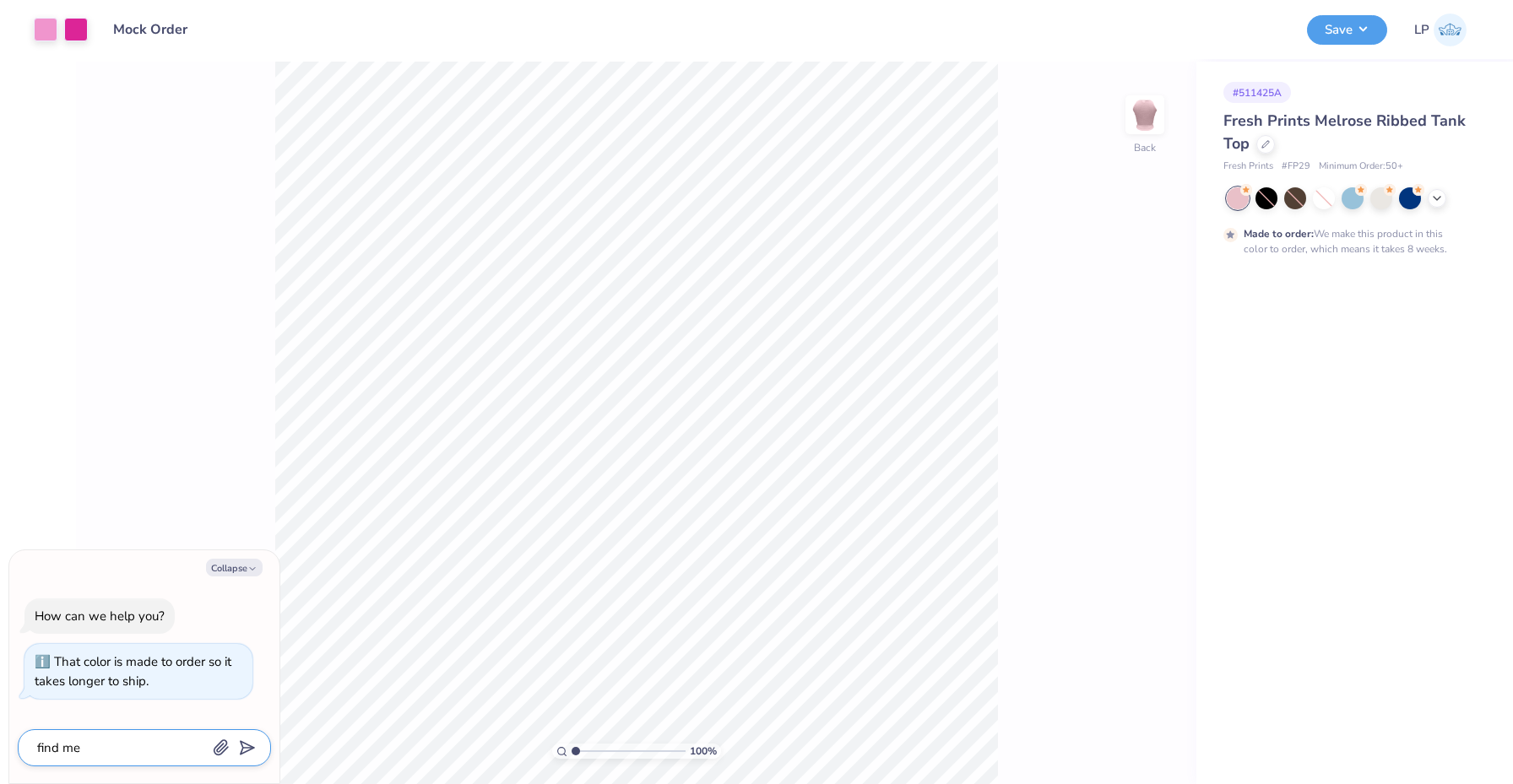
type textarea "x"
type textarea "find me an"
type textarea "x"
type textarea "find me ano"
type textarea "x"
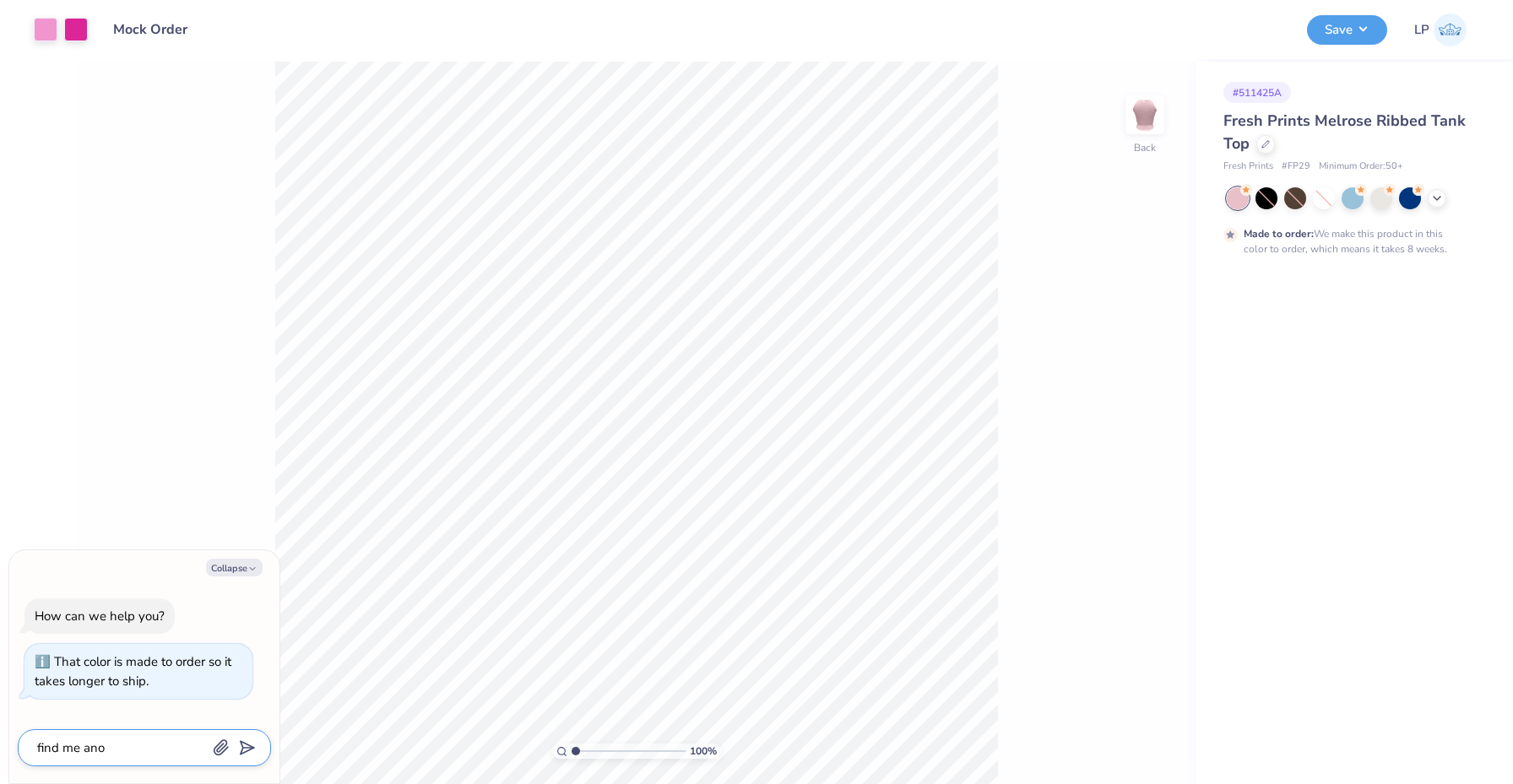
type textarea "find me anot"
type textarea "x"
type textarea "find me anoth"
type textarea "x"
type textarea "find me anothe"
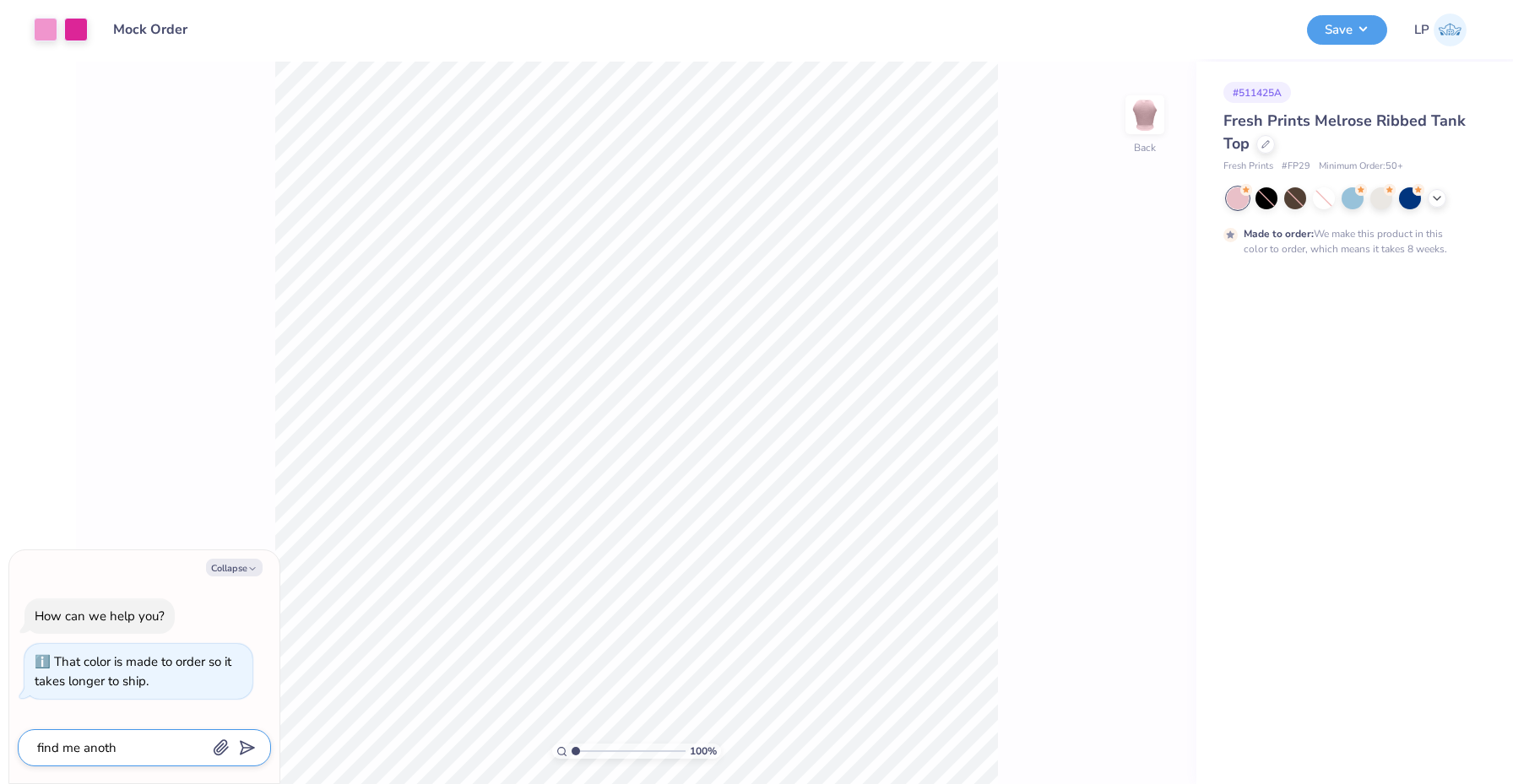
type textarea "x"
type textarea "find me another"
type textarea "x"
type textarea "find me another"
type textarea "x"
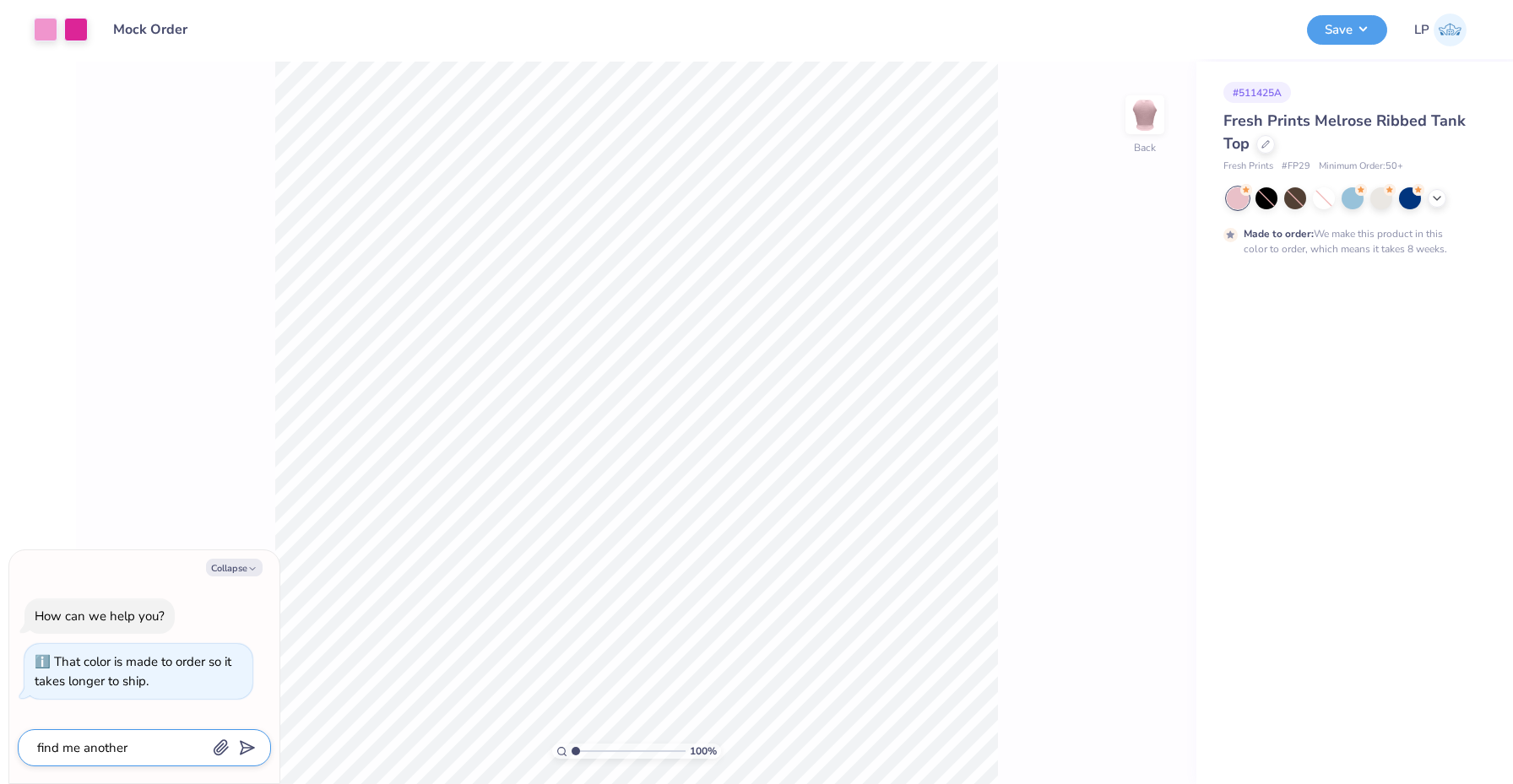
type textarea "find me another p"
type textarea "x"
type textarea "find me another pr"
type textarea "x"
type textarea "find me another pro"
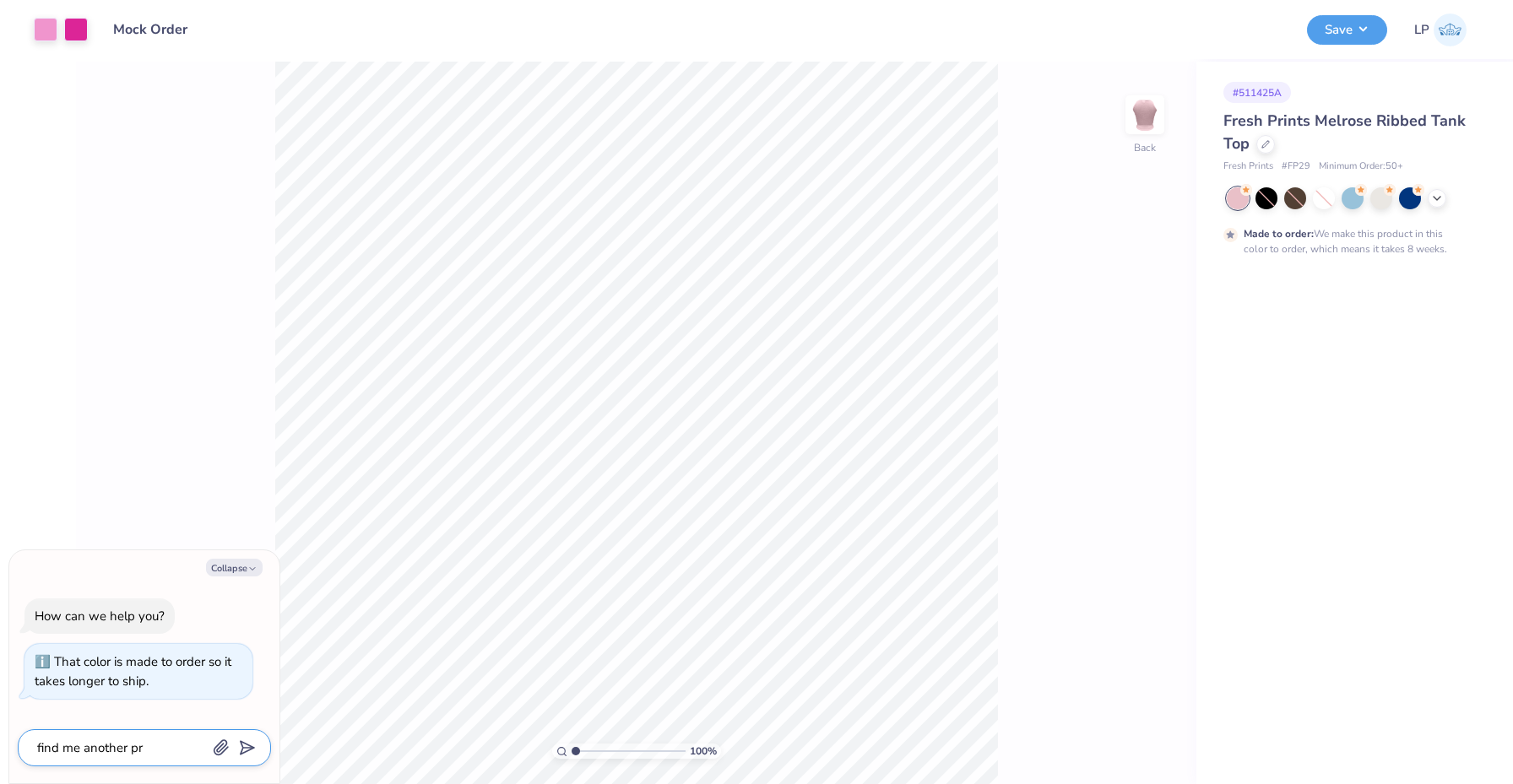
type textarea "x"
type textarea "find me another prod"
type textarea "x"
type textarea "find me another prodc"
type textarea "x"
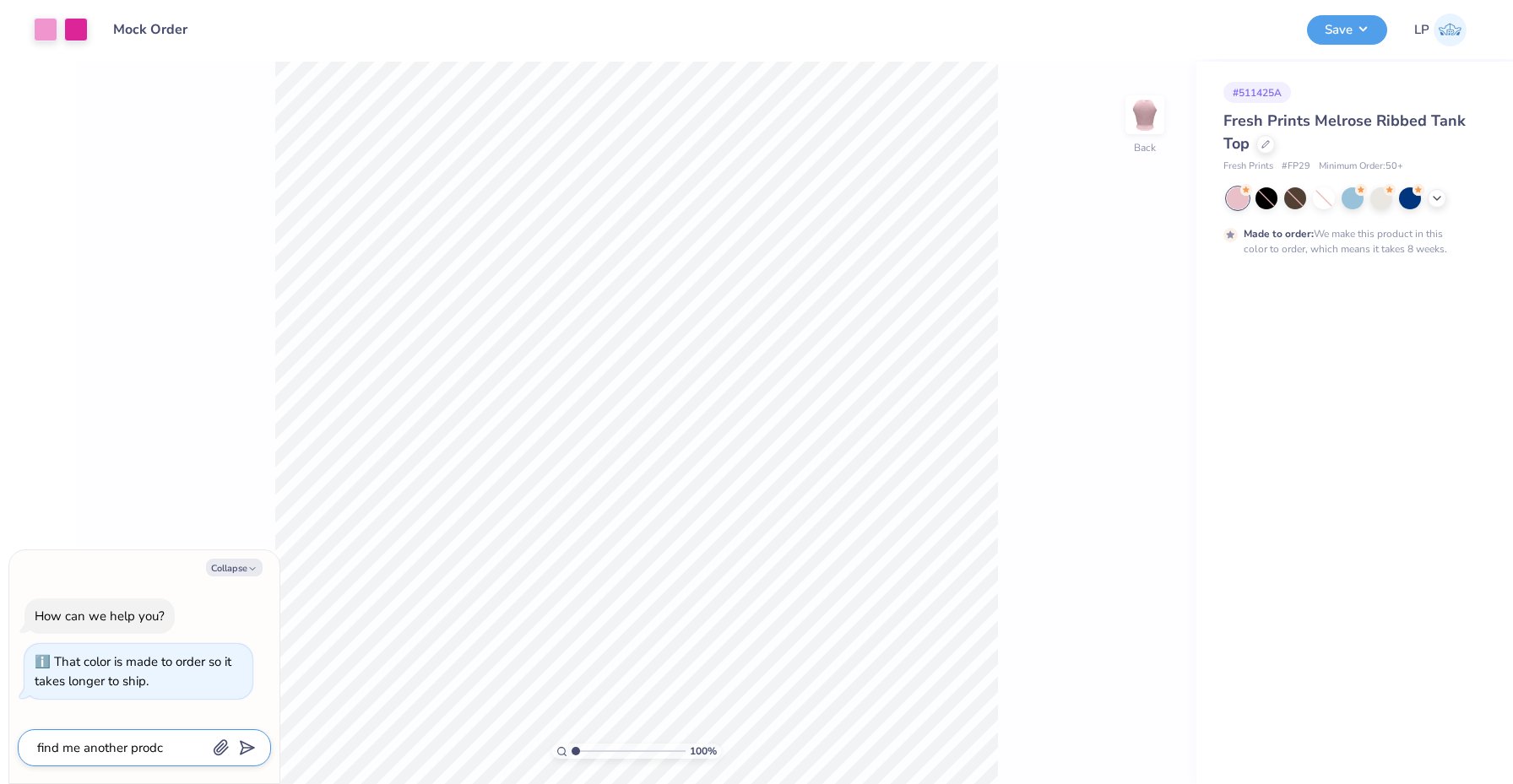
type textarea "find me another prodcu"
type textarea "x"
type textarea "find me another prodcut"
type textarea "x"
type textarea "find me another prodcut"
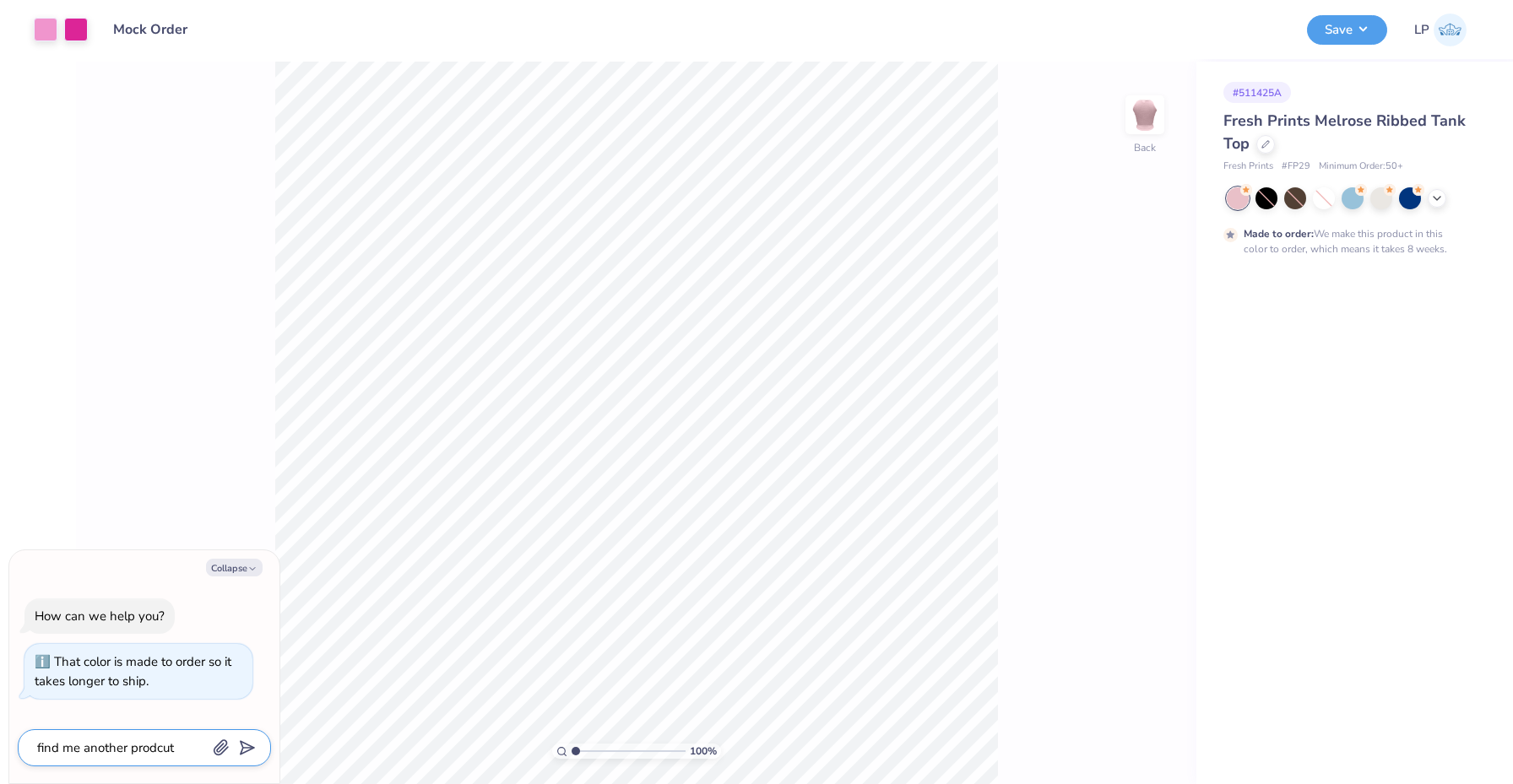
type textarea "x"
type textarea "find me another prodcut"
type textarea "x"
type textarea "find me another prodcu"
type textarea "x"
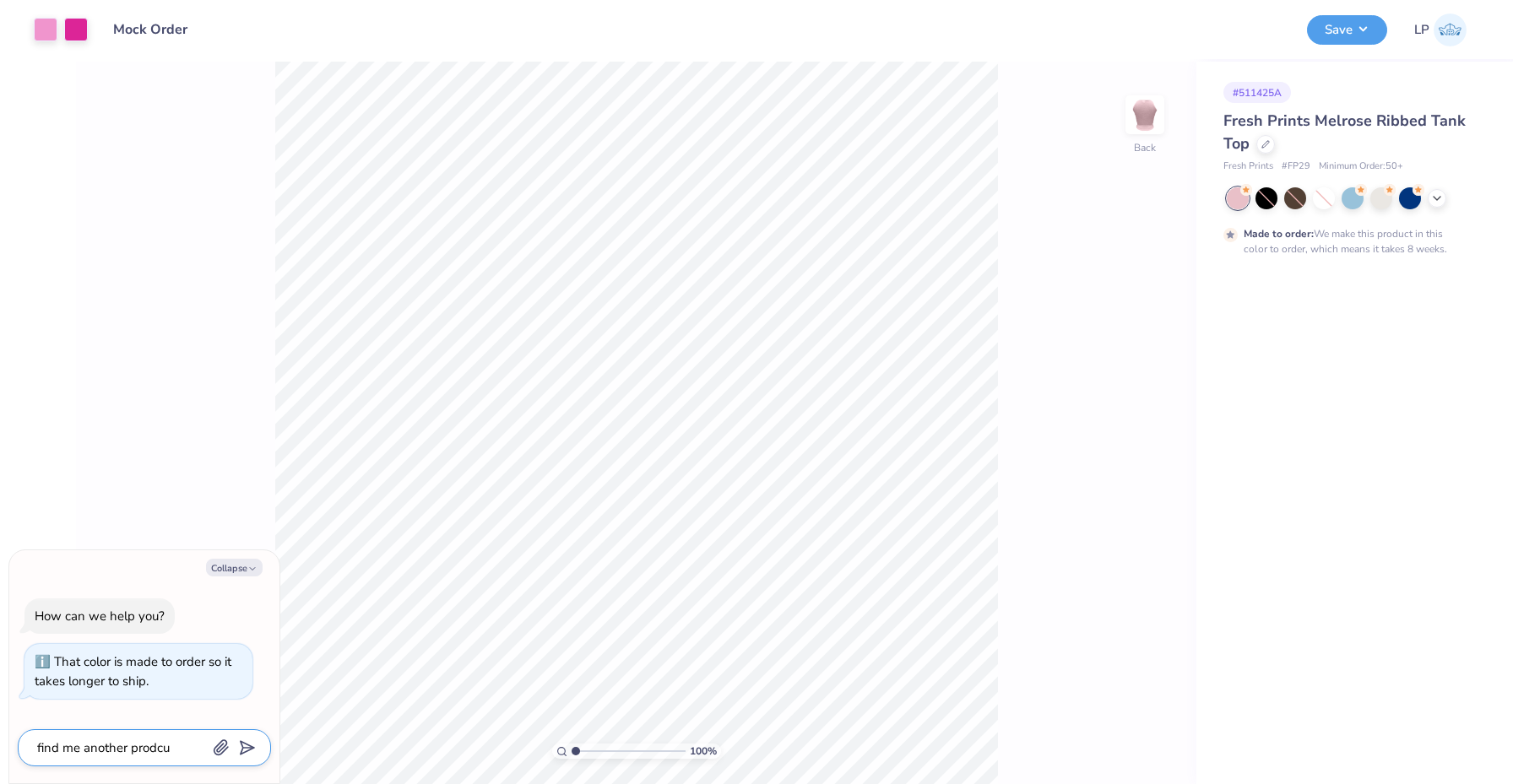
type textarea "find me another prodc"
type textarea "x"
type textarea "find me another prod"
type textarea "x"
type textarea "find me another produ"
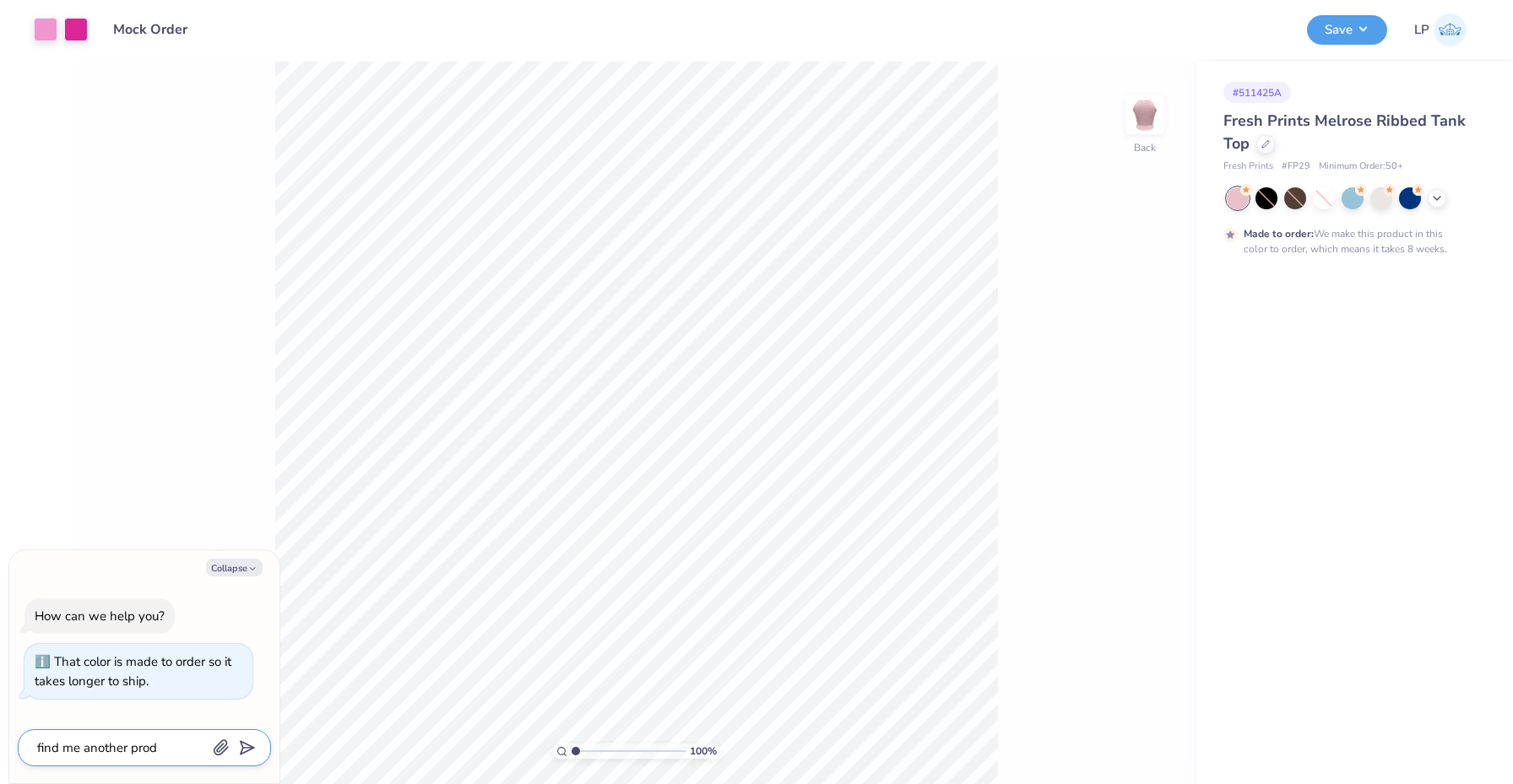
type textarea "x"
type textarea "find me another produc"
type textarea "x"
type textarea "find me another product"
type textarea "x"
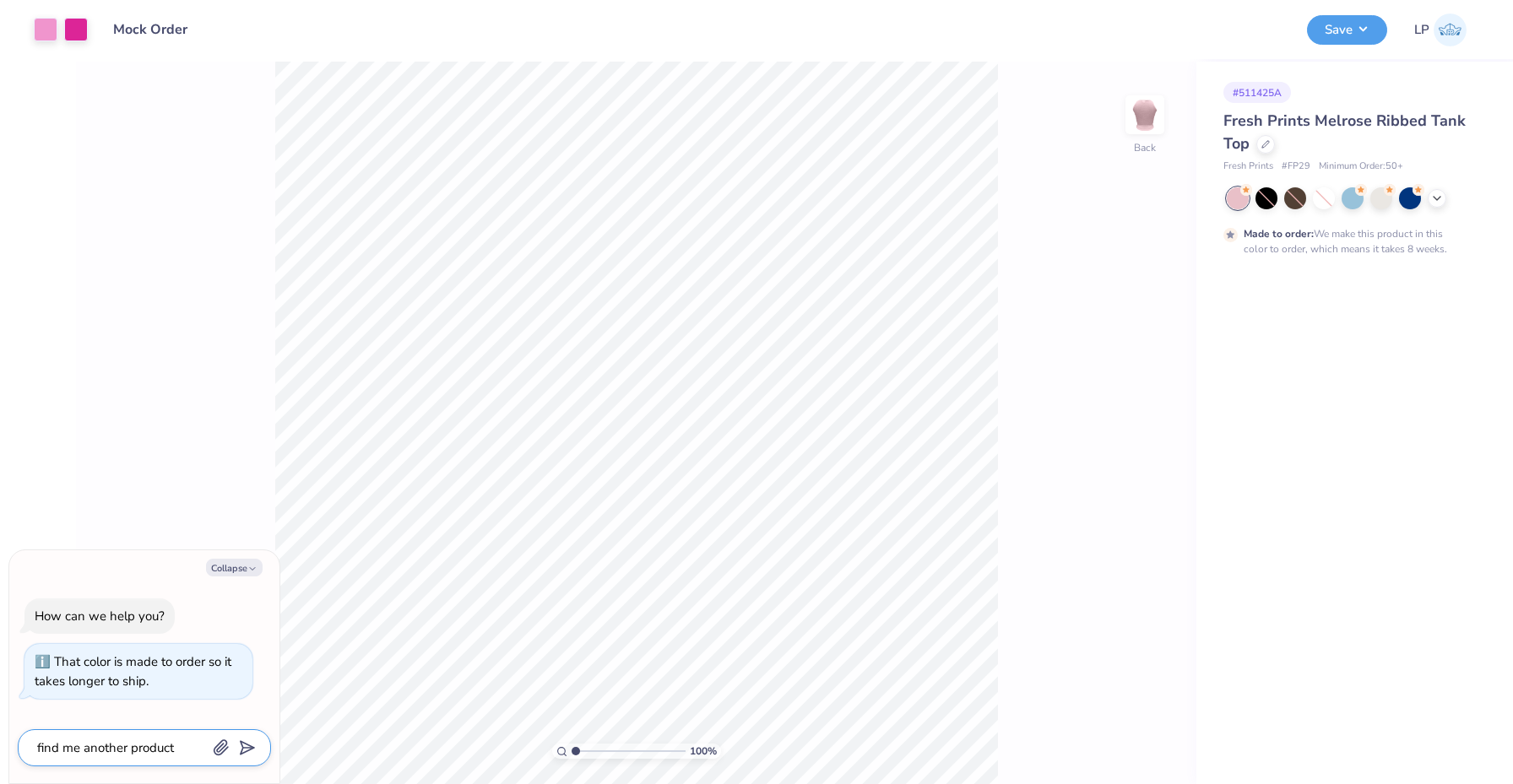
type textarea "find me another product"
type textarea "x"
type textarea "find me another product t"
type textarea "x"
type textarea "find me another product th"
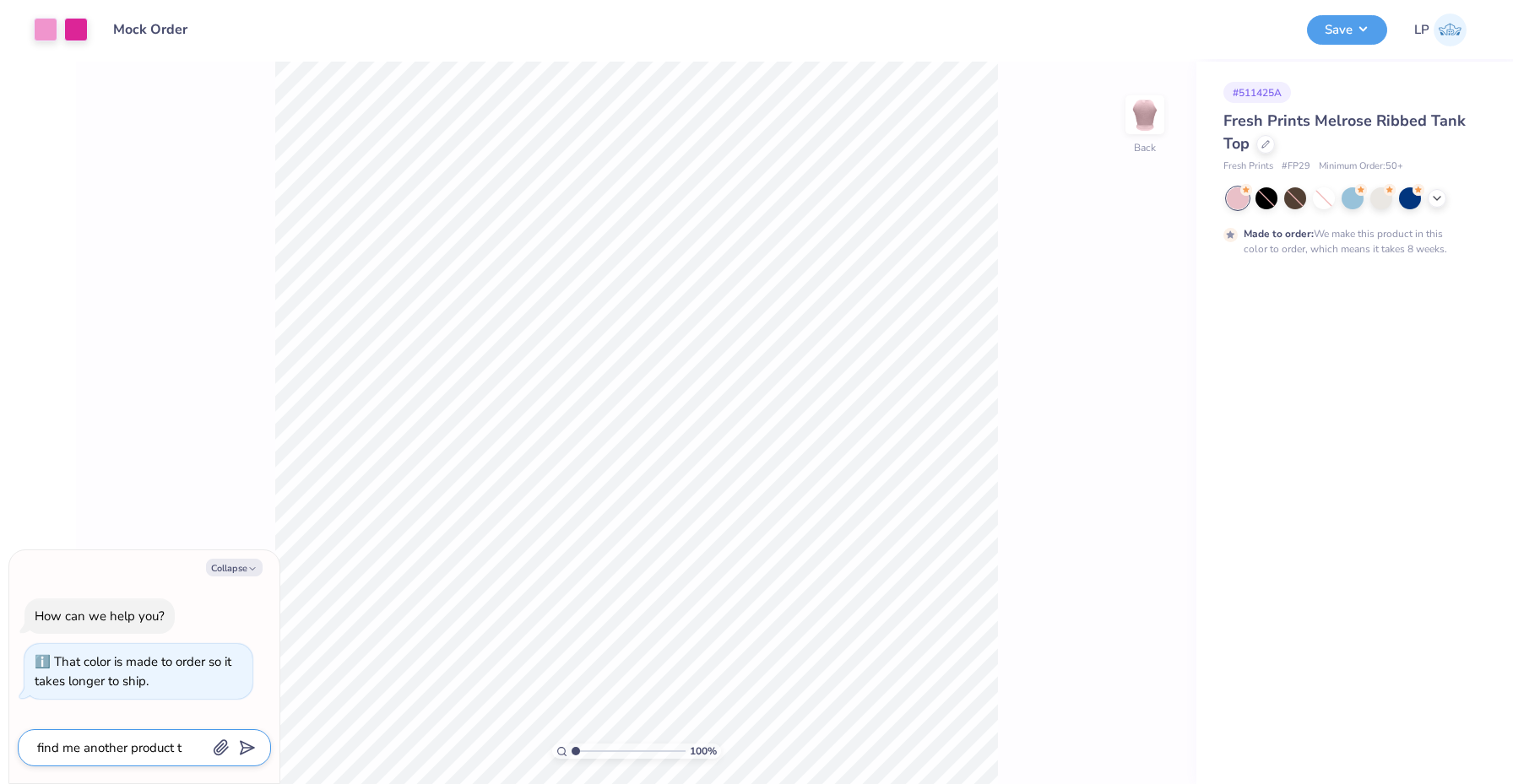
type textarea "x"
type textarea "find me another product tha"
type textarea "x"
type textarea "find me another product that"
type textarea "x"
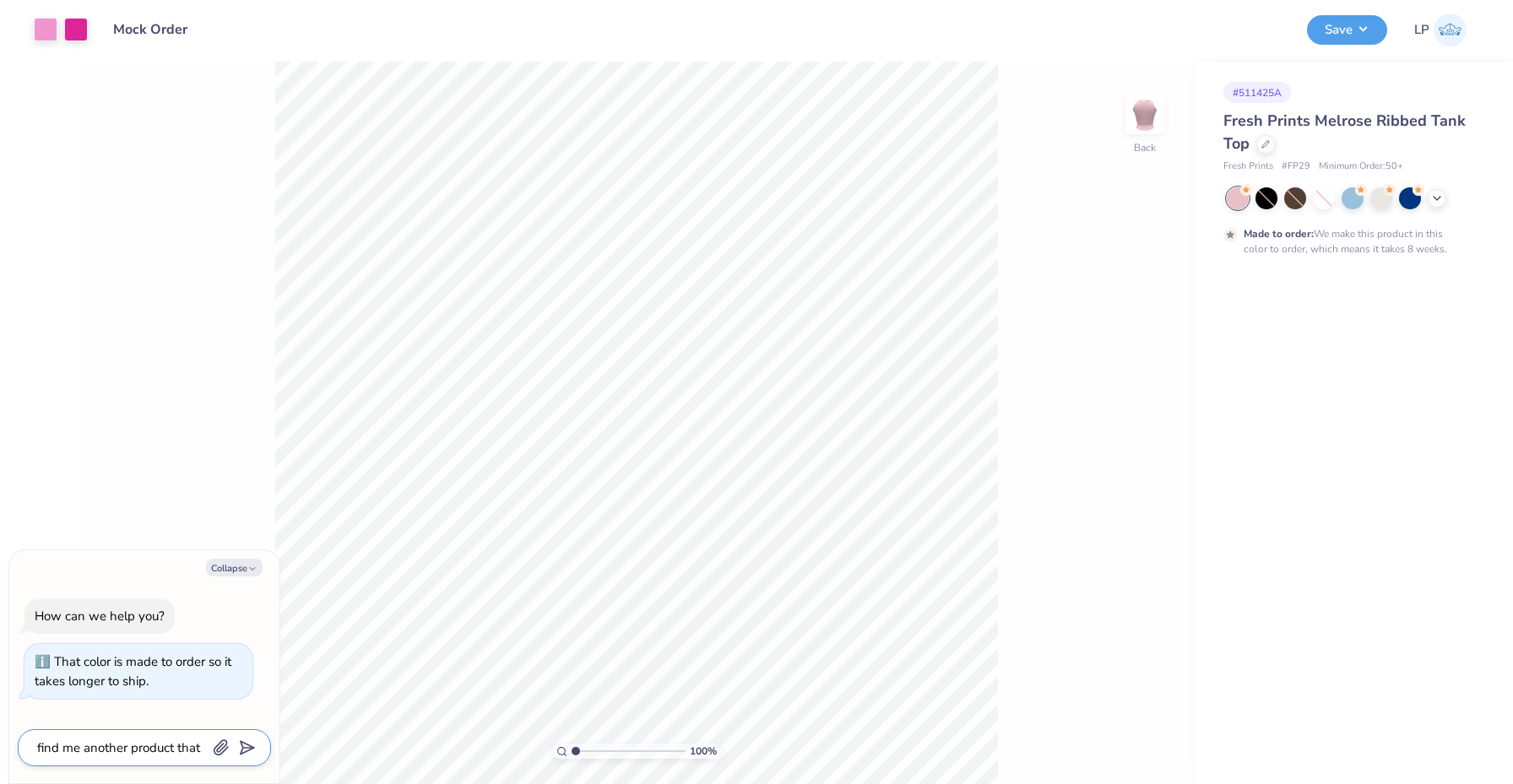
type textarea "find me another product that"
type textarea "x"
type textarea "find me another product that i"
type textarea "x"
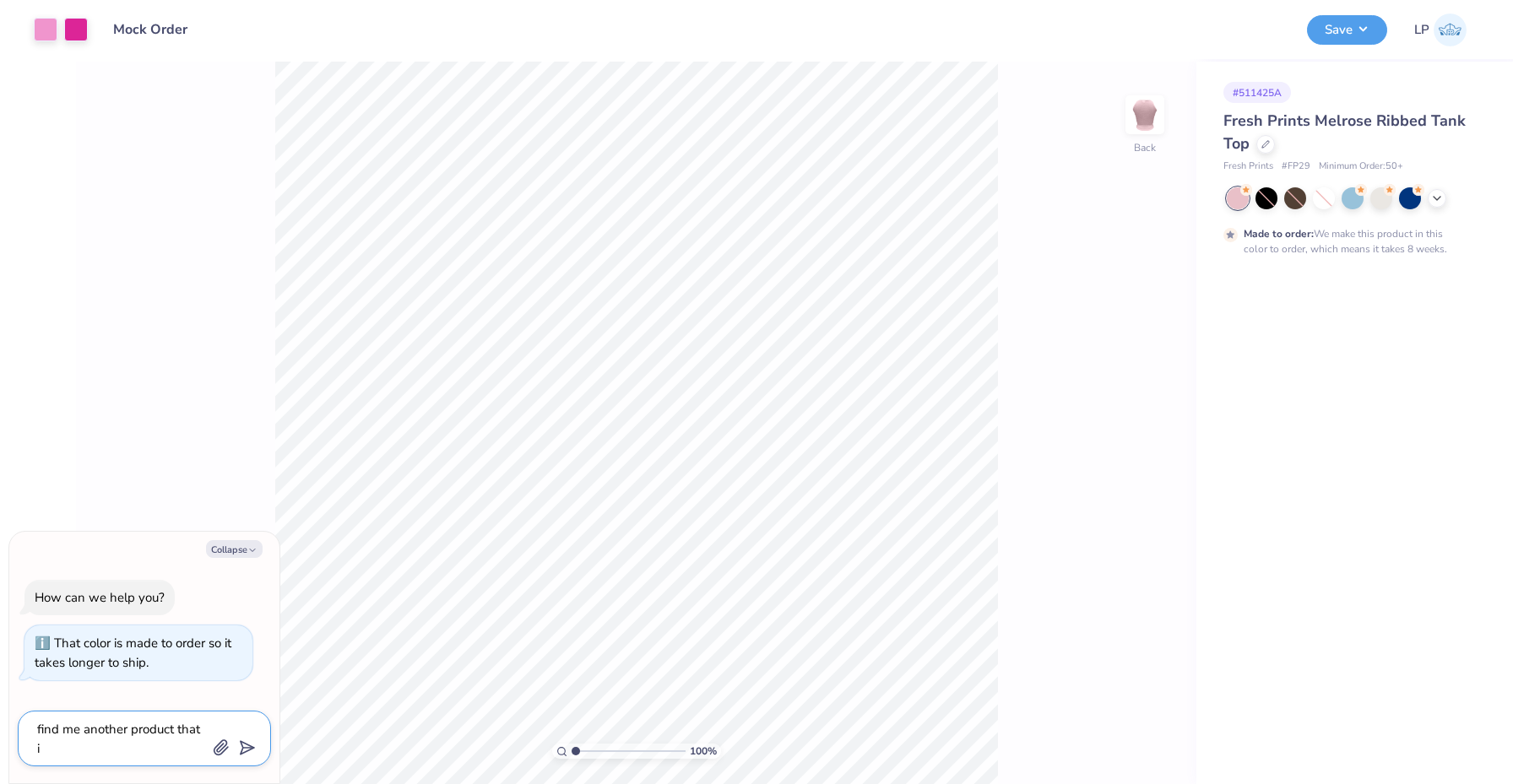
type textarea "find me another product that is"
type textarea "x"
type textarea "find me another product that is"
type textarea "x"
type textarea "find me another product that is i"
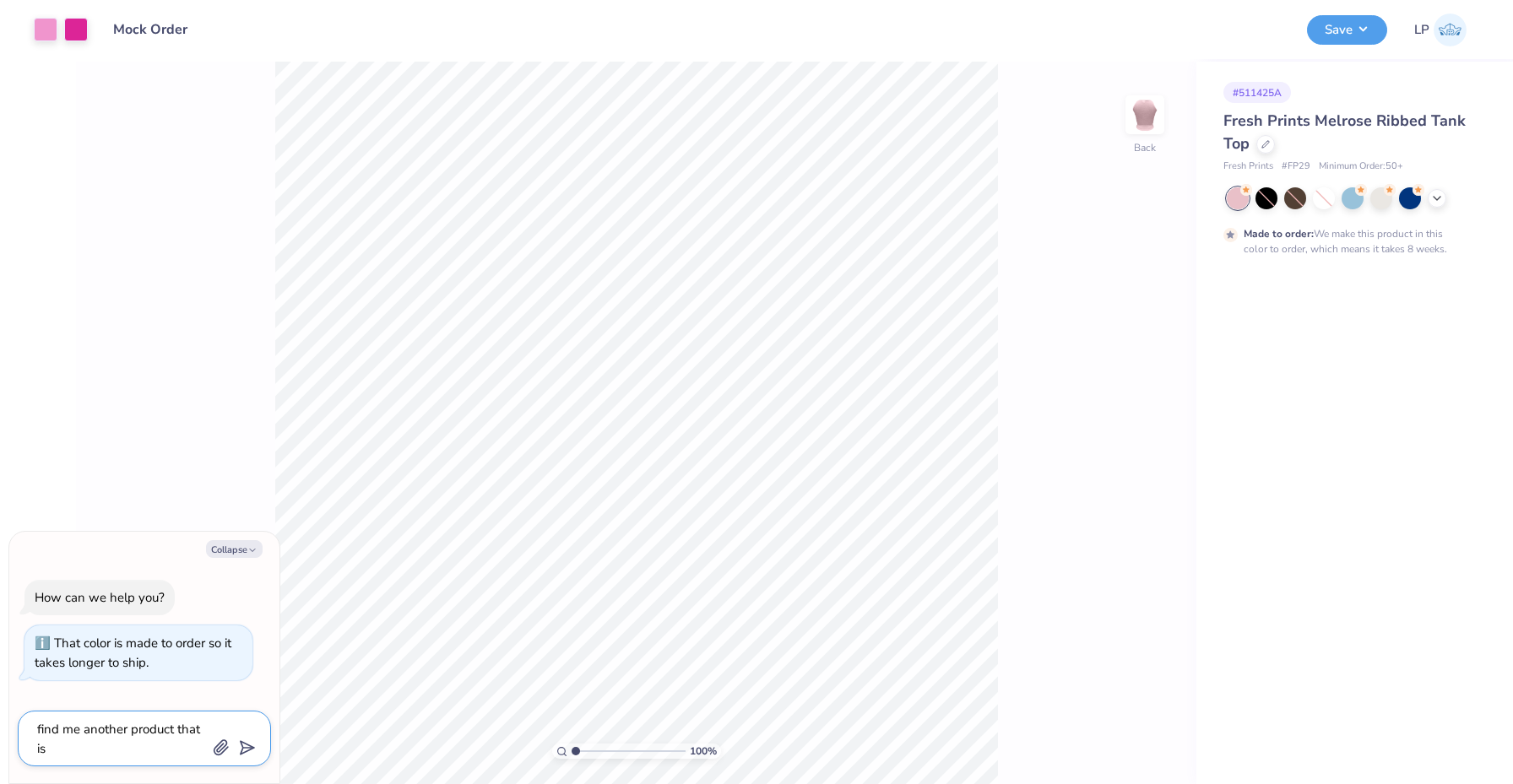
type textarea "x"
type textarea "find me another product that is in"
type textarea "x"
type textarea "find me another product that is in"
type textarea "x"
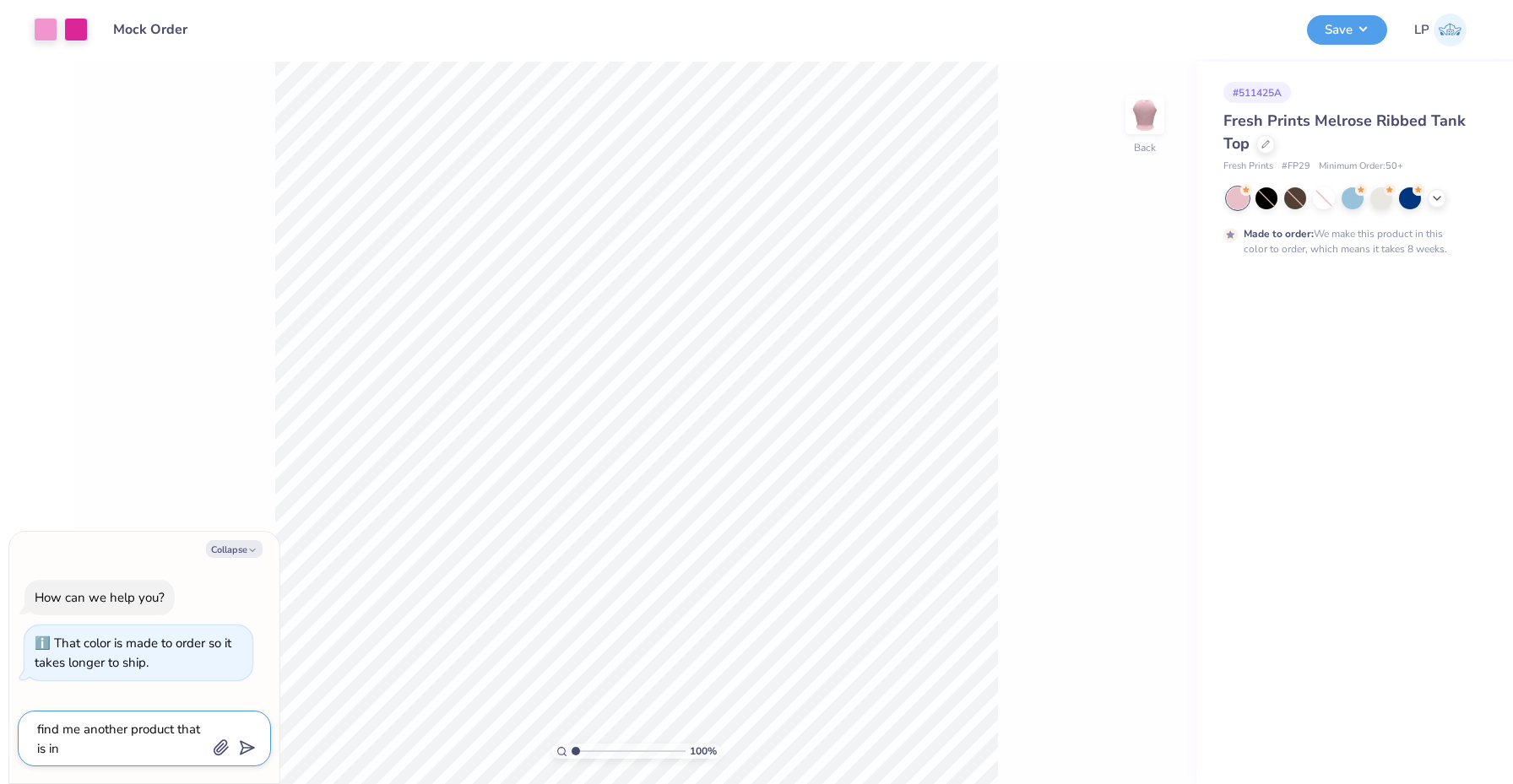
type textarea "find me another product that is in s"
type textarea "x"
type textarea "find me another product that is in st"
type textarea "x"
type textarea "find me another product that is in sto"
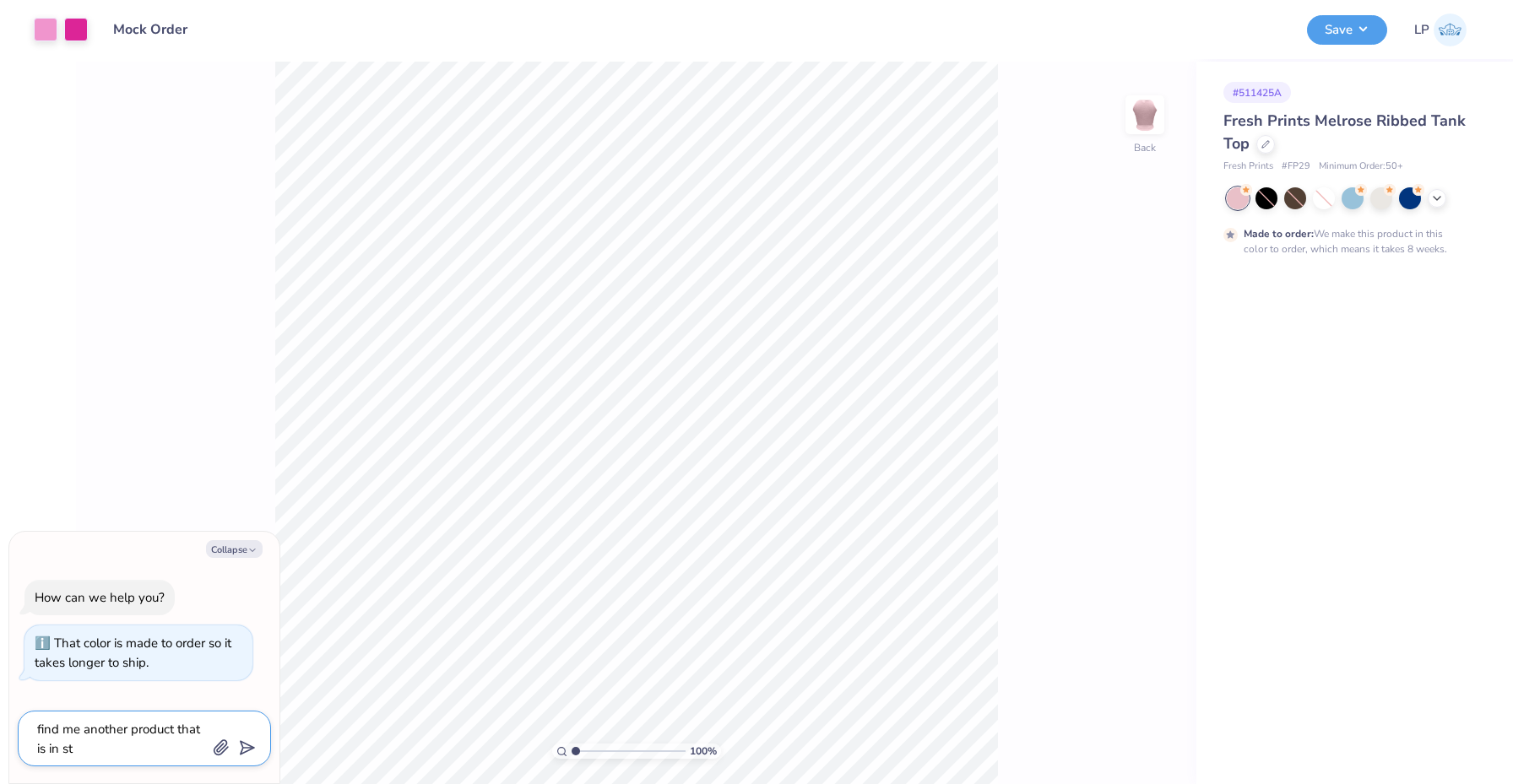
type textarea "x"
type textarea "find me another product that is in stoc"
type textarea "x"
type textarea "find me another product that is in stock"
type textarea "x"
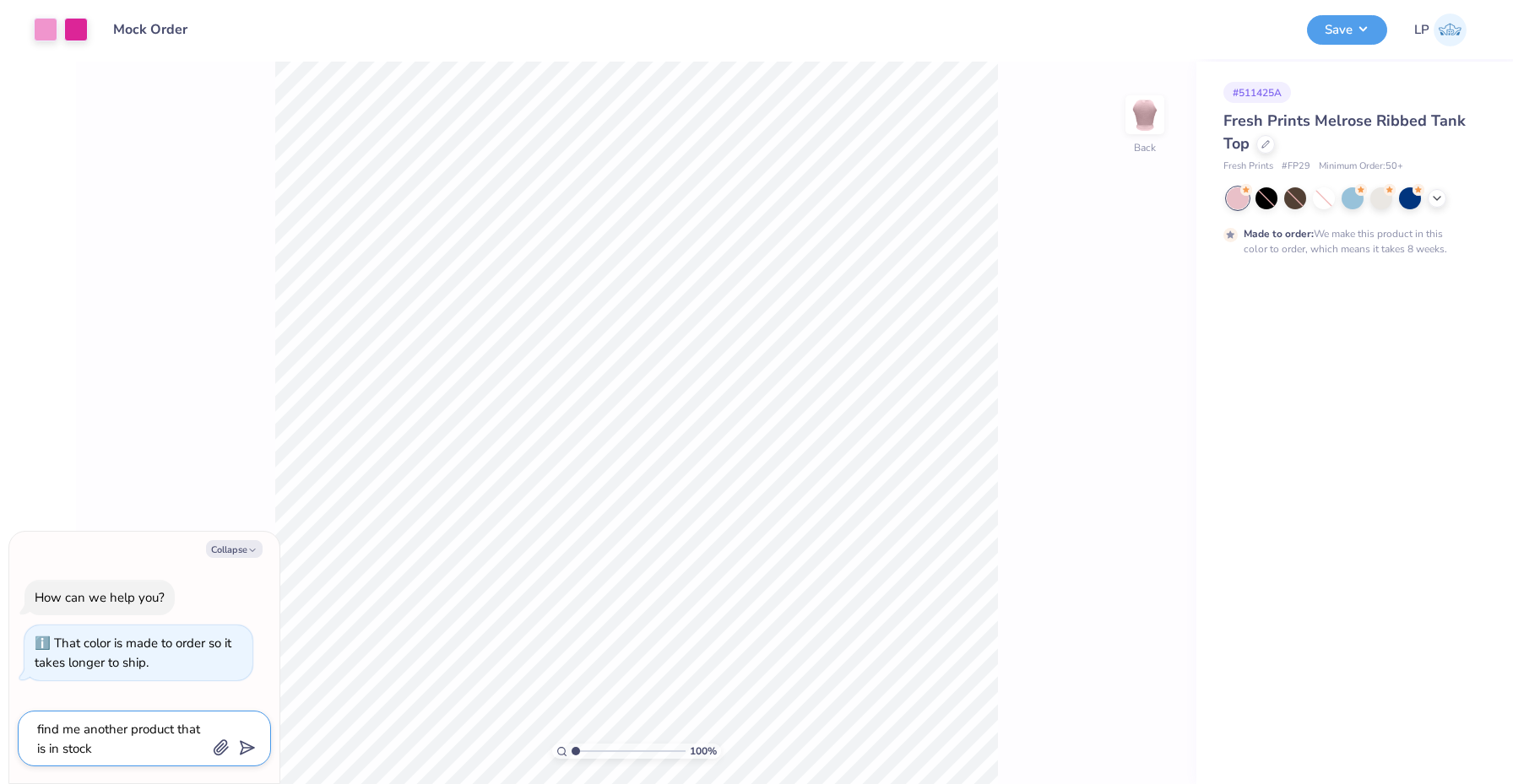
type textarea "find me another product that is in stock"
type textarea "x"
type textarea "find me another product that is in stock a"
type textarea "x"
type textarea "find me another product that is in stock an"
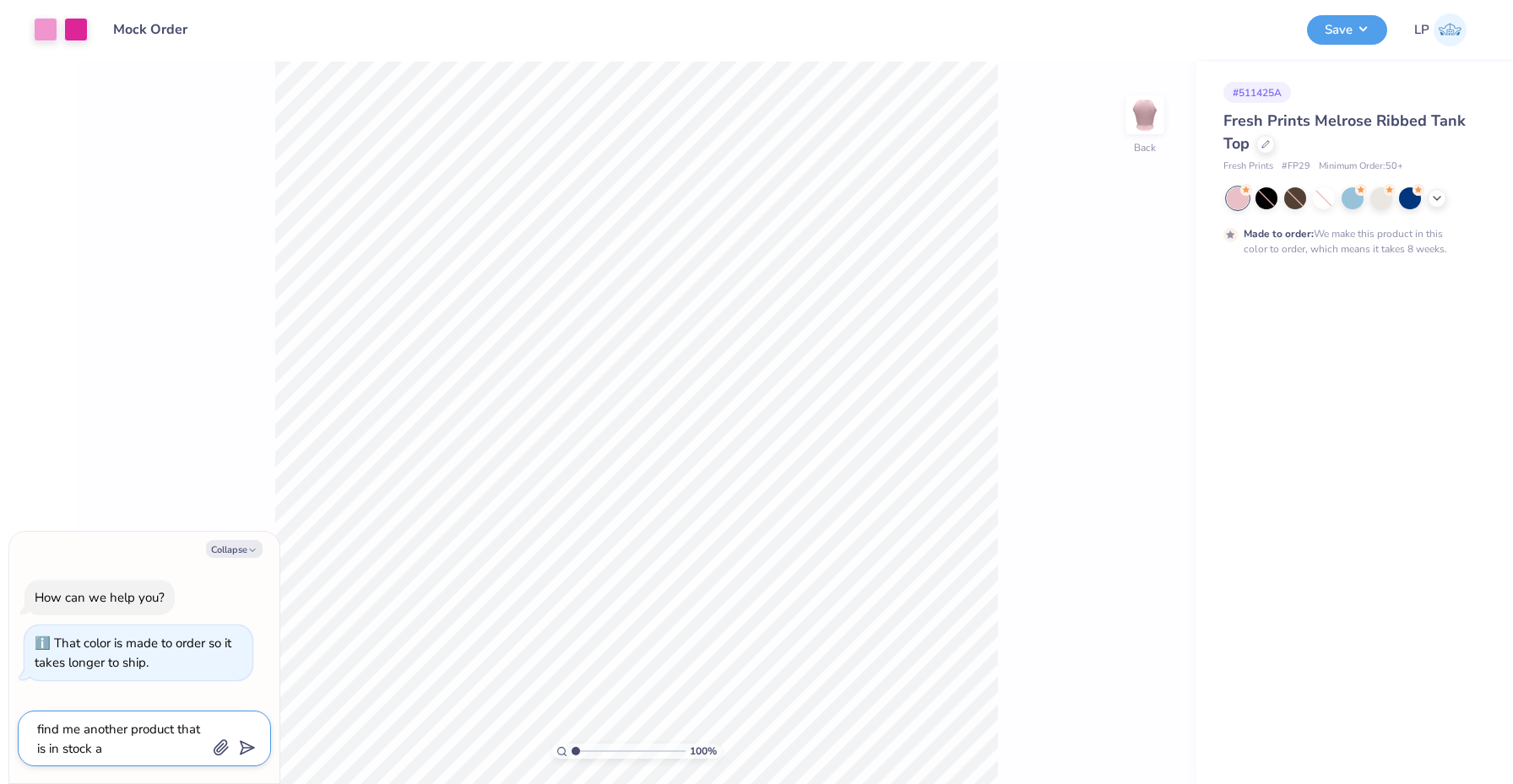
type textarea "x"
type textarea "find me another product that is in stock and"
type textarea "x"
type textarea "find me another product that is in stock and"
type textarea "x"
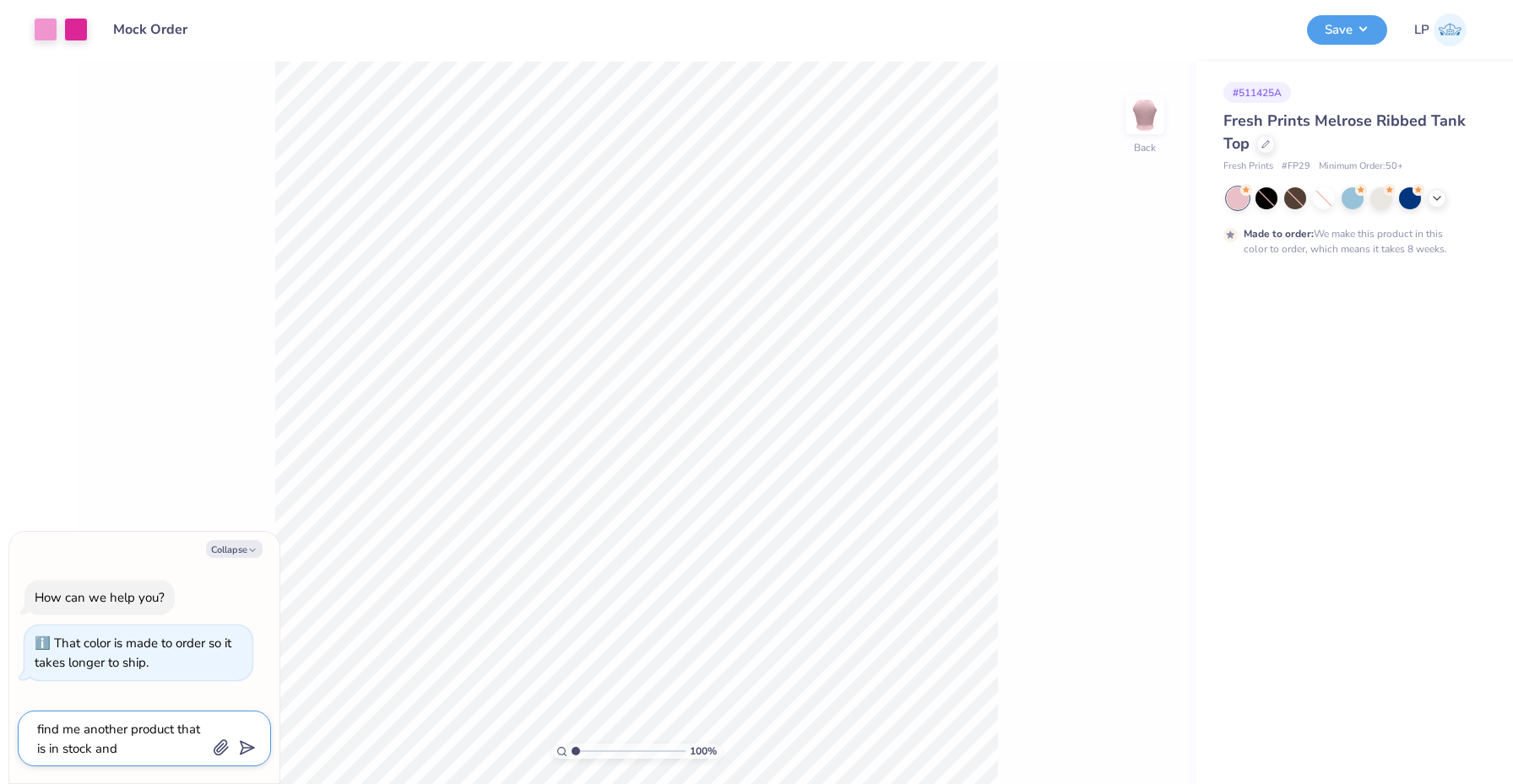
type textarea "find me another product that is in stock and n"
type textarea "x"
type textarea "find me another product that is in stock and no"
type textarea "x"
type textarea "find me another product that is in stock and not"
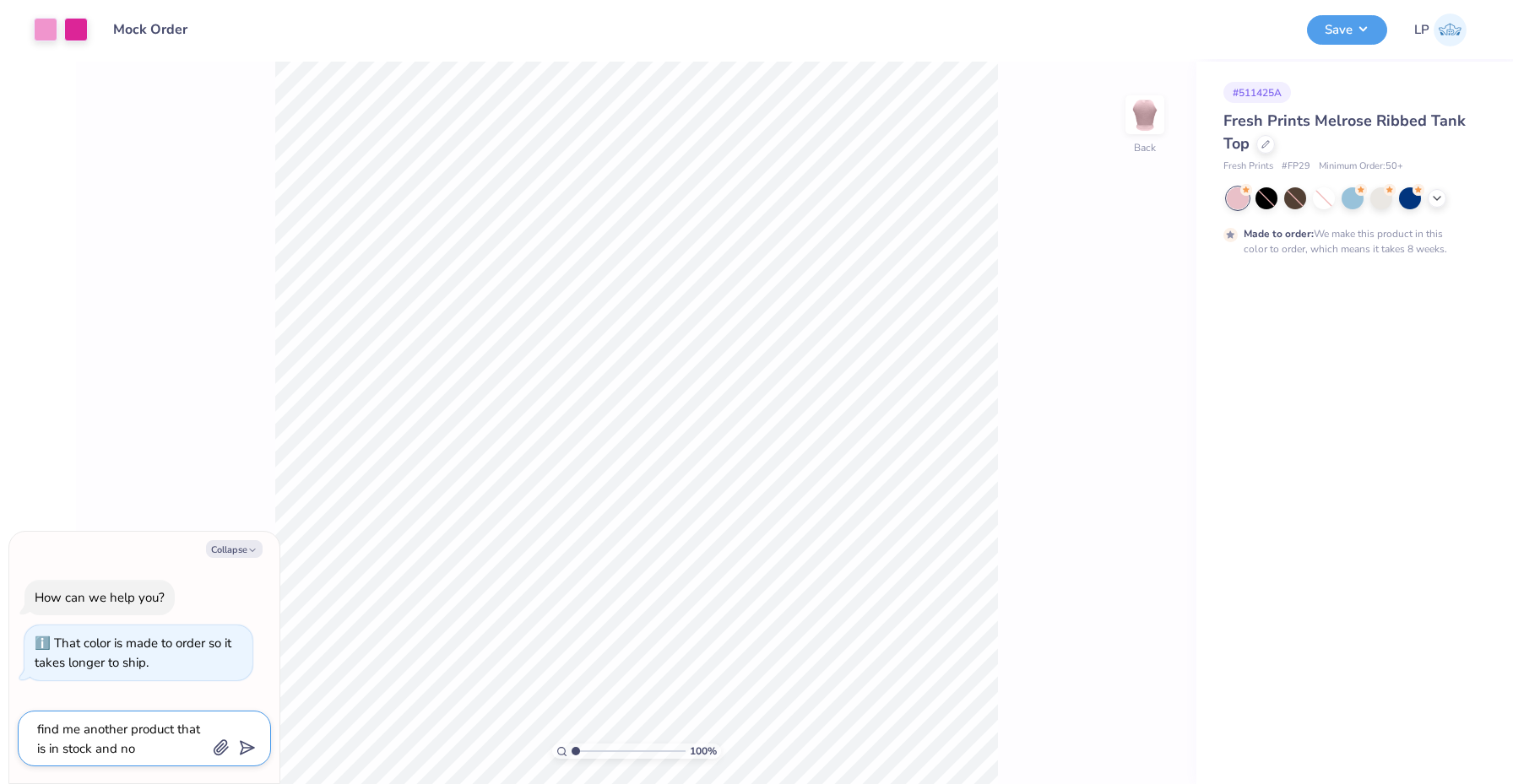
type textarea "x"
type textarea "find me another product that is in stock and not"
type textarea "x"
type textarea "find me another product that is in stock and not m"
type textarea "x"
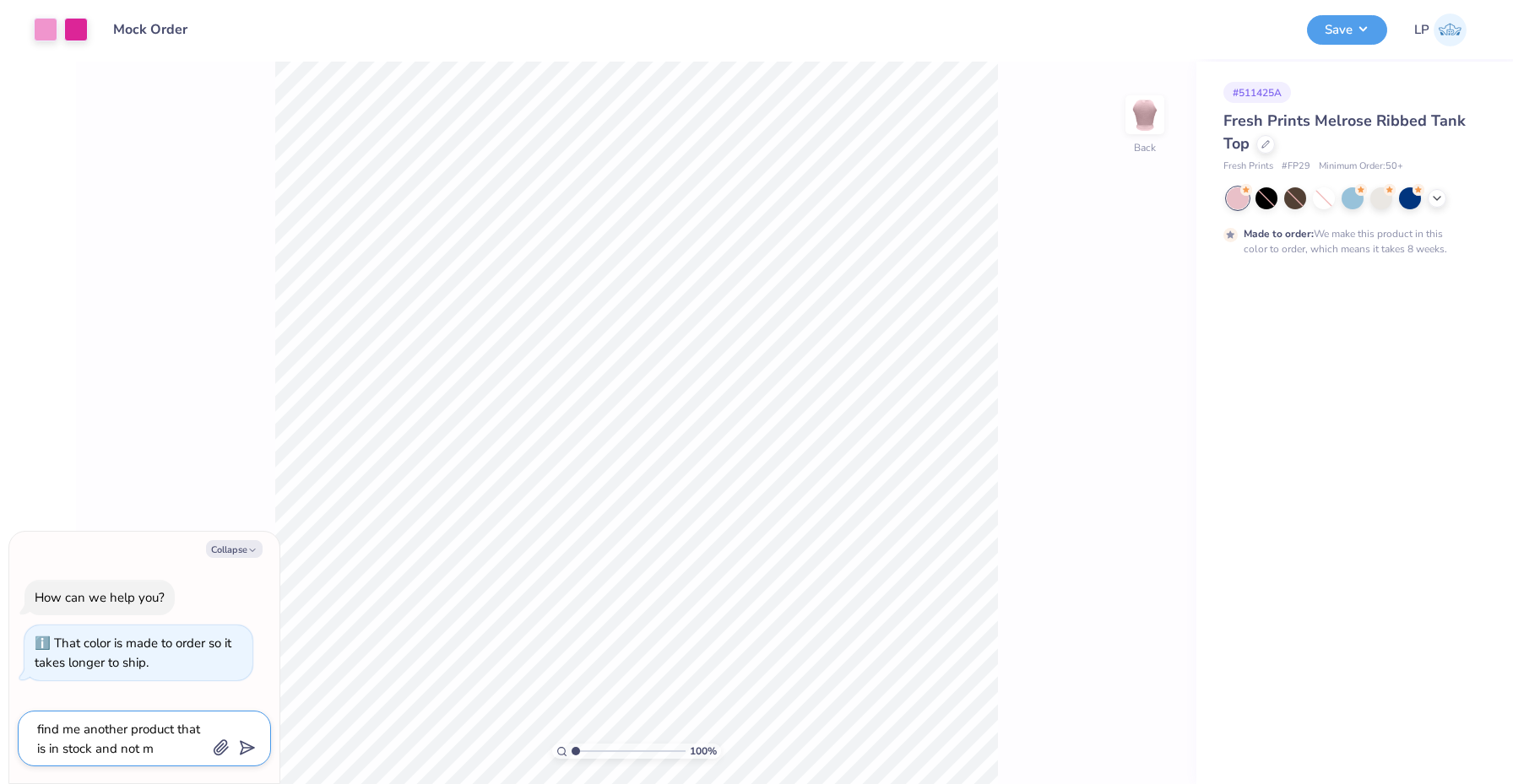
type textarea "find me another product that is in stock and not ma"
type textarea "x"
type textarea "find me another product that is in stock and not mad"
type textarea "x"
type textarea "find me another product that is in stock and not made"
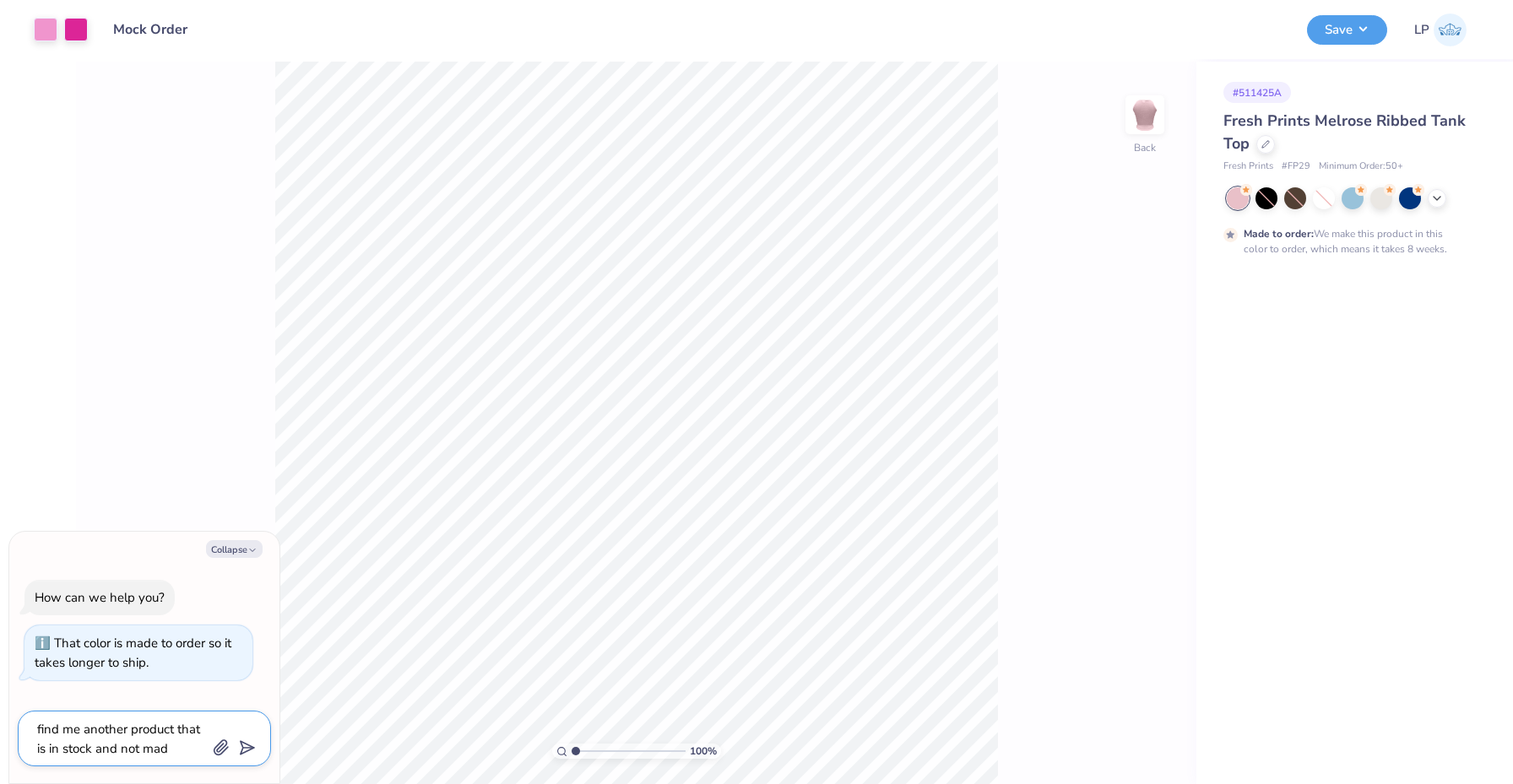
type textarea "x"
type textarea "find me another product that is in stock and not made"
type textarea "x"
type textarea "find me another product that is in stock and not made t"
type textarea "x"
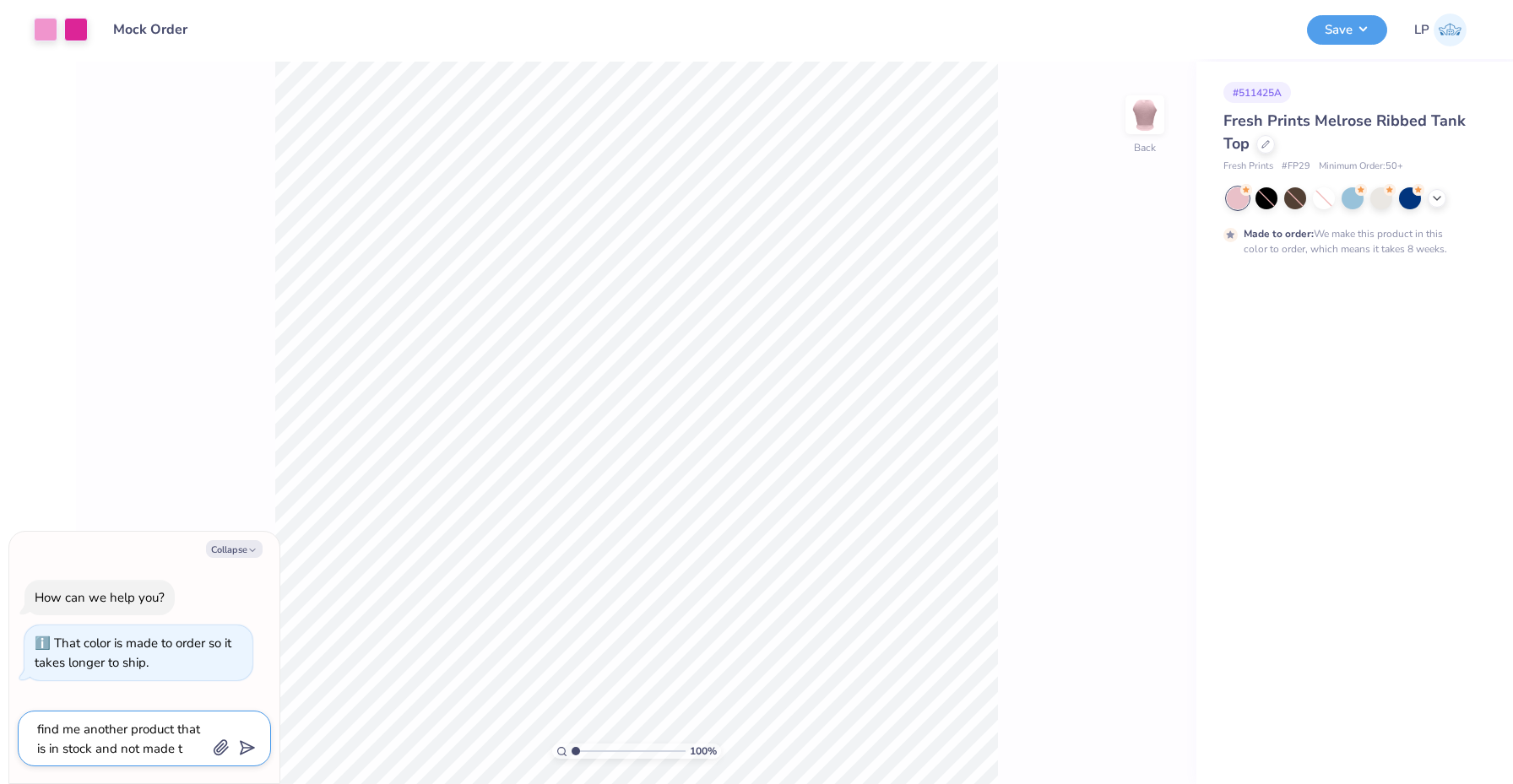
type textarea "find me another product that is in stock and not made to"
type textarea "x"
type textarea "find me another product that is in stock and not made to"
type textarea "x"
type textarea "find me another product that is in stock and not made to o"
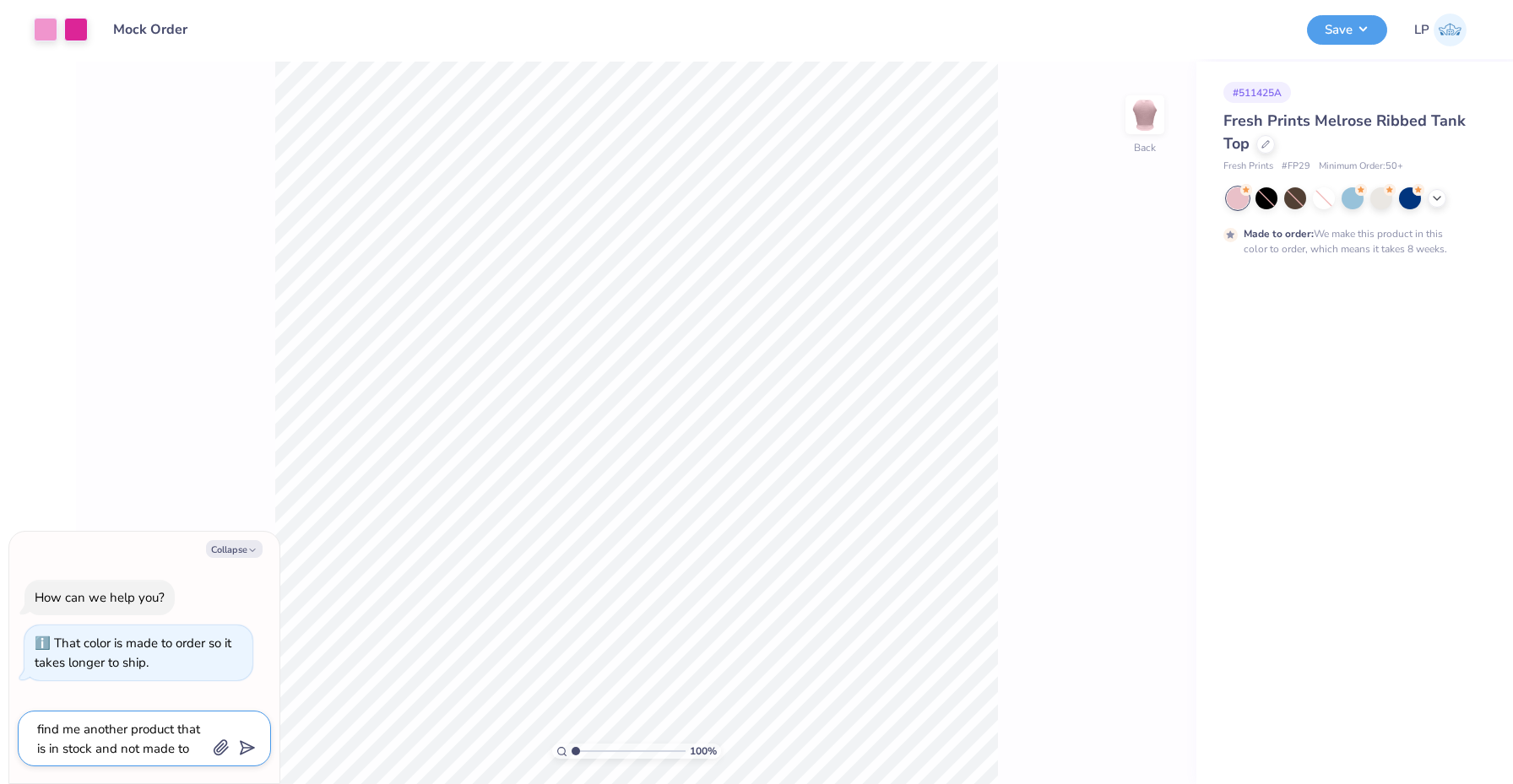
type textarea "x"
type textarea "find me another product that is in stock and not made to or"
type textarea "x"
type textarea "find me another product that is in stock and not made to ord"
type textarea "x"
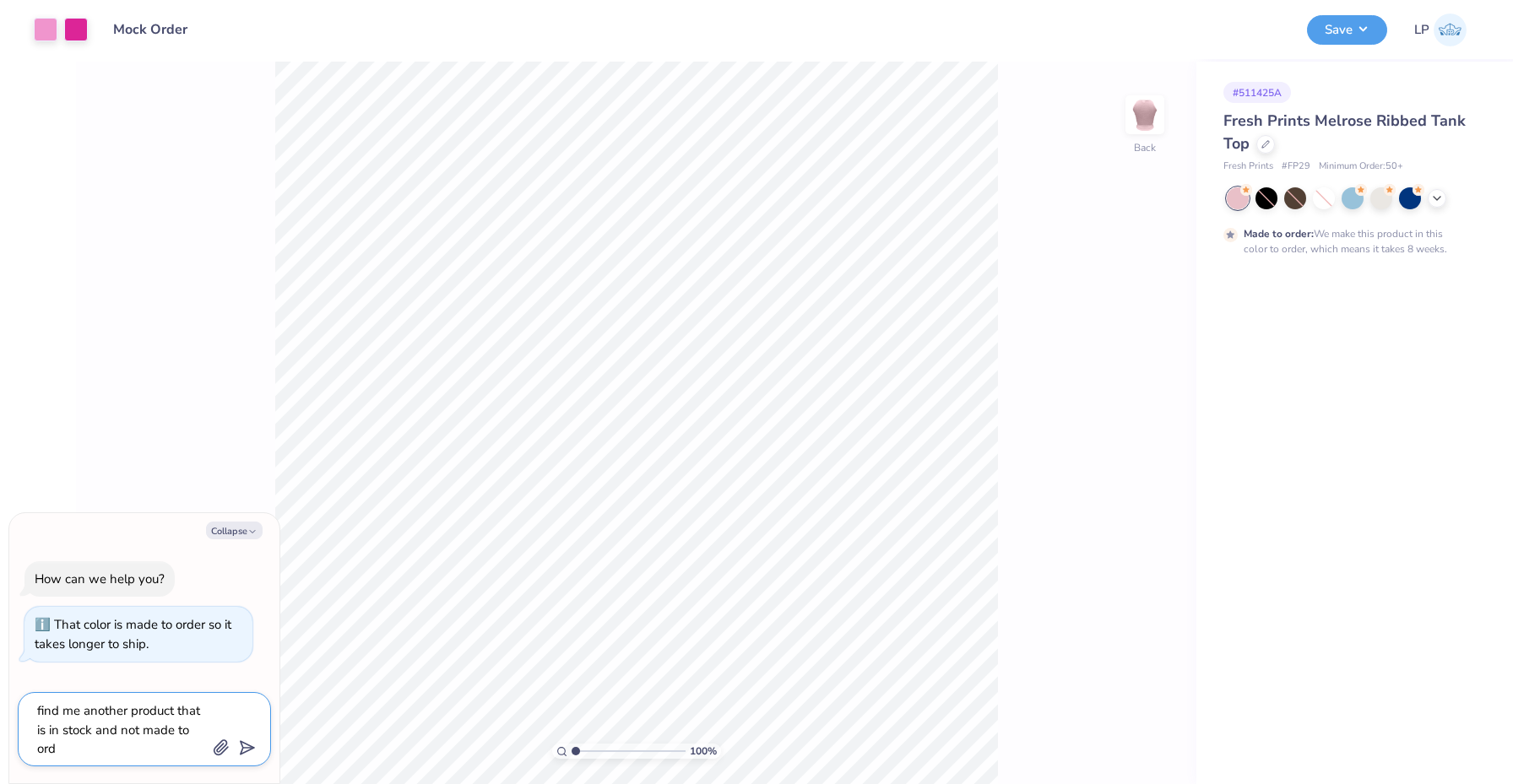
type textarea "find me another product that is in stock and not made to orde"
type textarea "x"
type textarea "find me another product that is in stock and not made to order"
type textarea "x"
type textarea "find me another product that is in stock and not made to order"
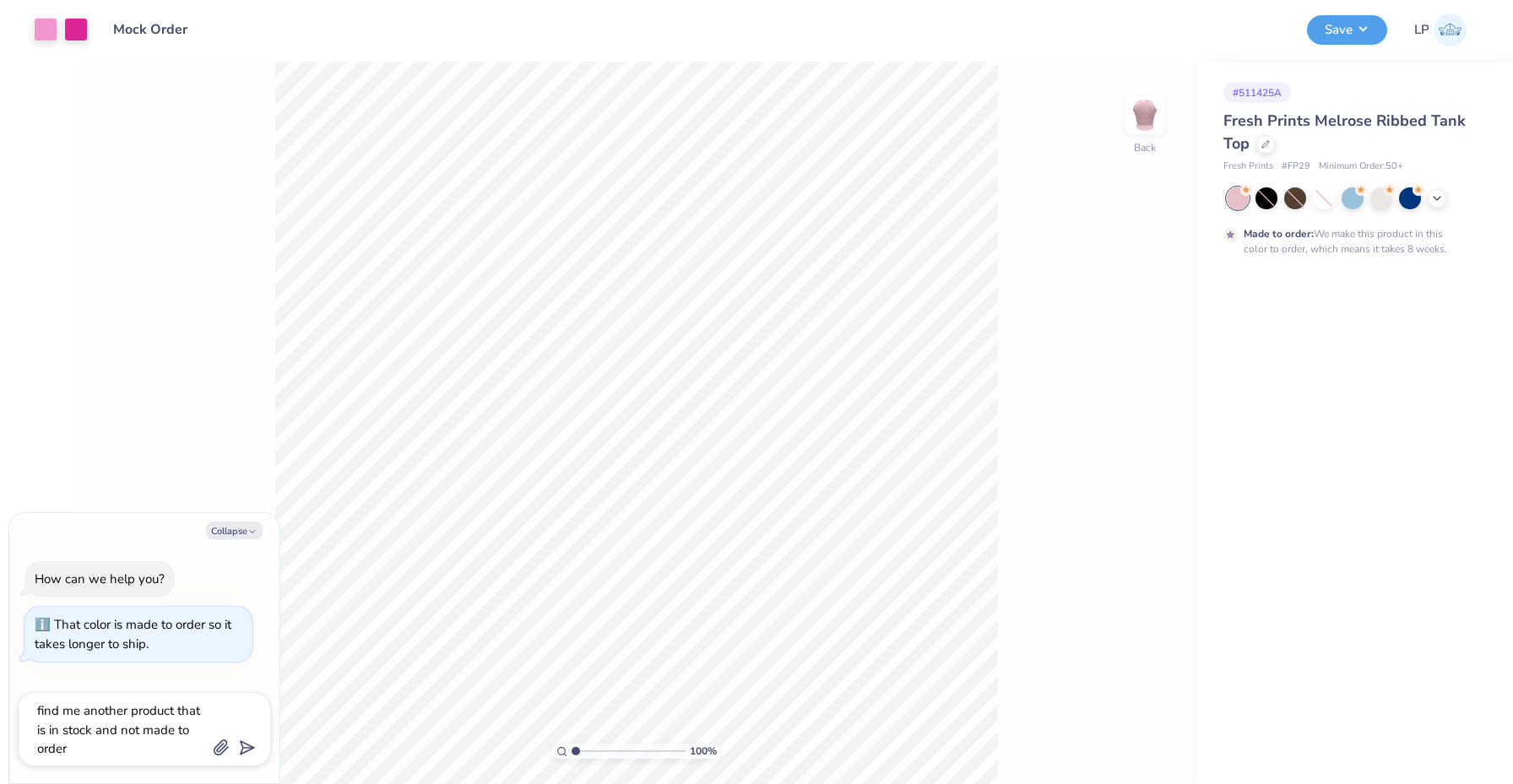
type textarea "x"
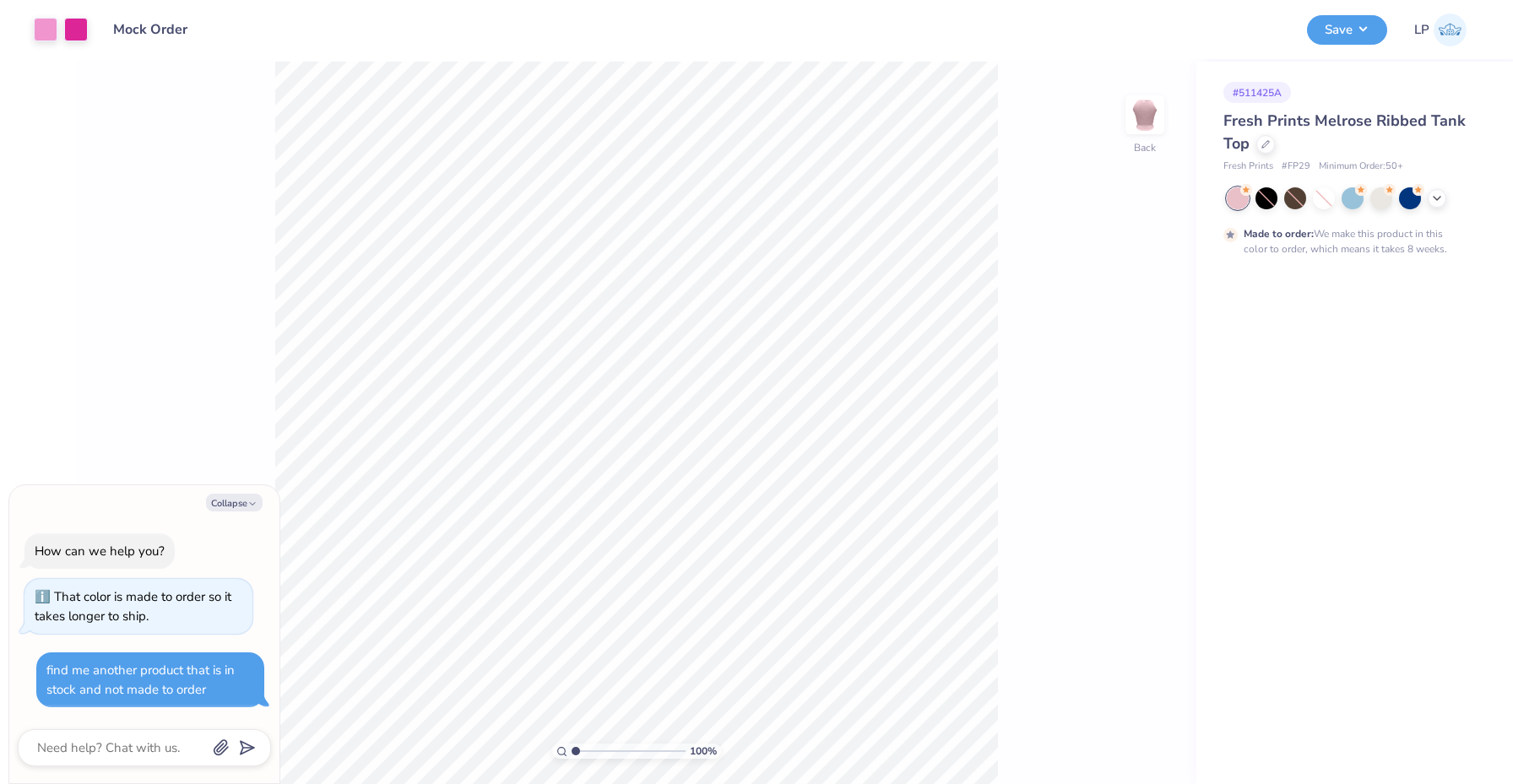
type textarea "x"
